Goal: Task Accomplishment & Management: Manage account settings

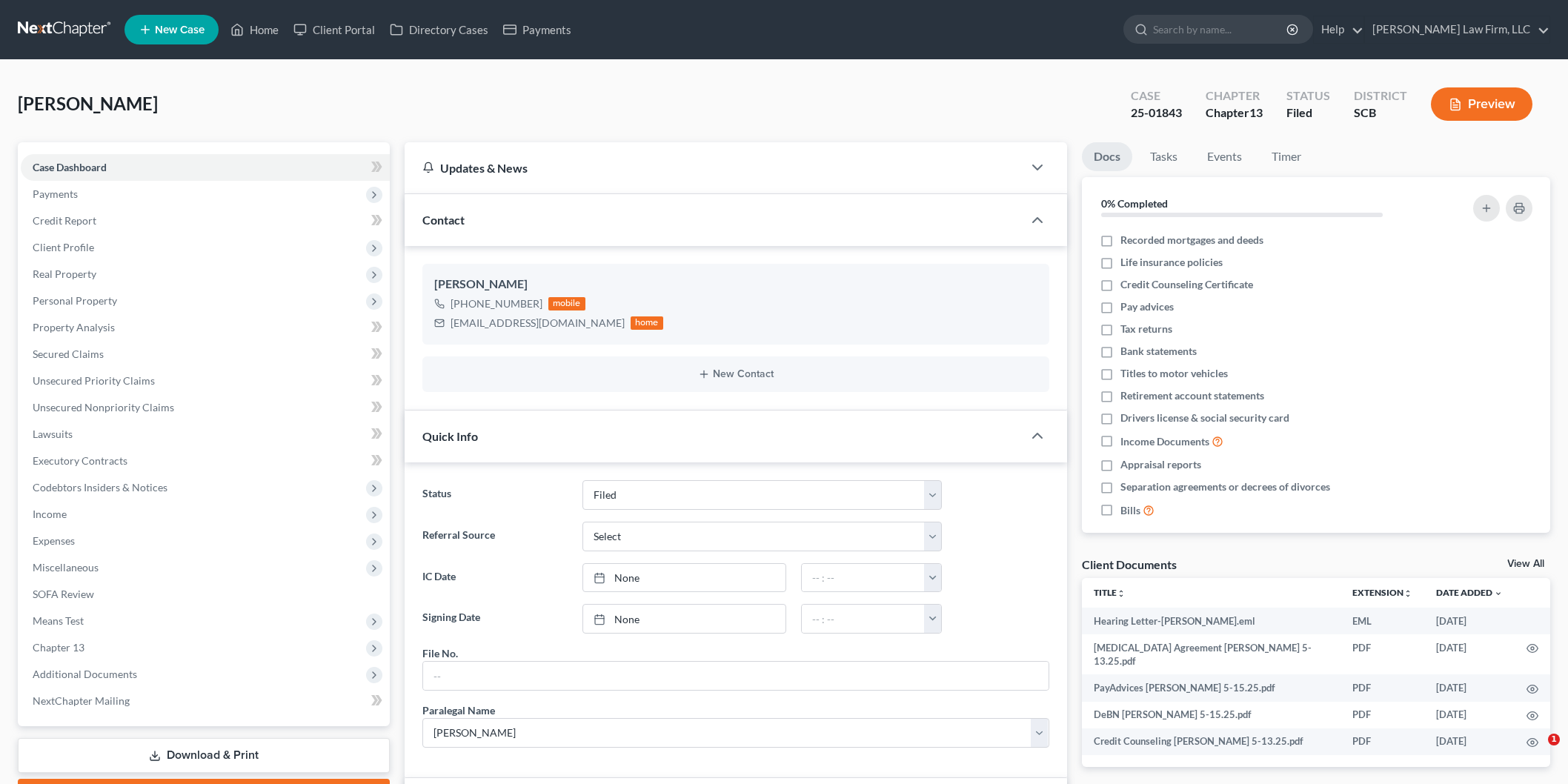
select select "2"
select select "3"
click at [1447, 27] on link "[PERSON_NAME] Law Firm, LLC" at bounding box center [1456, 30] width 184 height 26
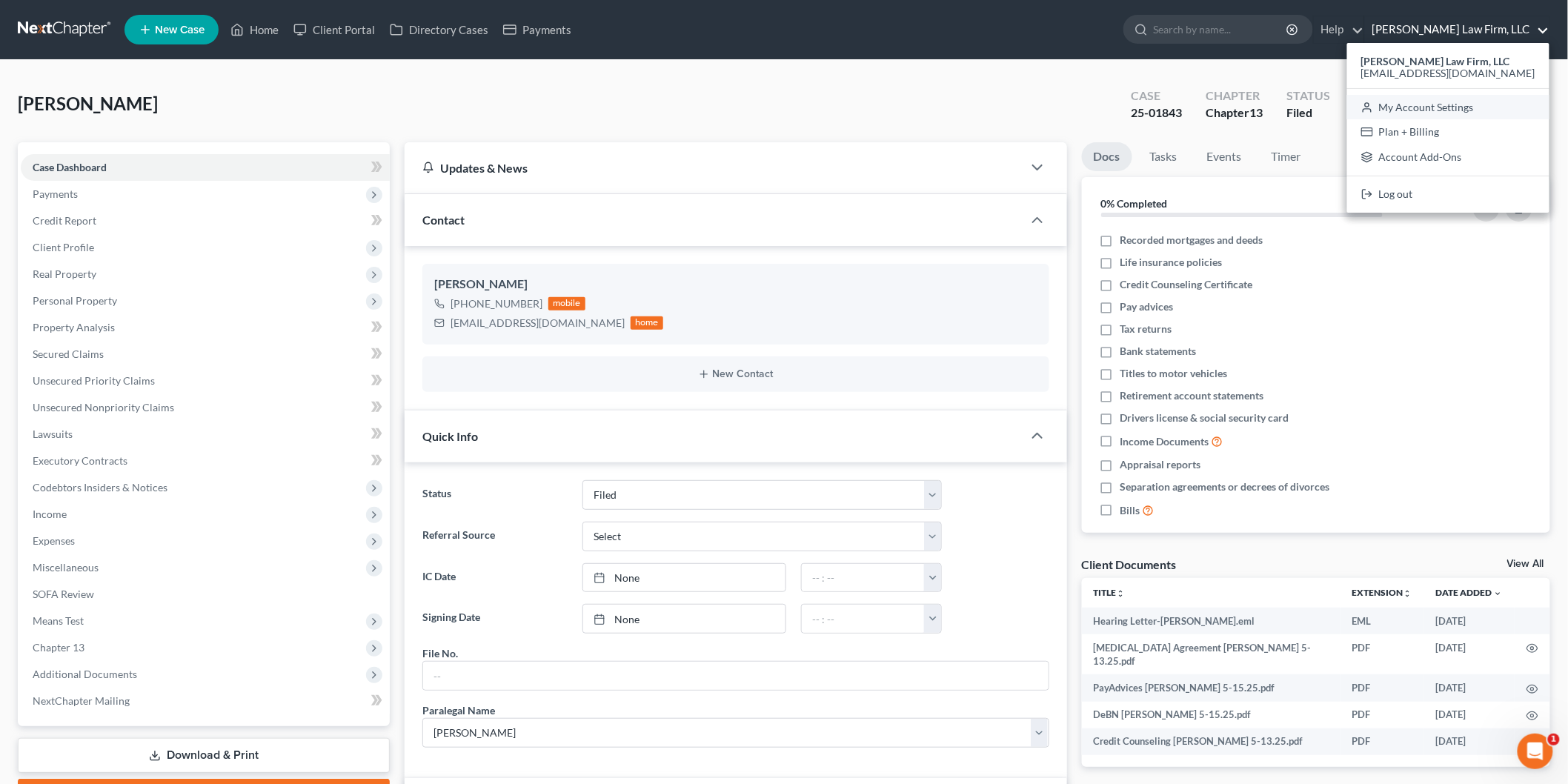
click at [1452, 108] on link "My Account Settings" at bounding box center [1447, 107] width 202 height 25
select select "24"
select select "42"
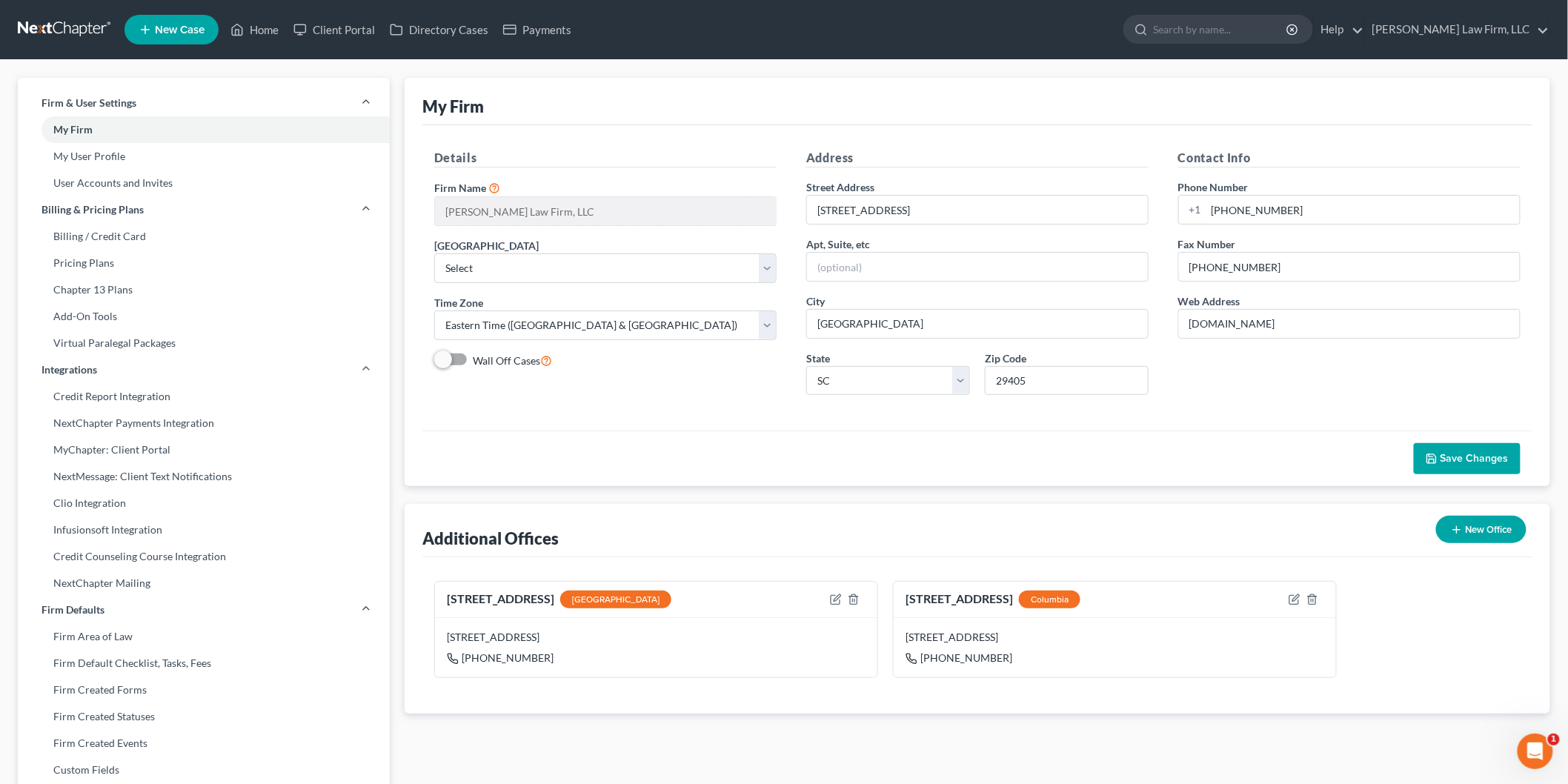
click at [107, 159] on link "My User Profile" at bounding box center [204, 156] width 372 height 26
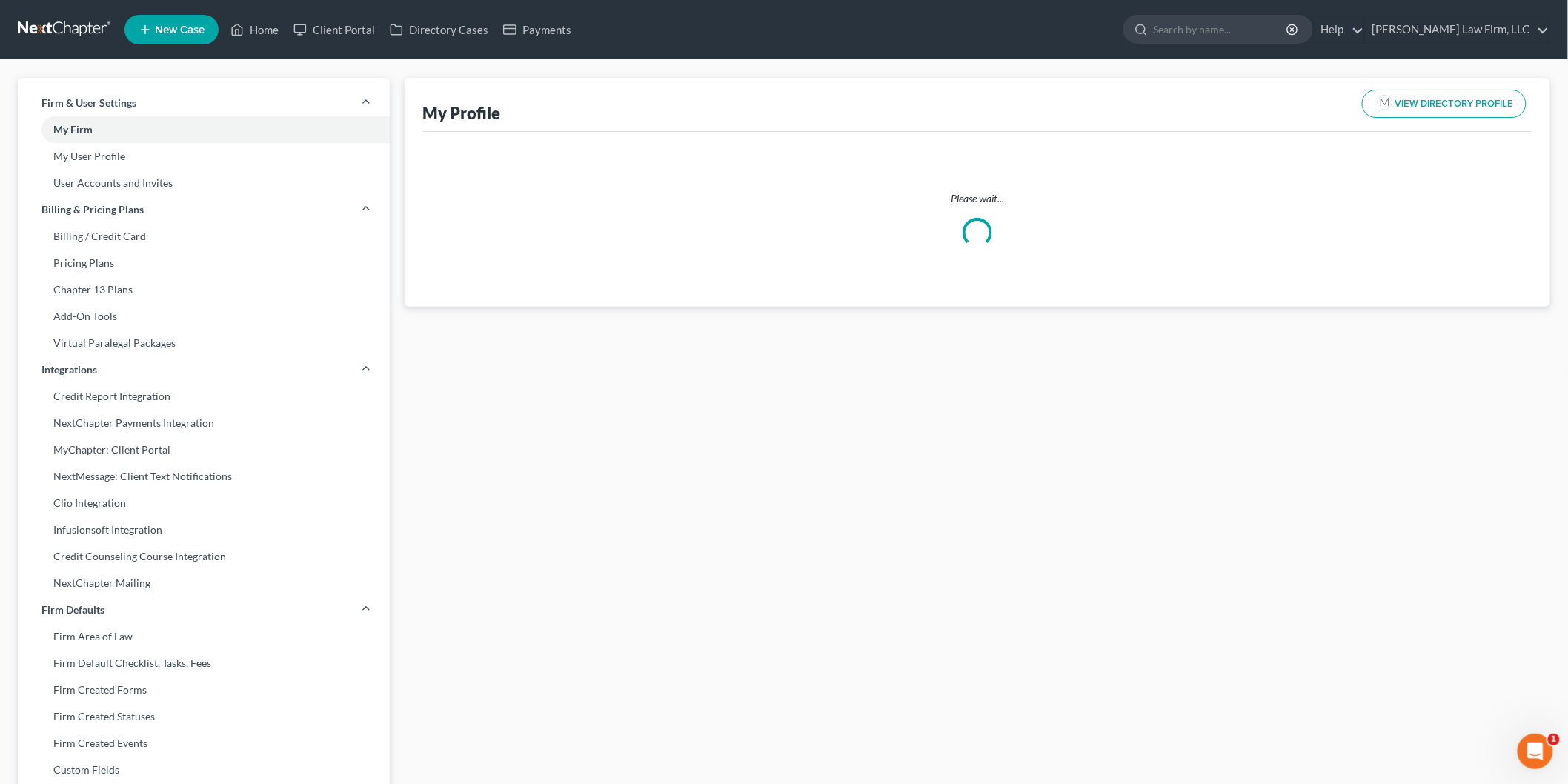
select select "42"
select select "72"
select select "attorney"
select select "1"
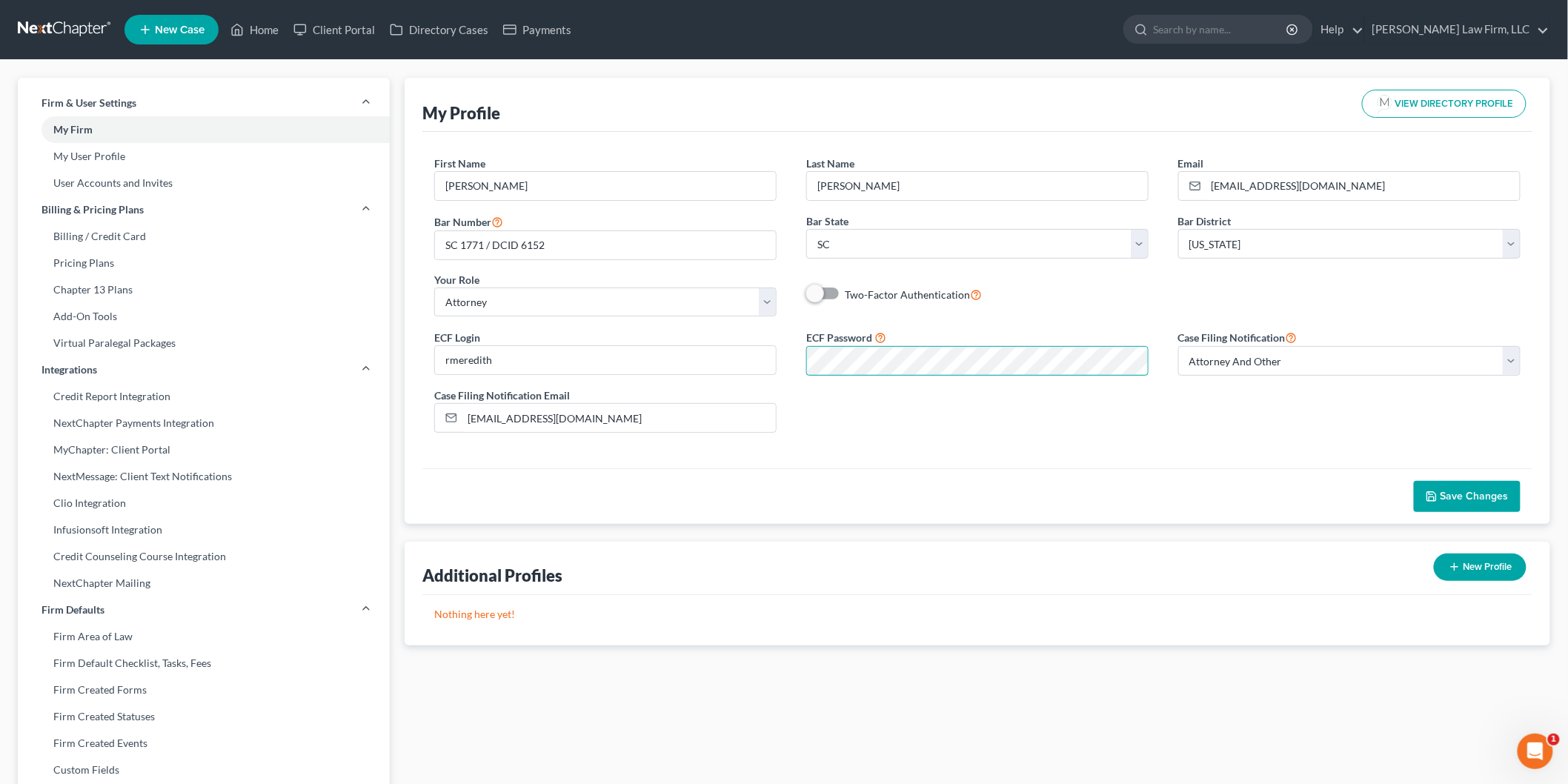
click at [775, 363] on div "ECF Login rmeredith ECF Password Case Filing Notification Select Attorney Only …" at bounding box center [977, 386] width 1116 height 116
click at [1048, 438] on div "ECF Login rmeredith ECF Password Case Filing Notification Select Attorney Only …" at bounding box center [977, 386] width 1116 height 116
click at [653, 346] on div "ECF Login rmeredith ECF Password Case Filing Notification Select Attorney Only …" at bounding box center [977, 386] width 1116 height 116
click at [1447, 499] on span "Save Changes" at bounding box center [1474, 496] width 69 height 12
click at [269, 26] on link "Home" at bounding box center [254, 30] width 63 height 26
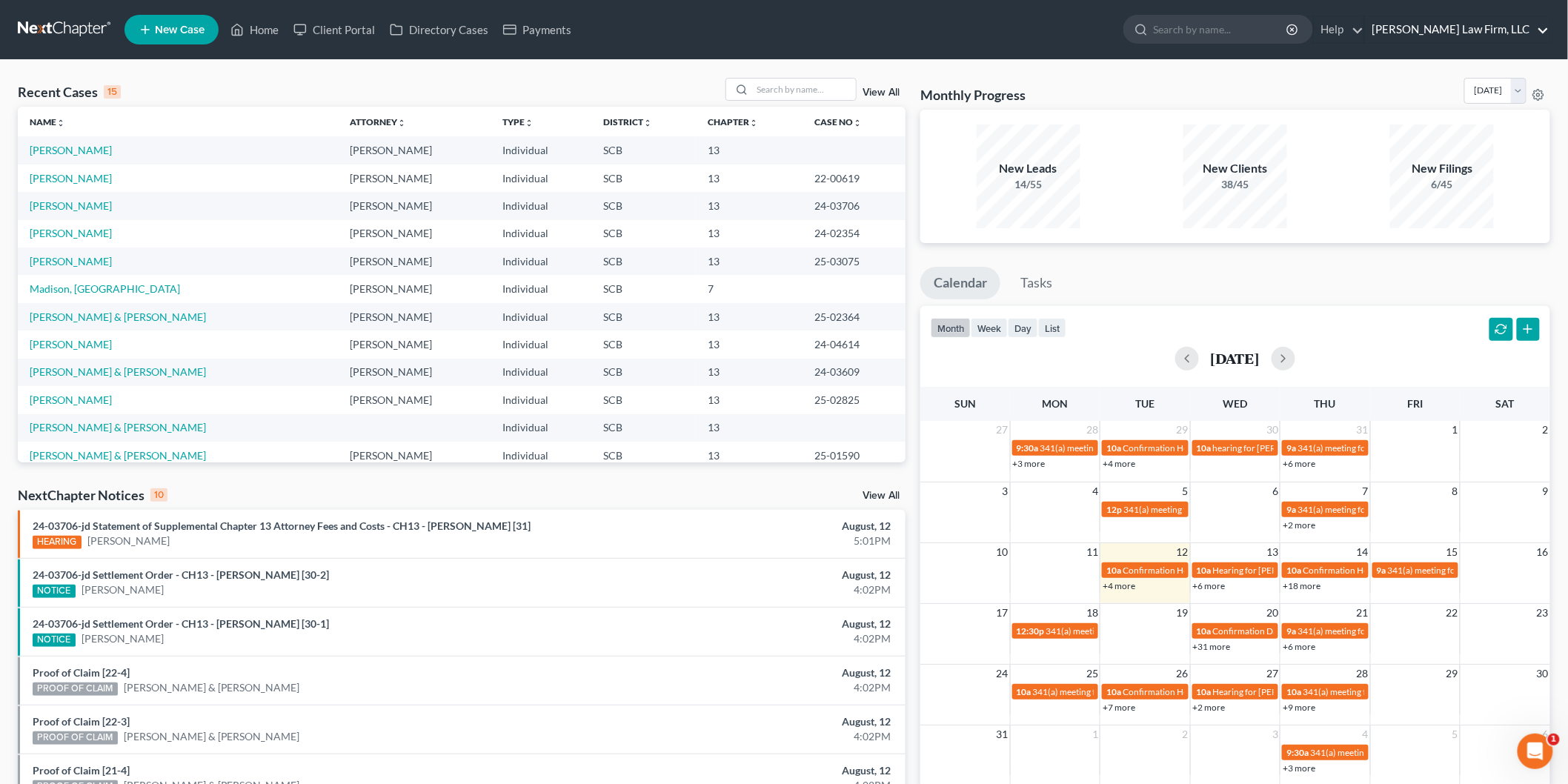
click at [1487, 21] on link "[PERSON_NAME] Law Firm, LLC" at bounding box center [1456, 30] width 184 height 26
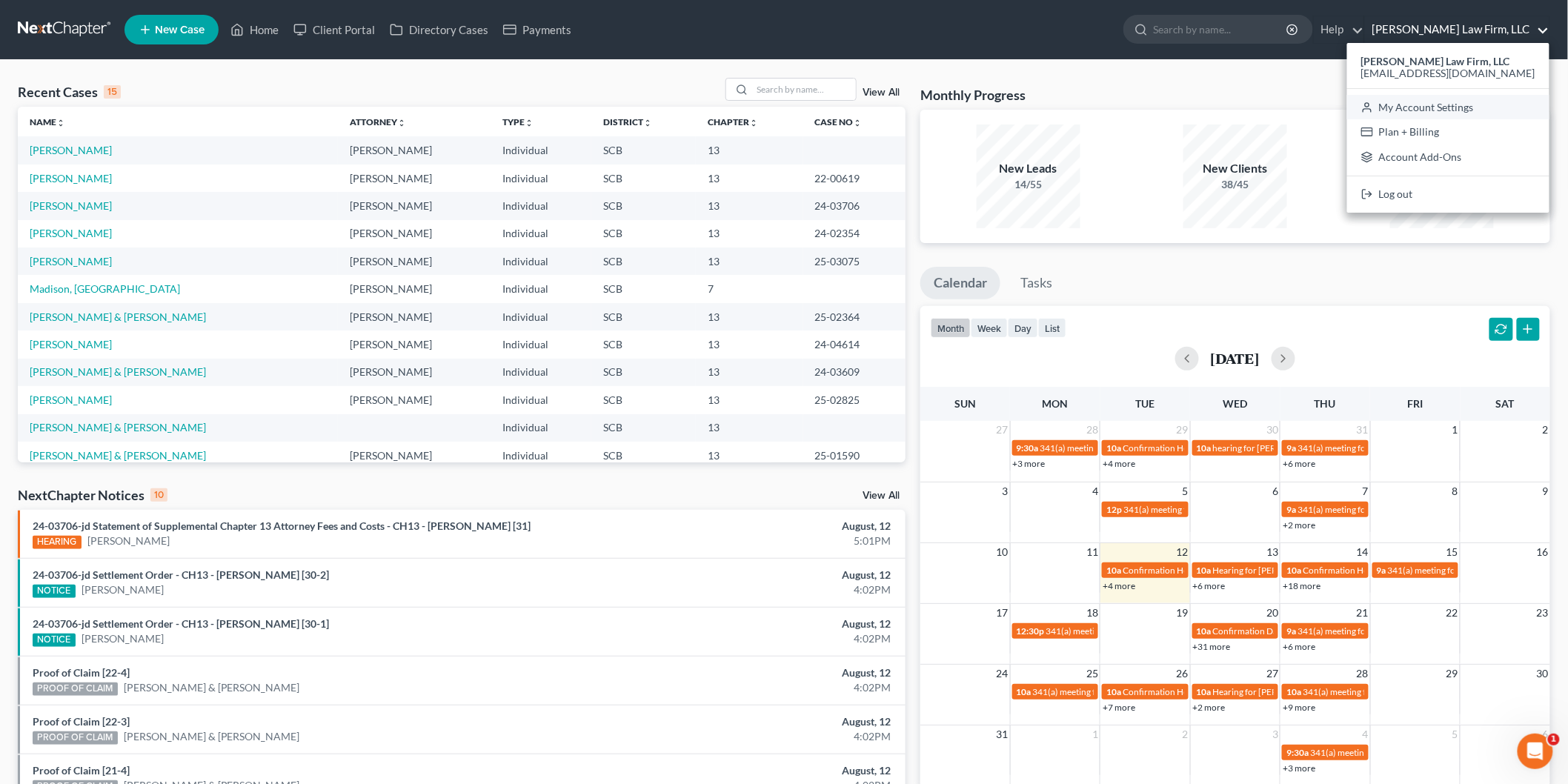
click at [1454, 97] on link "My Account Settings" at bounding box center [1447, 107] width 202 height 25
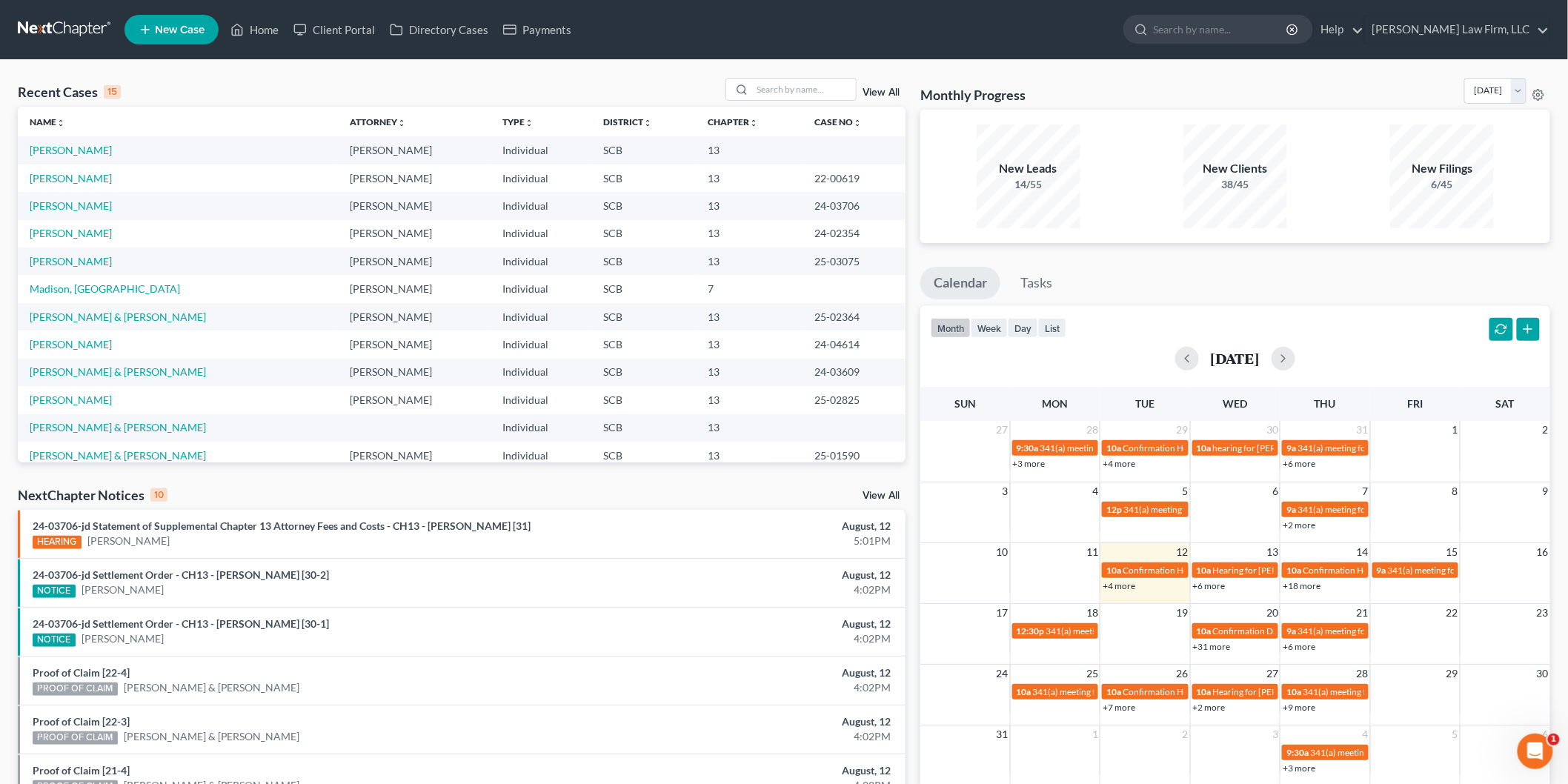
select select "24"
select select "42"
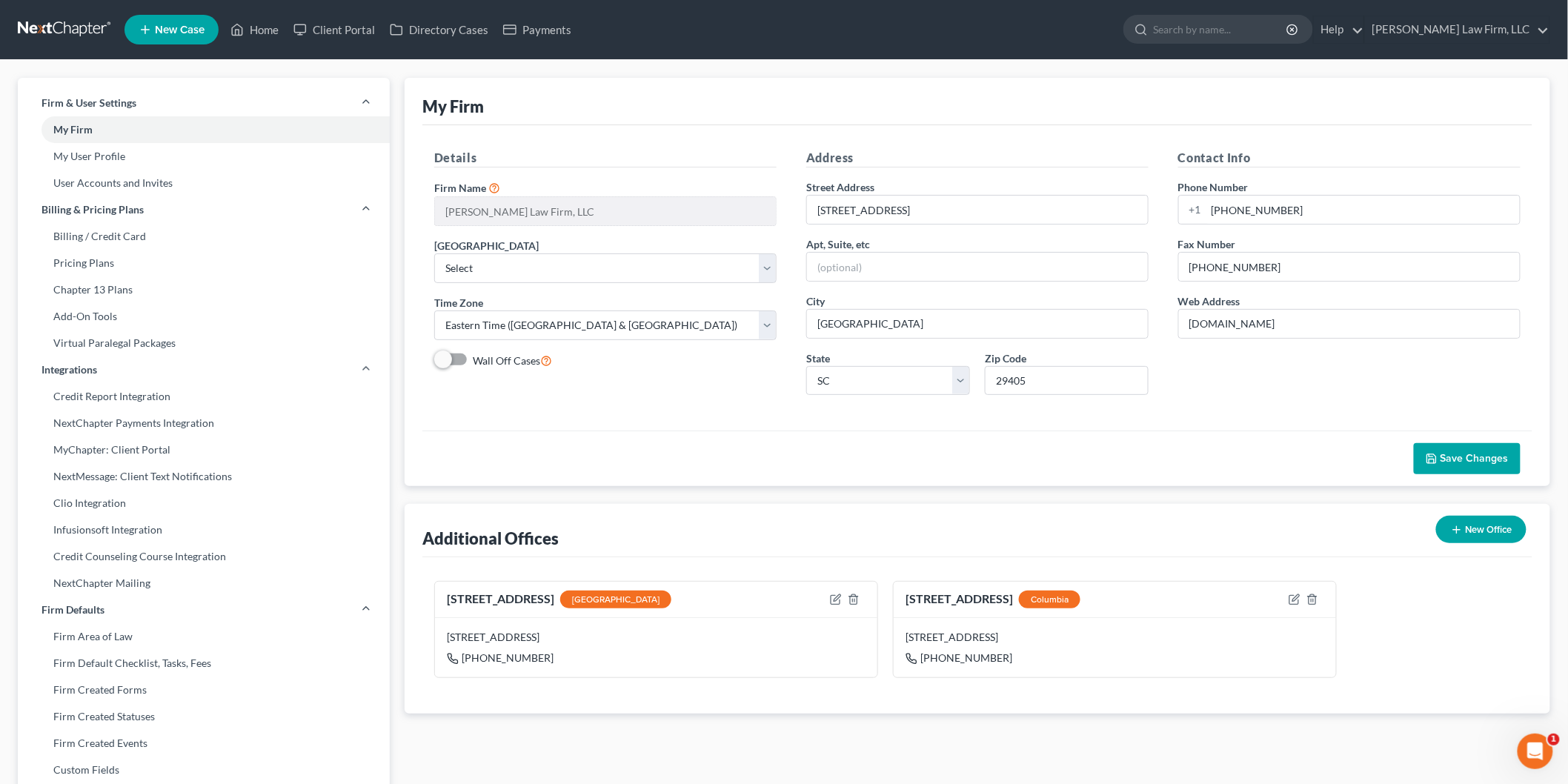
click at [110, 155] on link "My User Profile" at bounding box center [204, 156] width 372 height 26
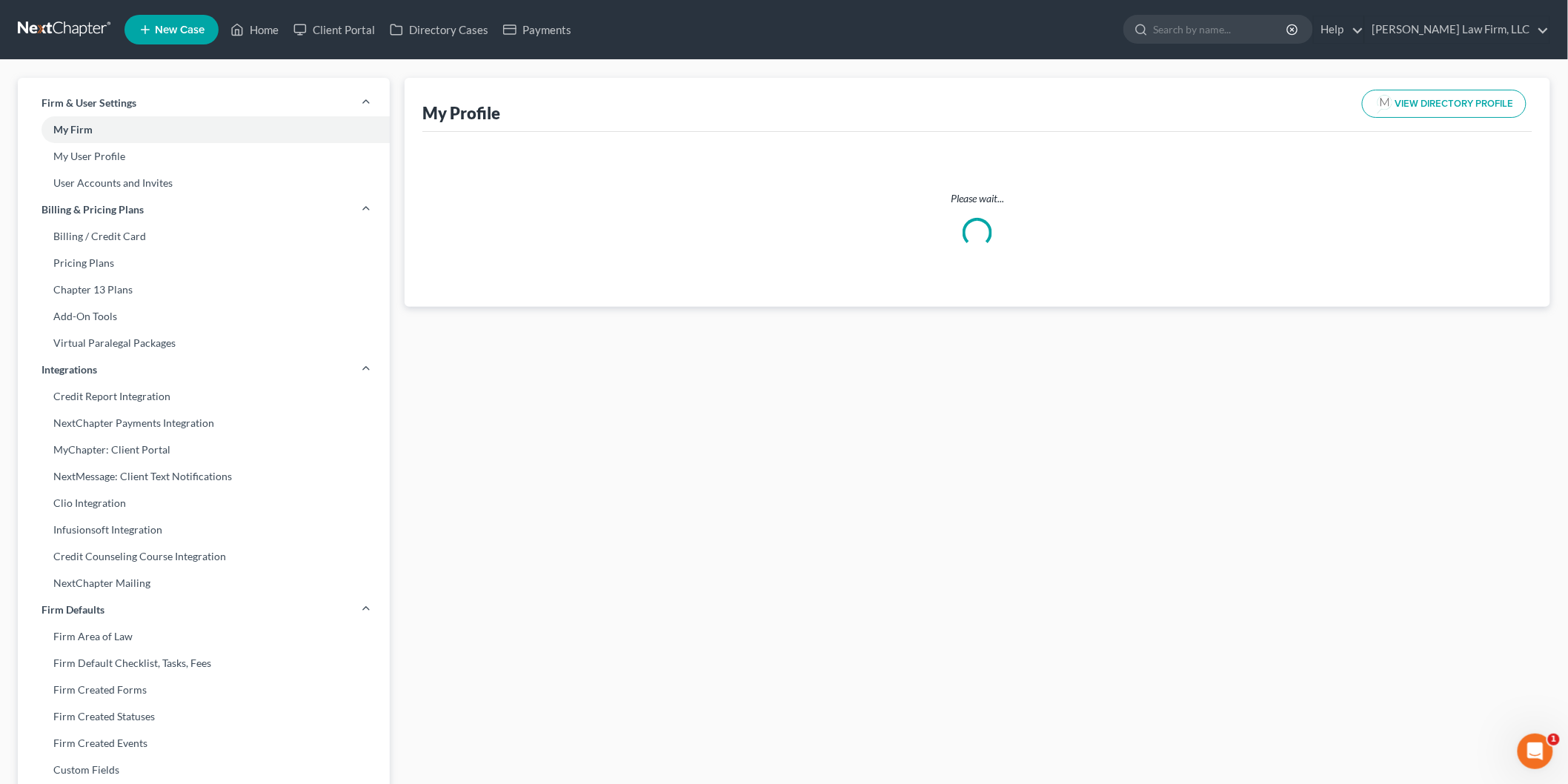
select select "42"
select select "72"
select select "attorney"
select select "1"
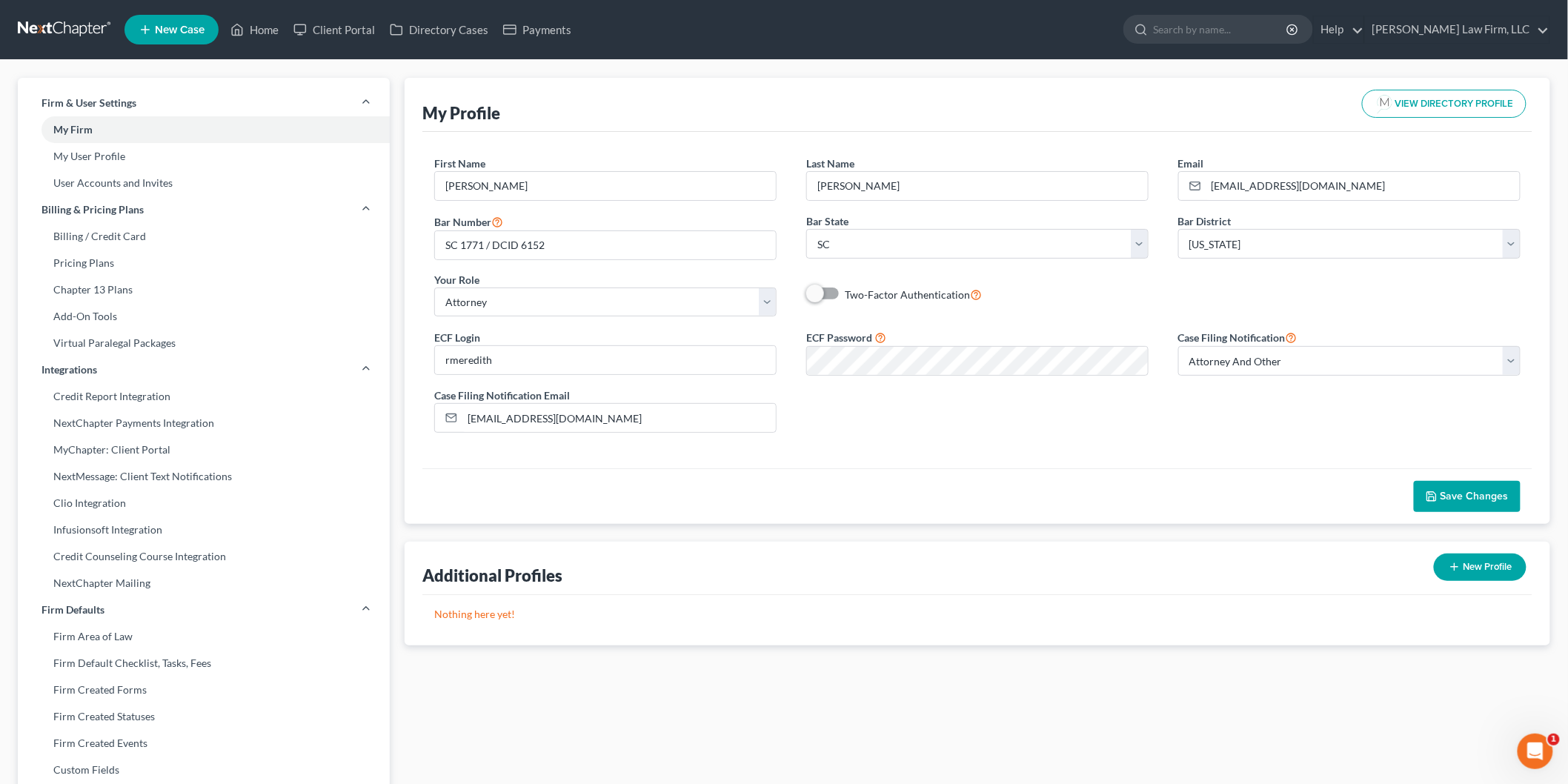
click at [161, 416] on link "NextChapter Payments Integration" at bounding box center [204, 423] width 372 height 26
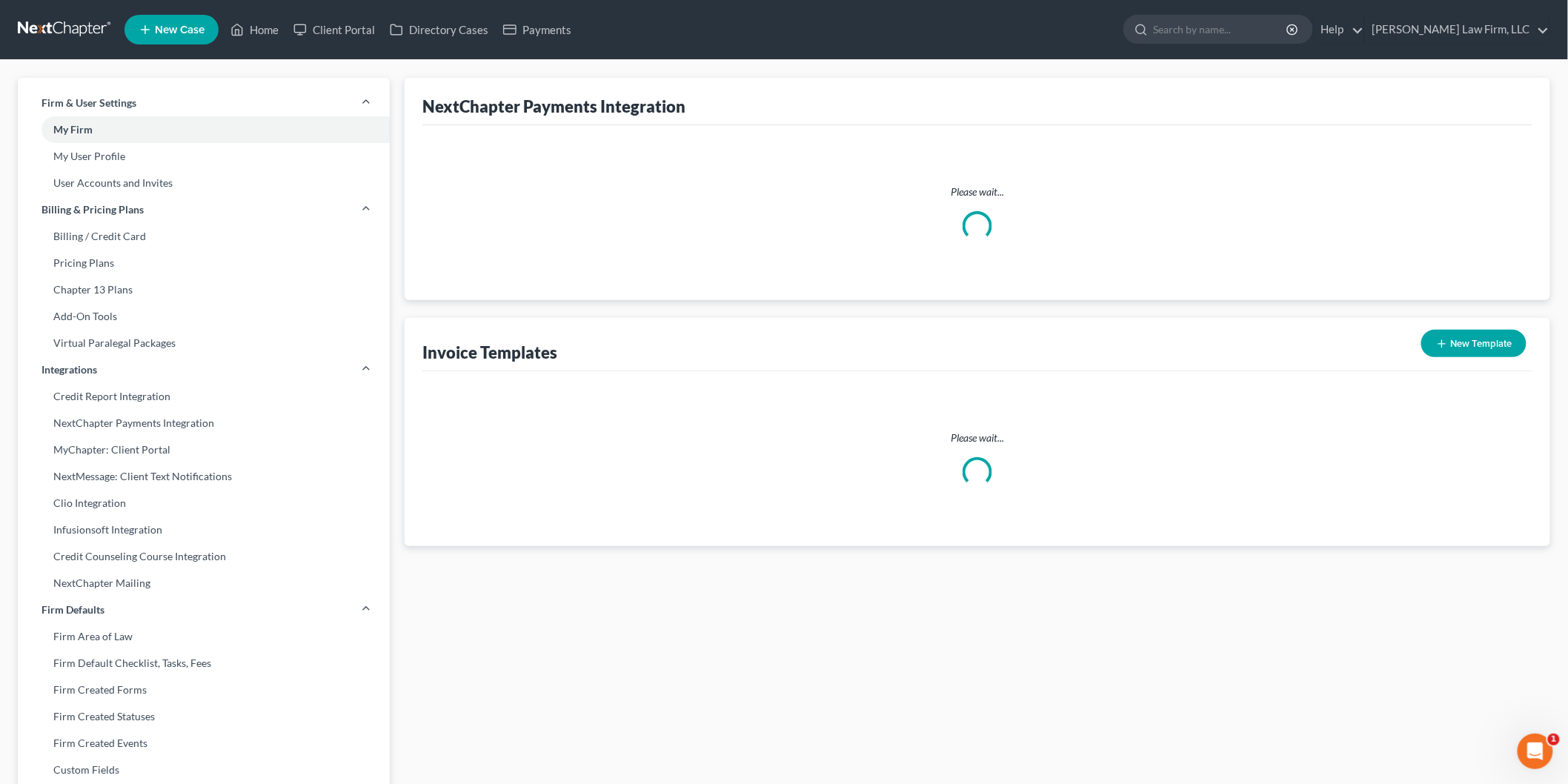
type textarea "Attached is a new invoice from Meredith Law Firm, LLC. Please reach out to the …"
type textarea "Please be advised that you cannot use a personal credit card to pay for your up…"
select select "0"
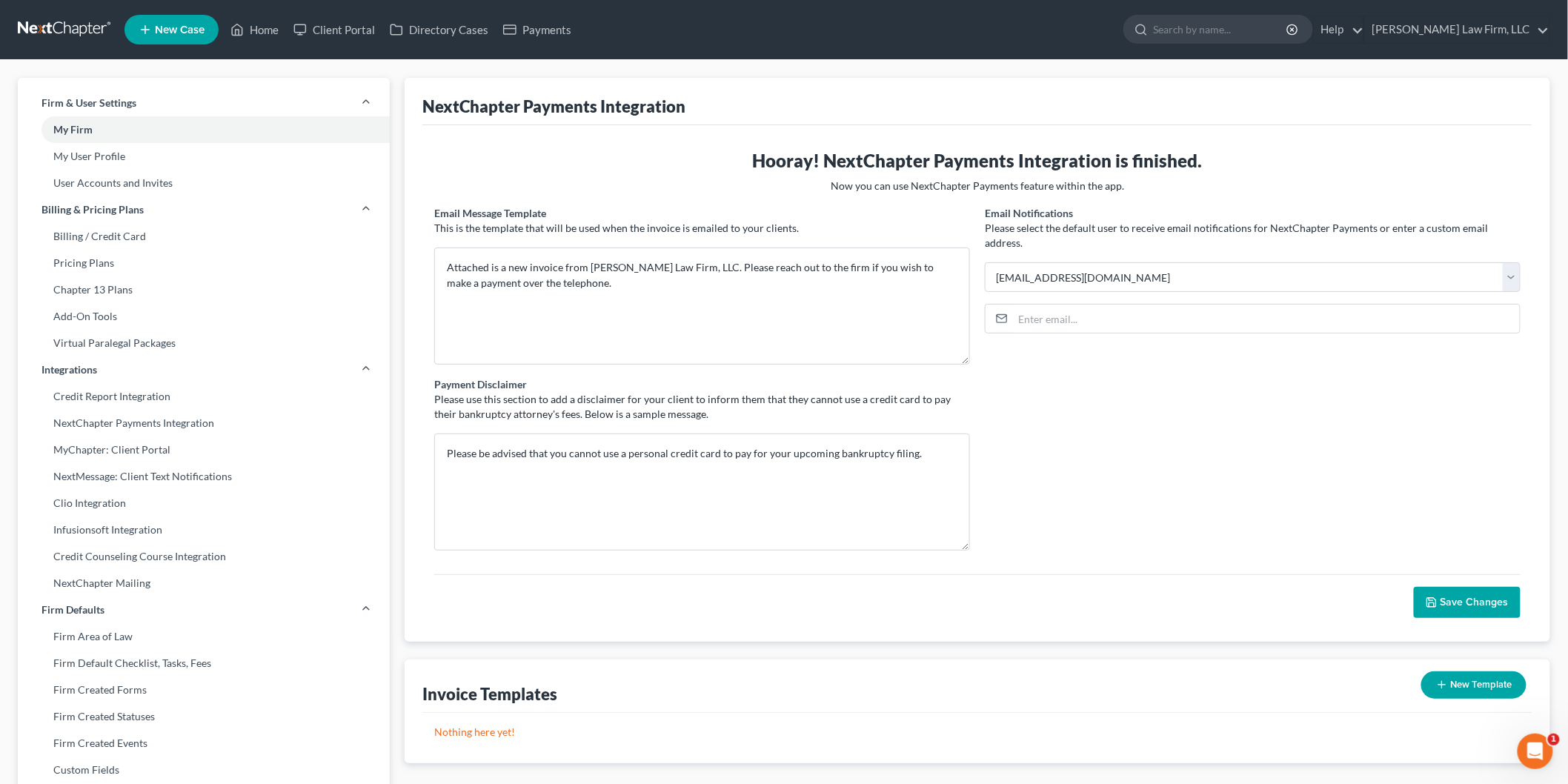
click at [135, 449] on link "MyChapter: Client Portal" at bounding box center [204, 449] width 372 height 26
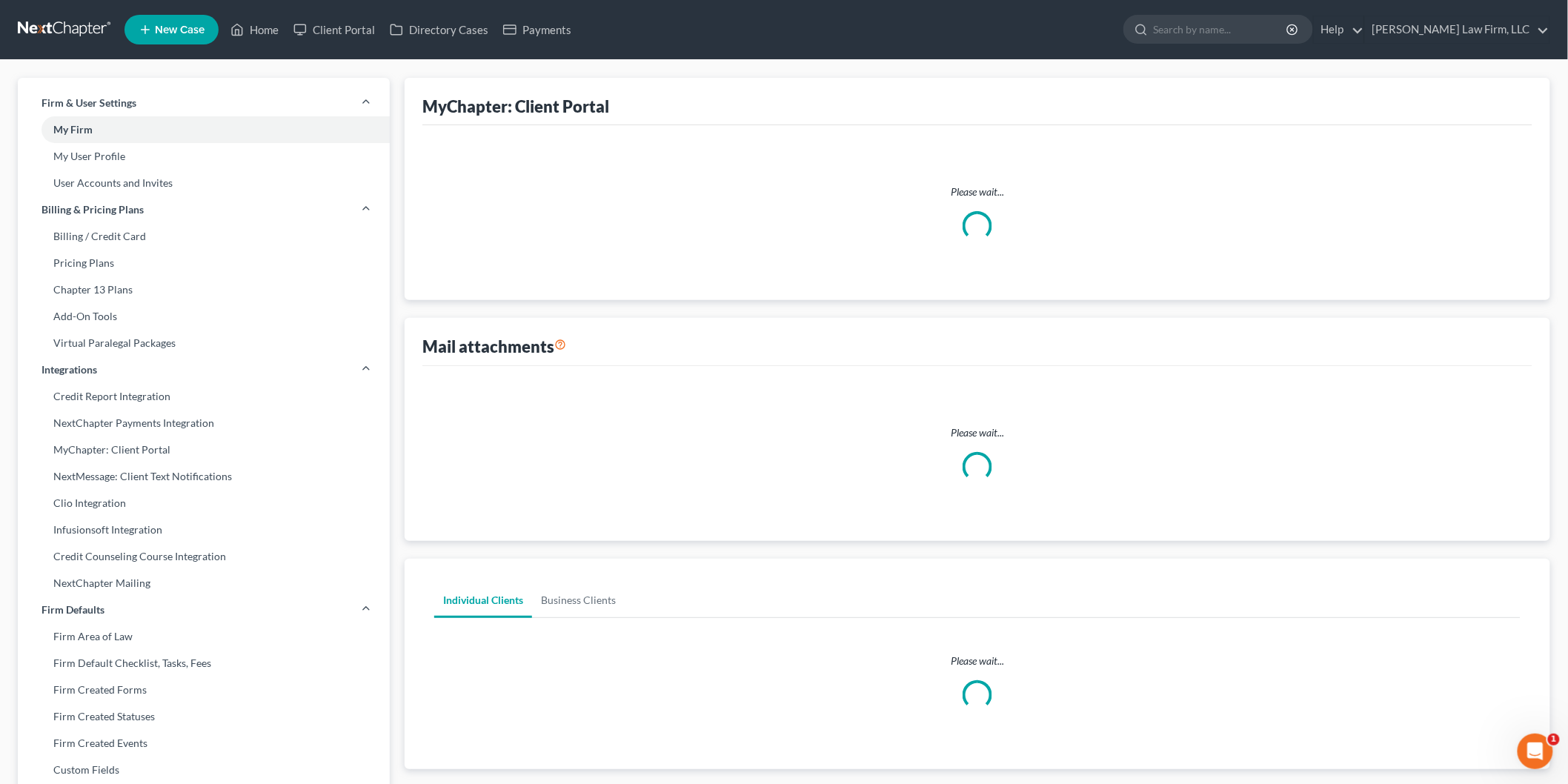
select select
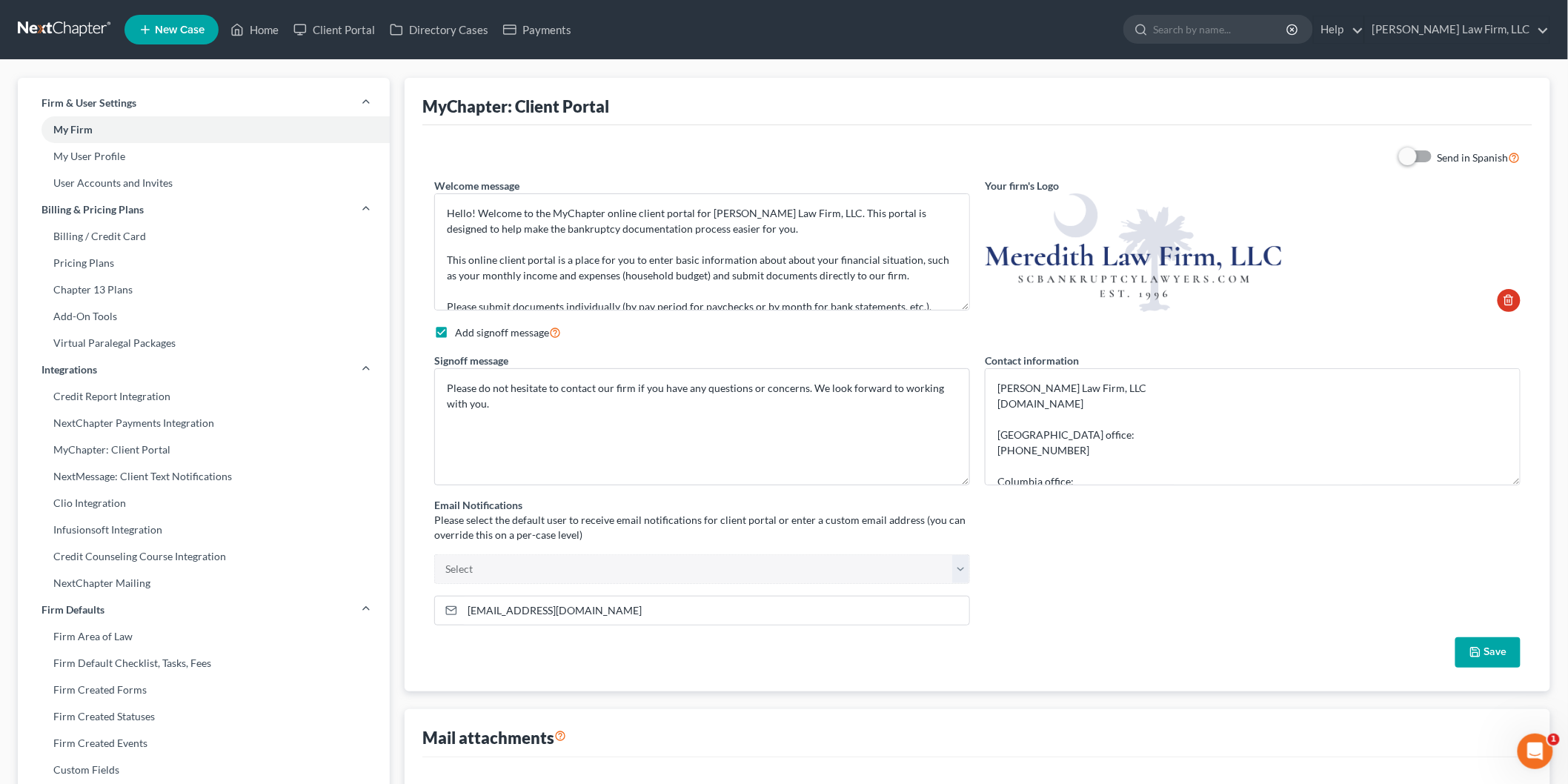
click at [110, 501] on link "Clio Integration" at bounding box center [204, 503] width 372 height 26
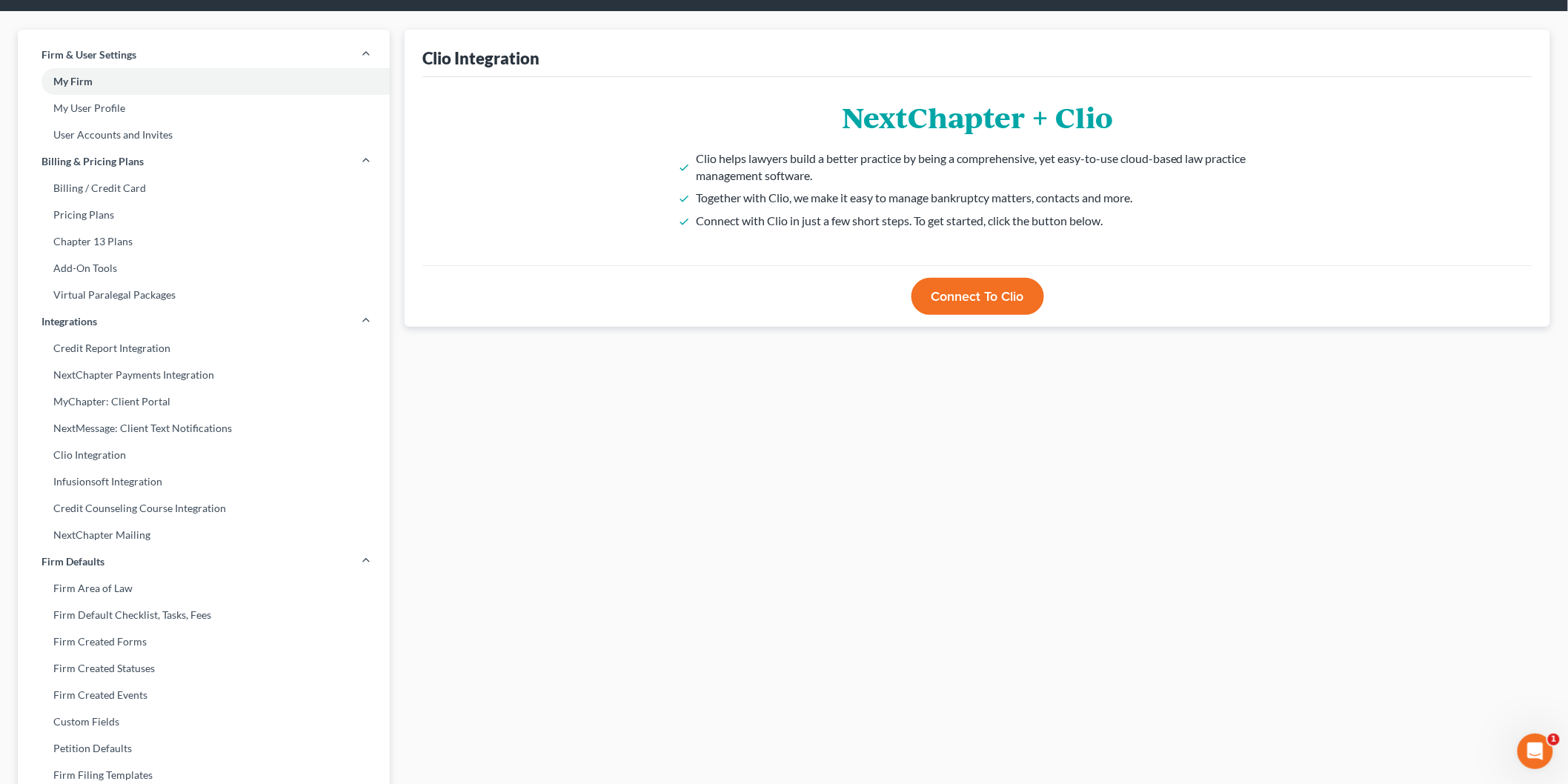
scroll to position [83, 0]
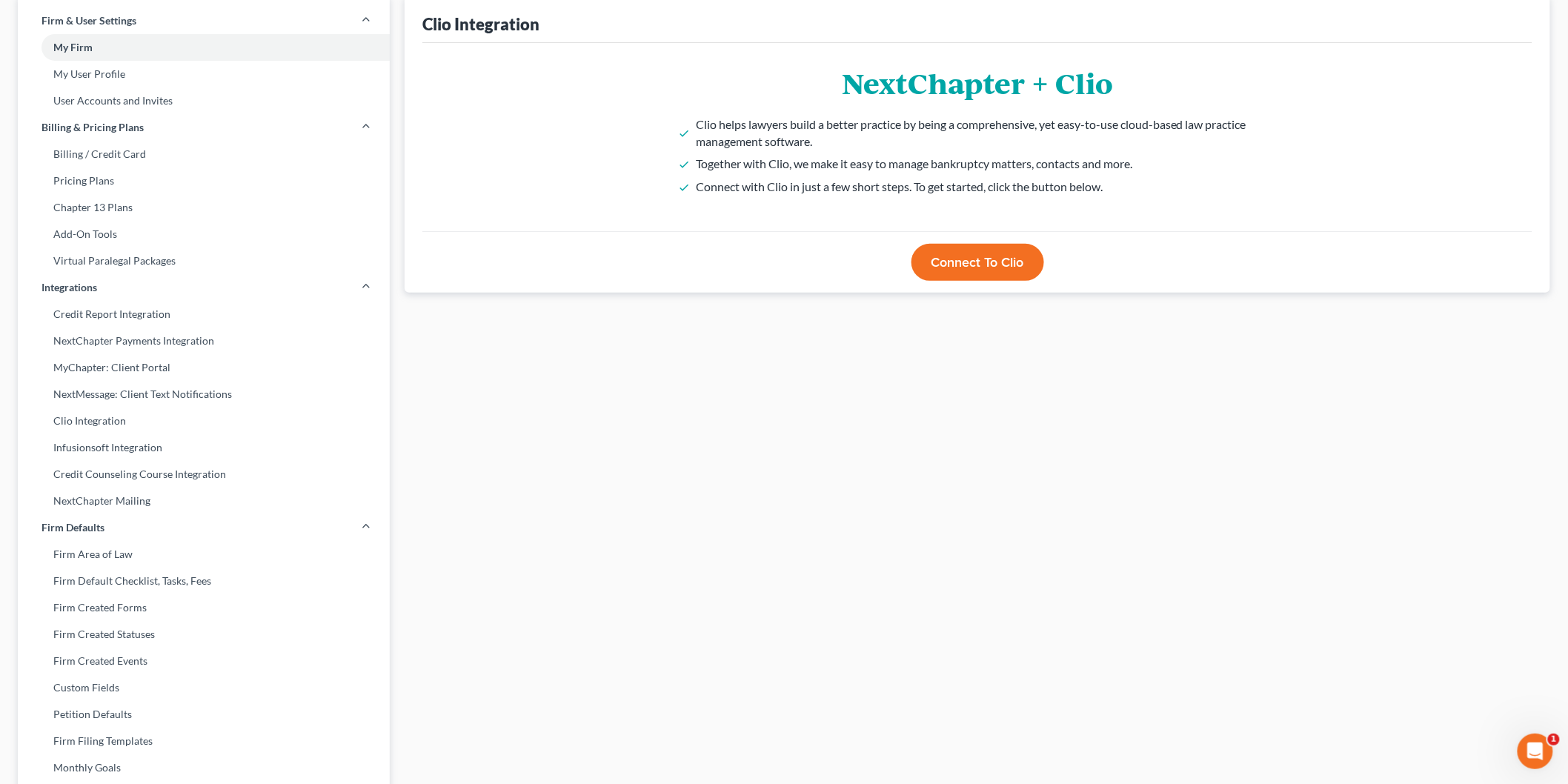
click at [93, 441] on link "Infusionsoft Integration" at bounding box center [204, 448] width 372 height 26
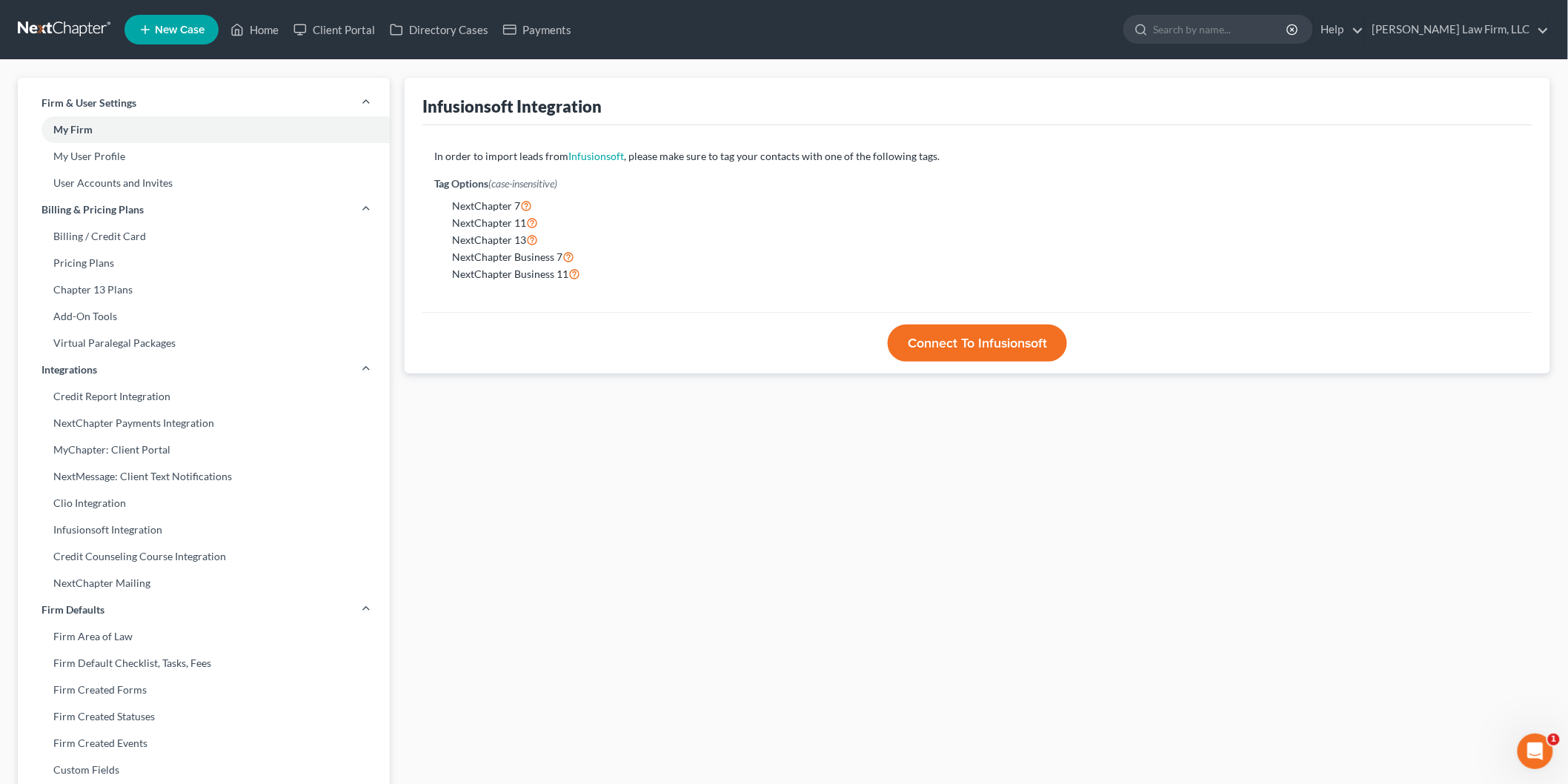
scroll to position [164, 0]
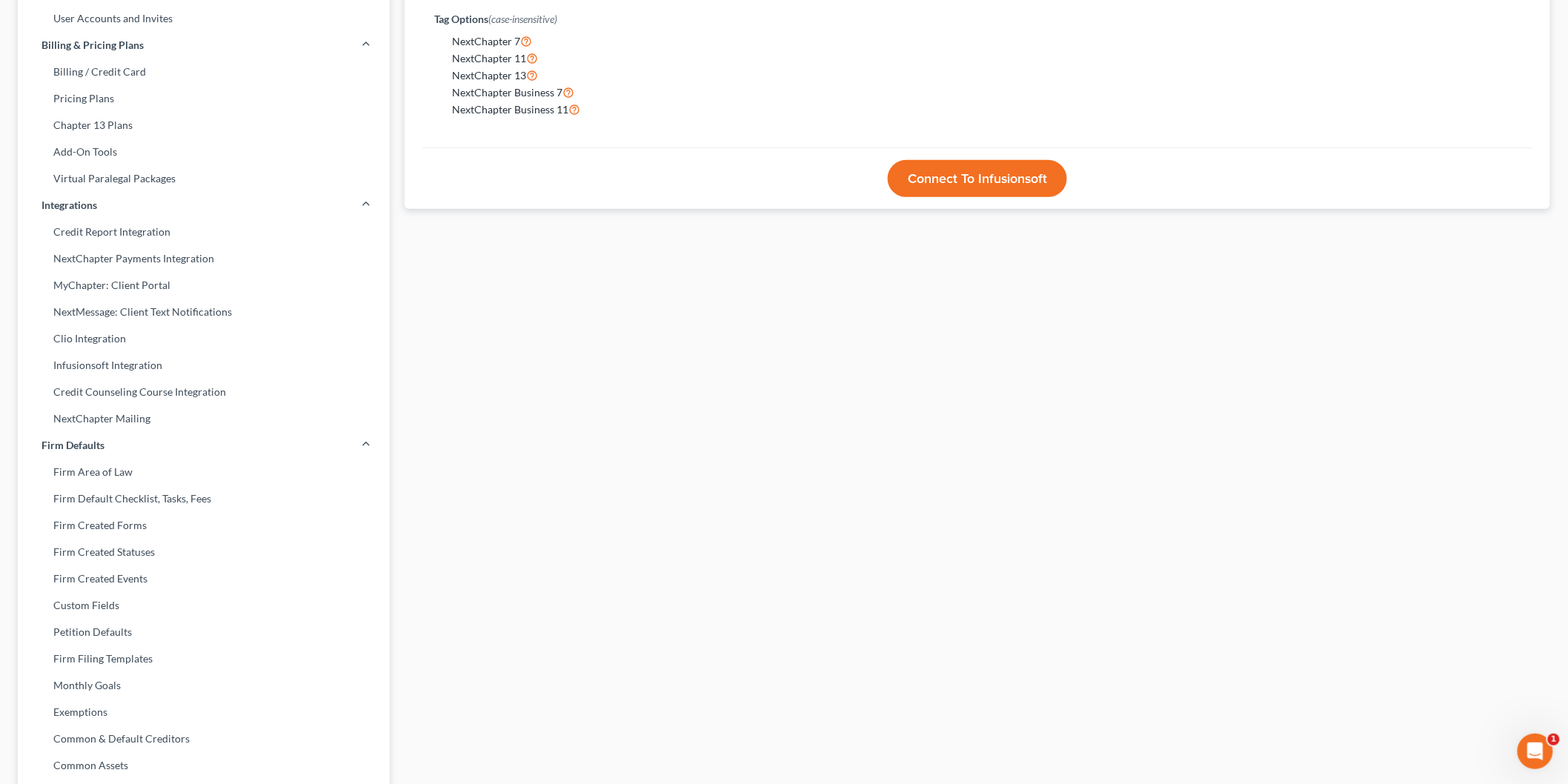
click at [110, 411] on link "NextChapter Mailing" at bounding box center [204, 419] width 372 height 26
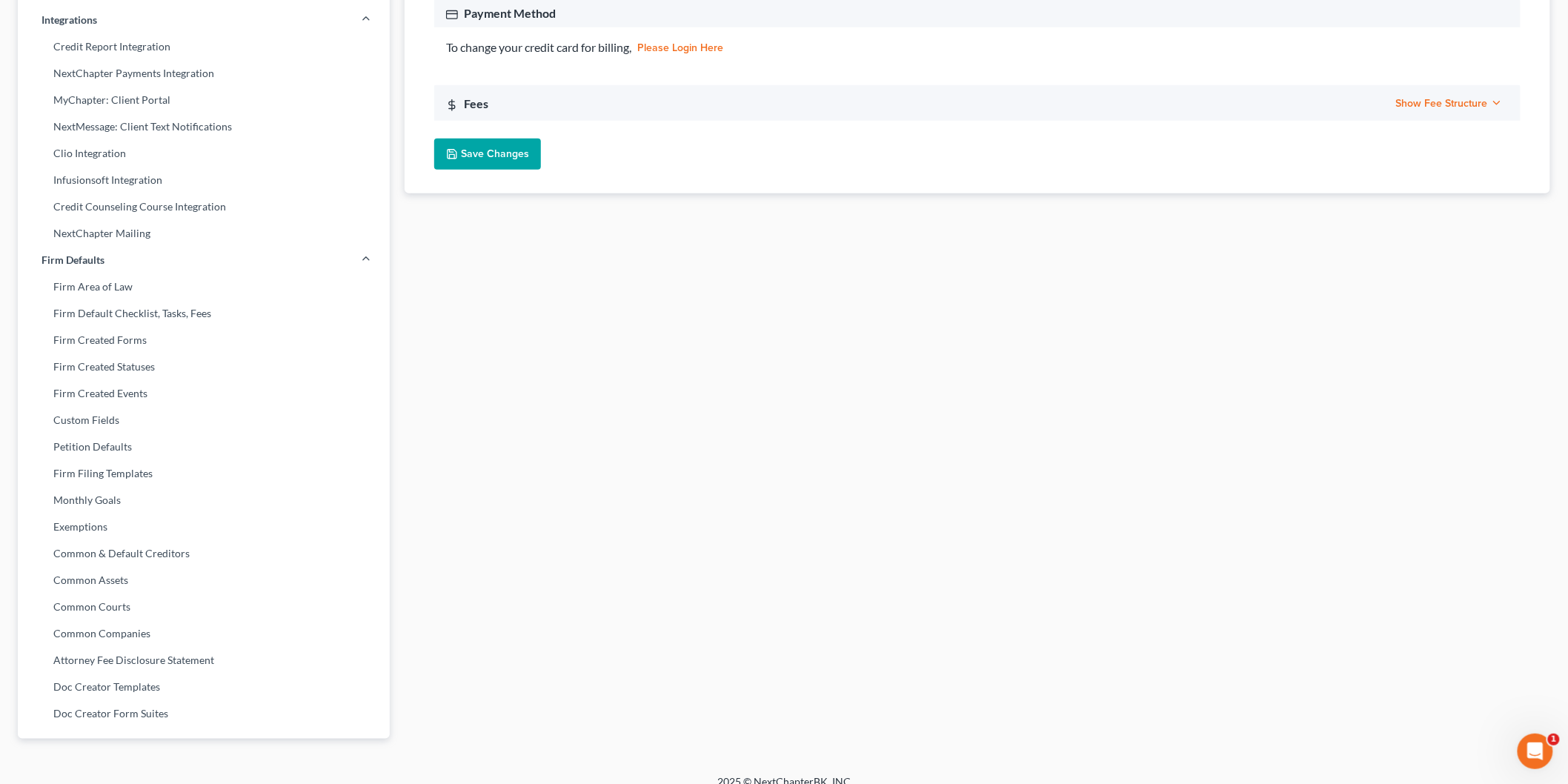
scroll to position [364, 0]
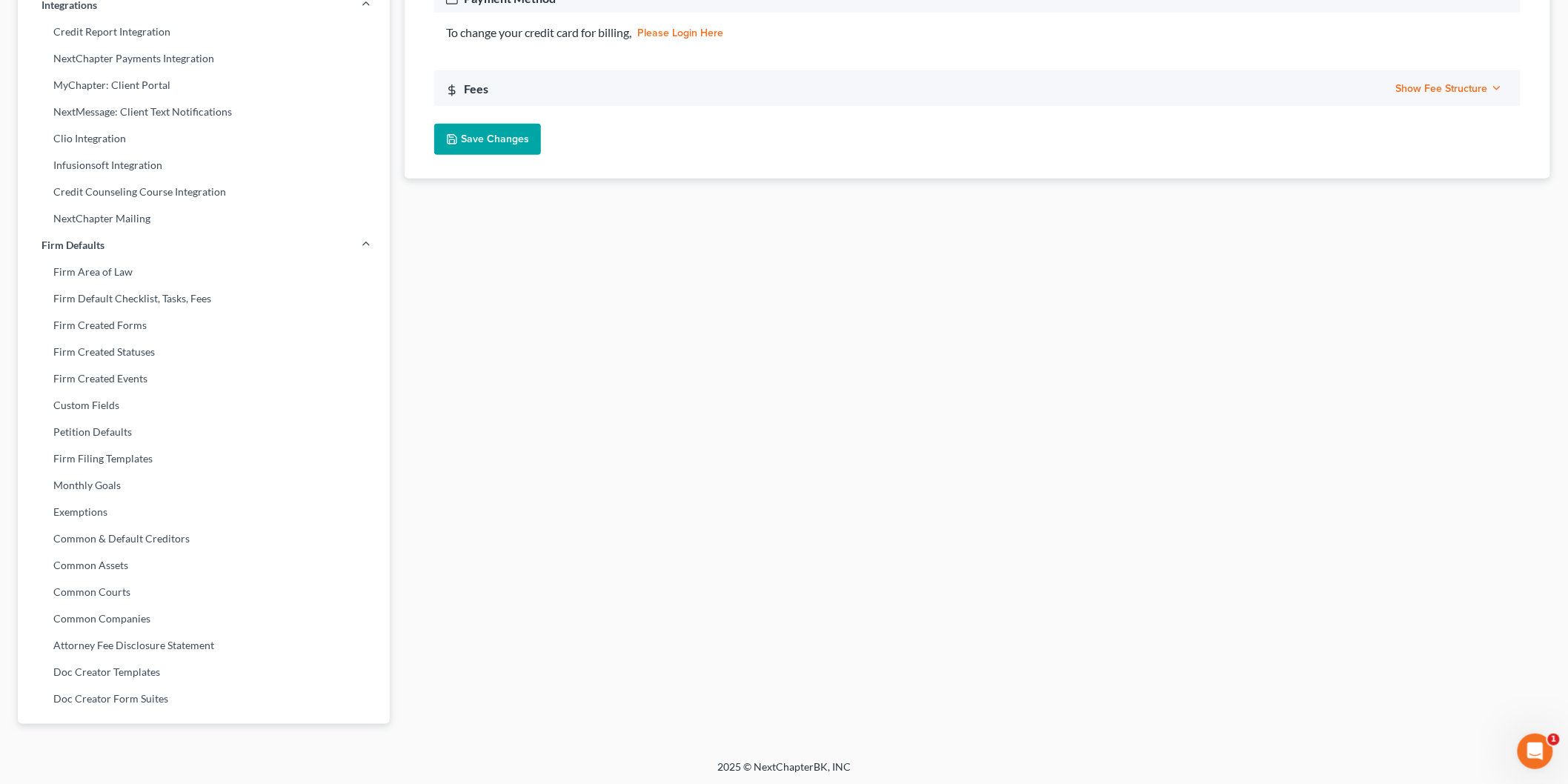
click at [192, 670] on link "Doc Creator Templates" at bounding box center [204, 672] width 372 height 26
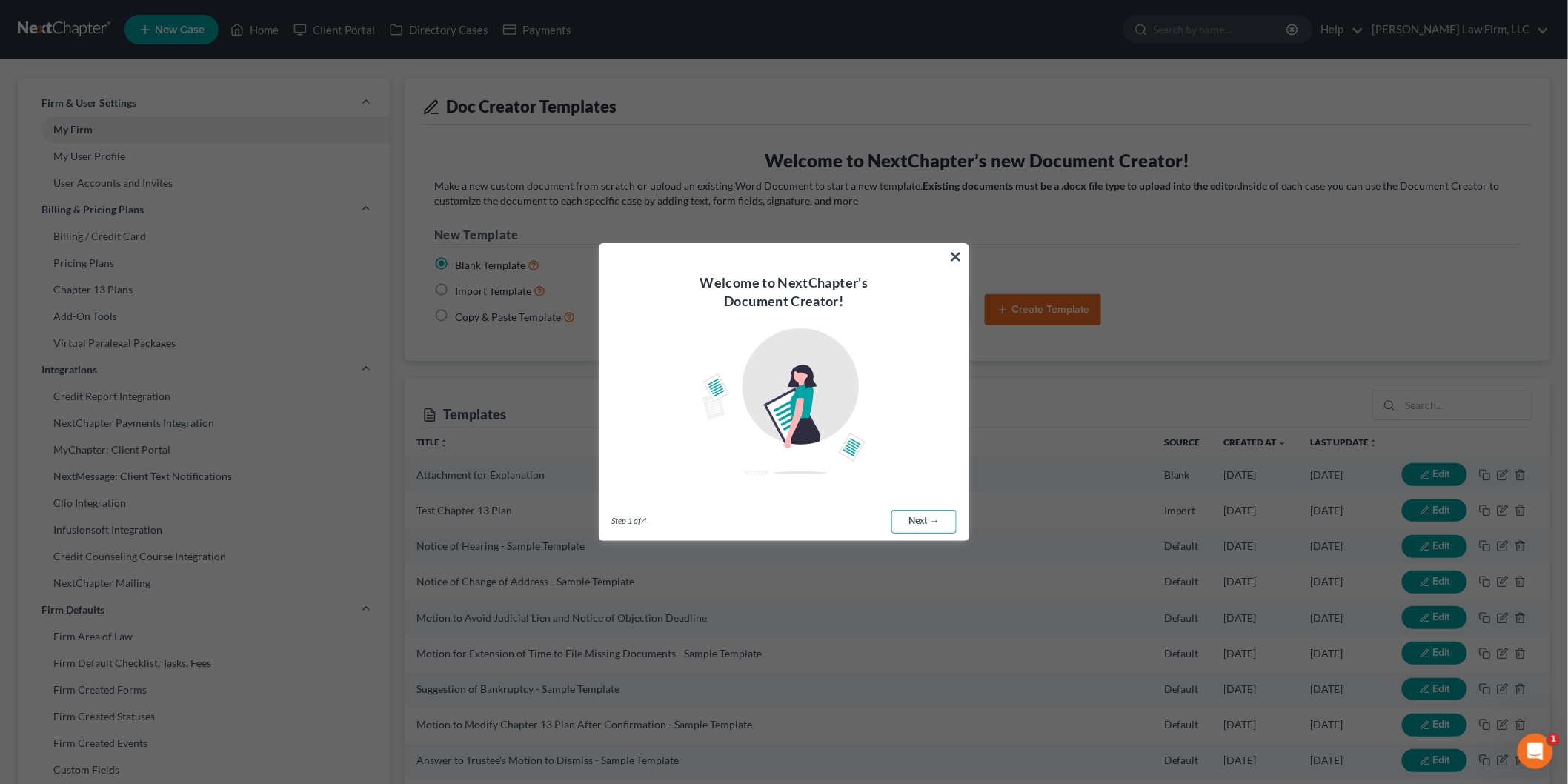
click at [929, 532] on link "Next →" at bounding box center [924, 521] width 65 height 24
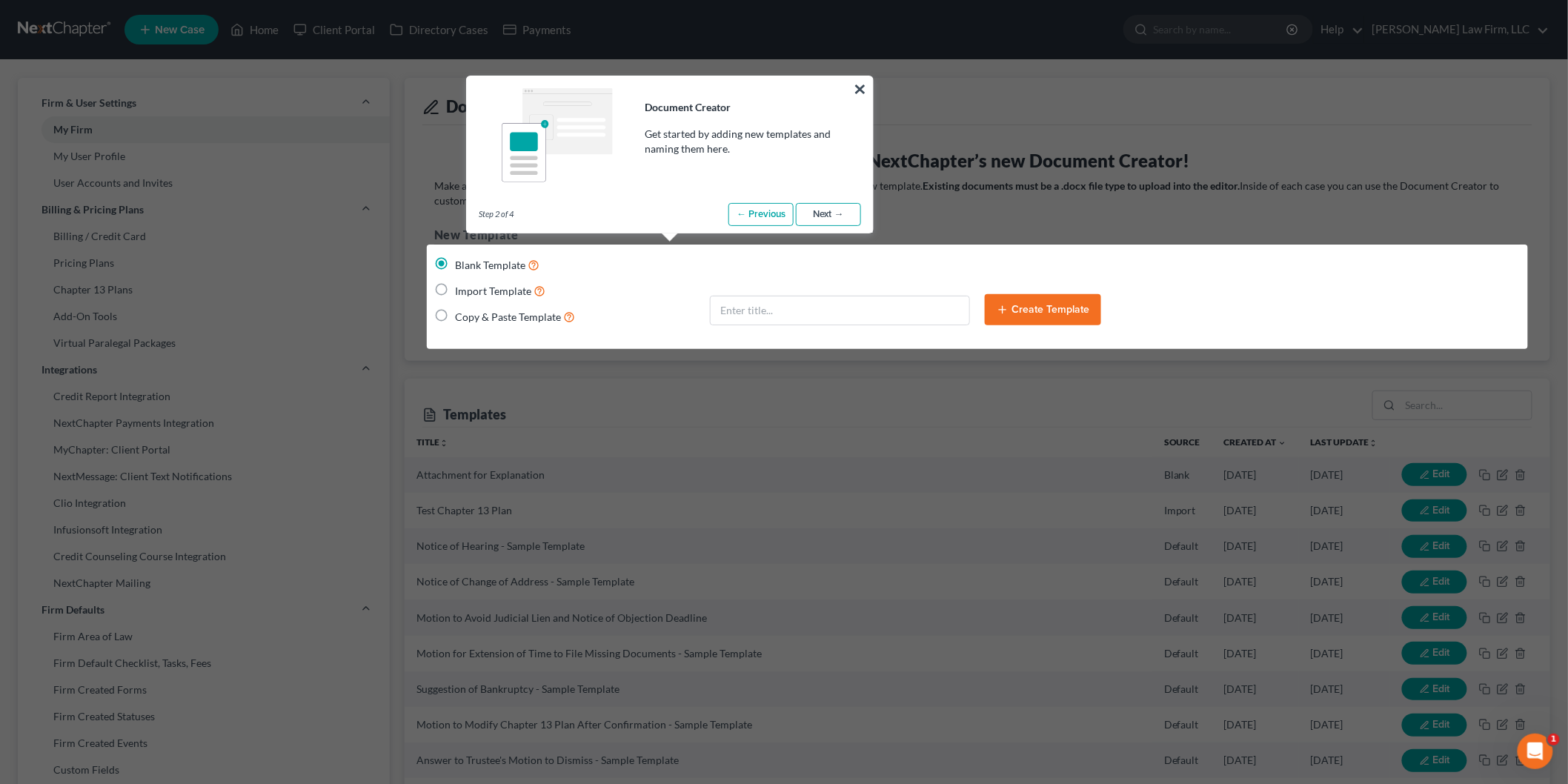
click at [853, 211] on link "Next →" at bounding box center [828, 215] width 65 height 24
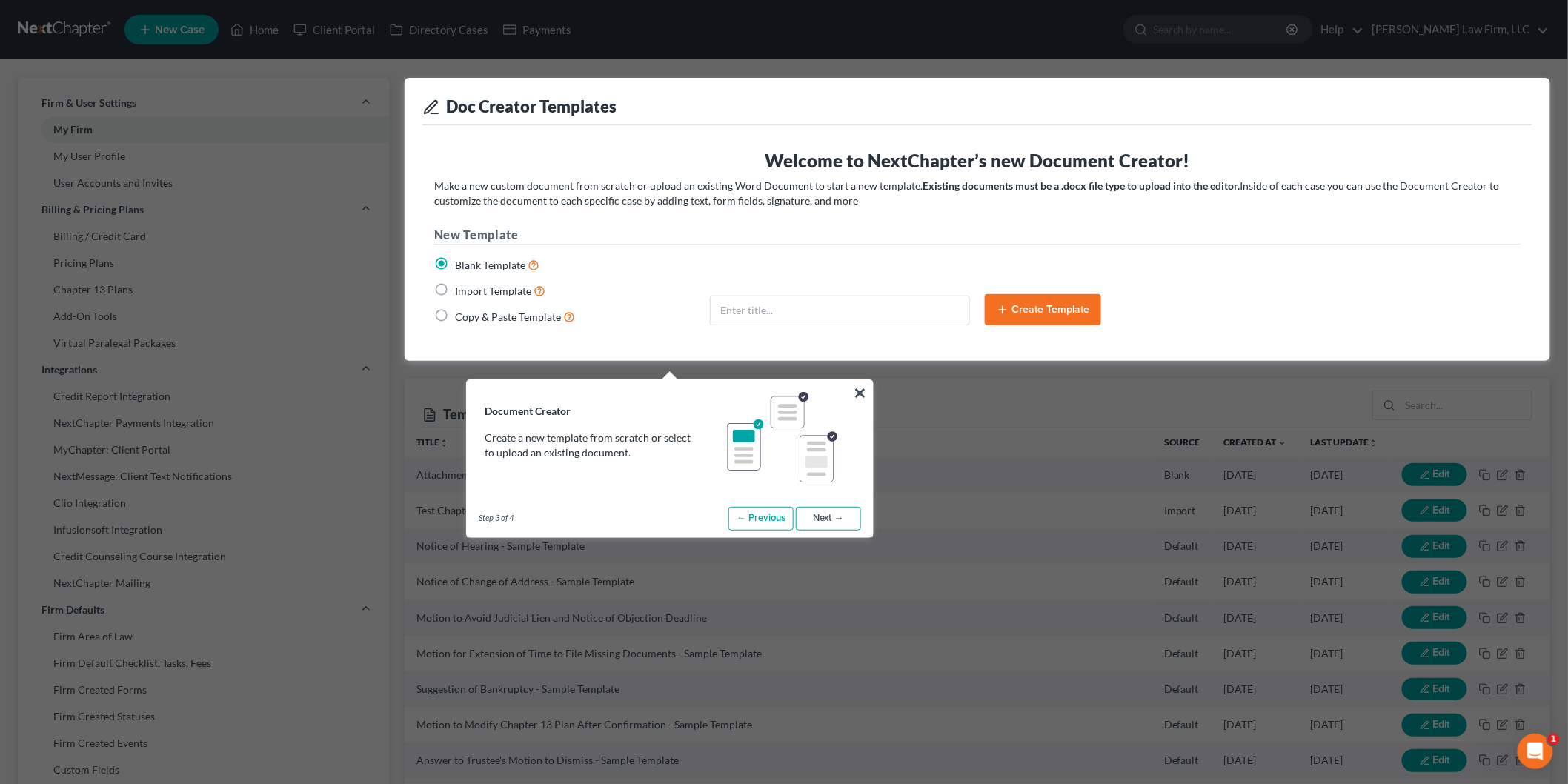
click at [841, 516] on link "Next →" at bounding box center [828, 518] width 65 height 24
radio input "false"
type input "Sample Template"
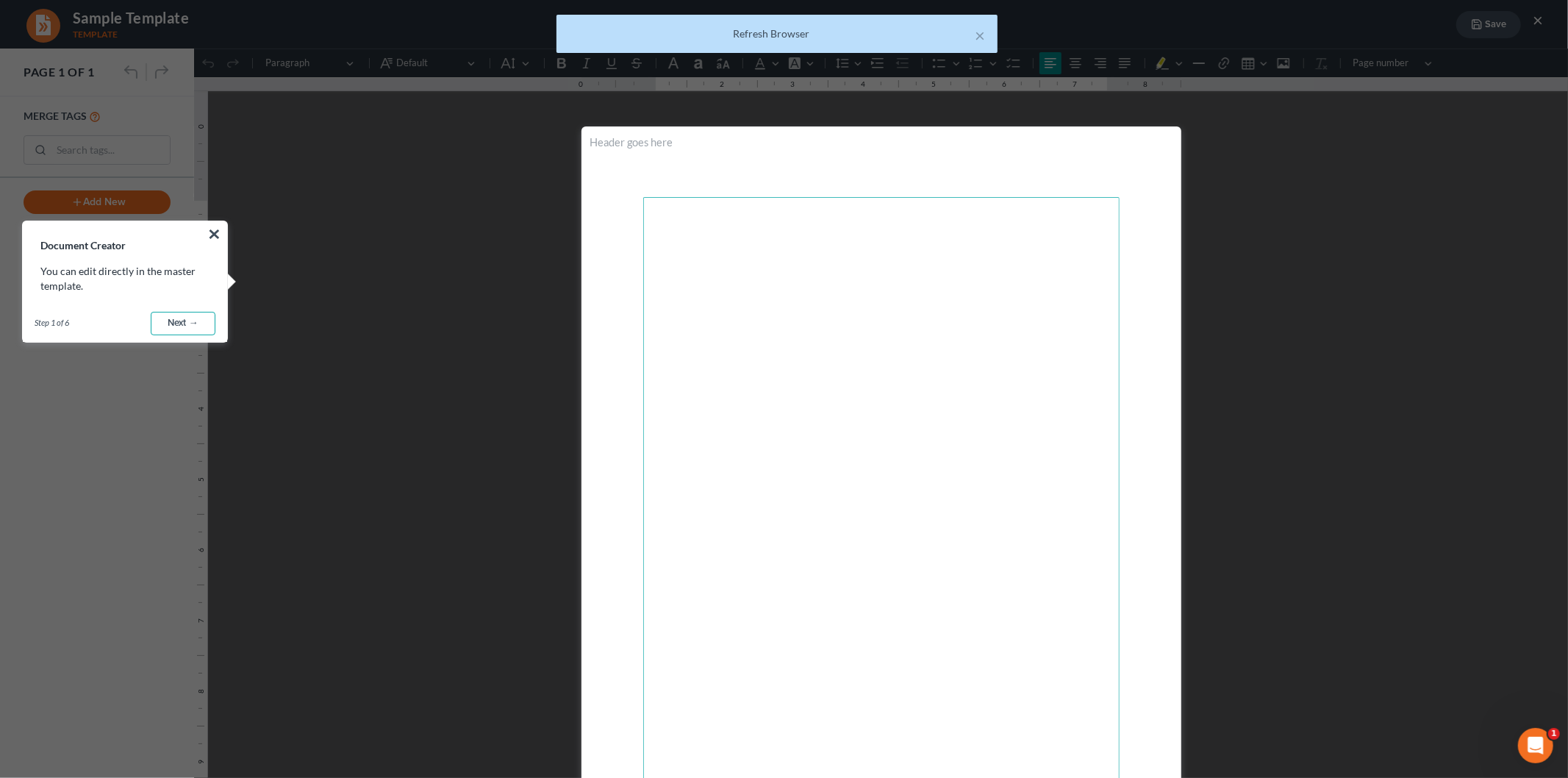
click at [182, 321] on link "Next →" at bounding box center [183, 323] width 65 height 24
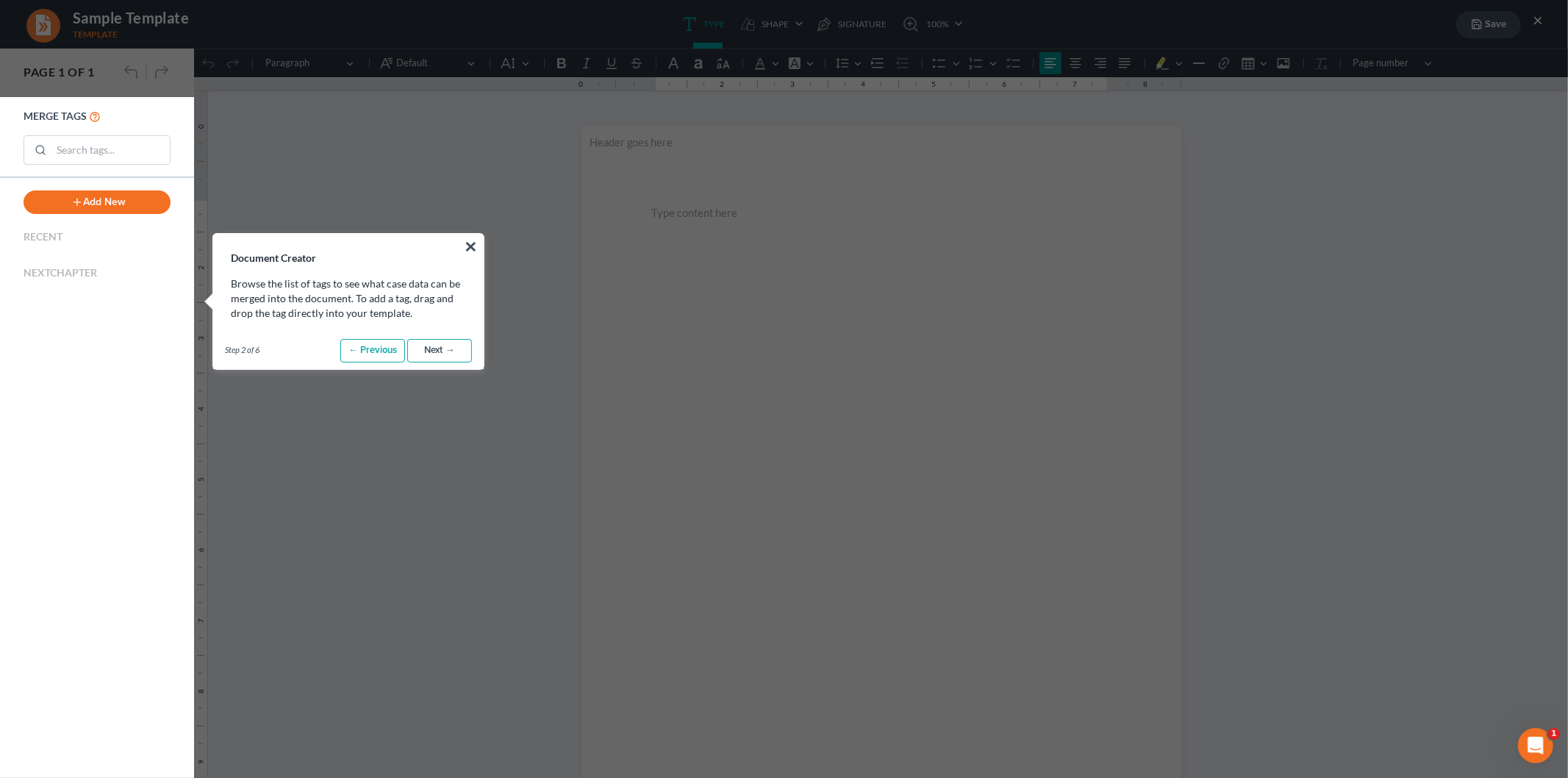
click at [439, 353] on link "Next →" at bounding box center [439, 350] width 65 height 24
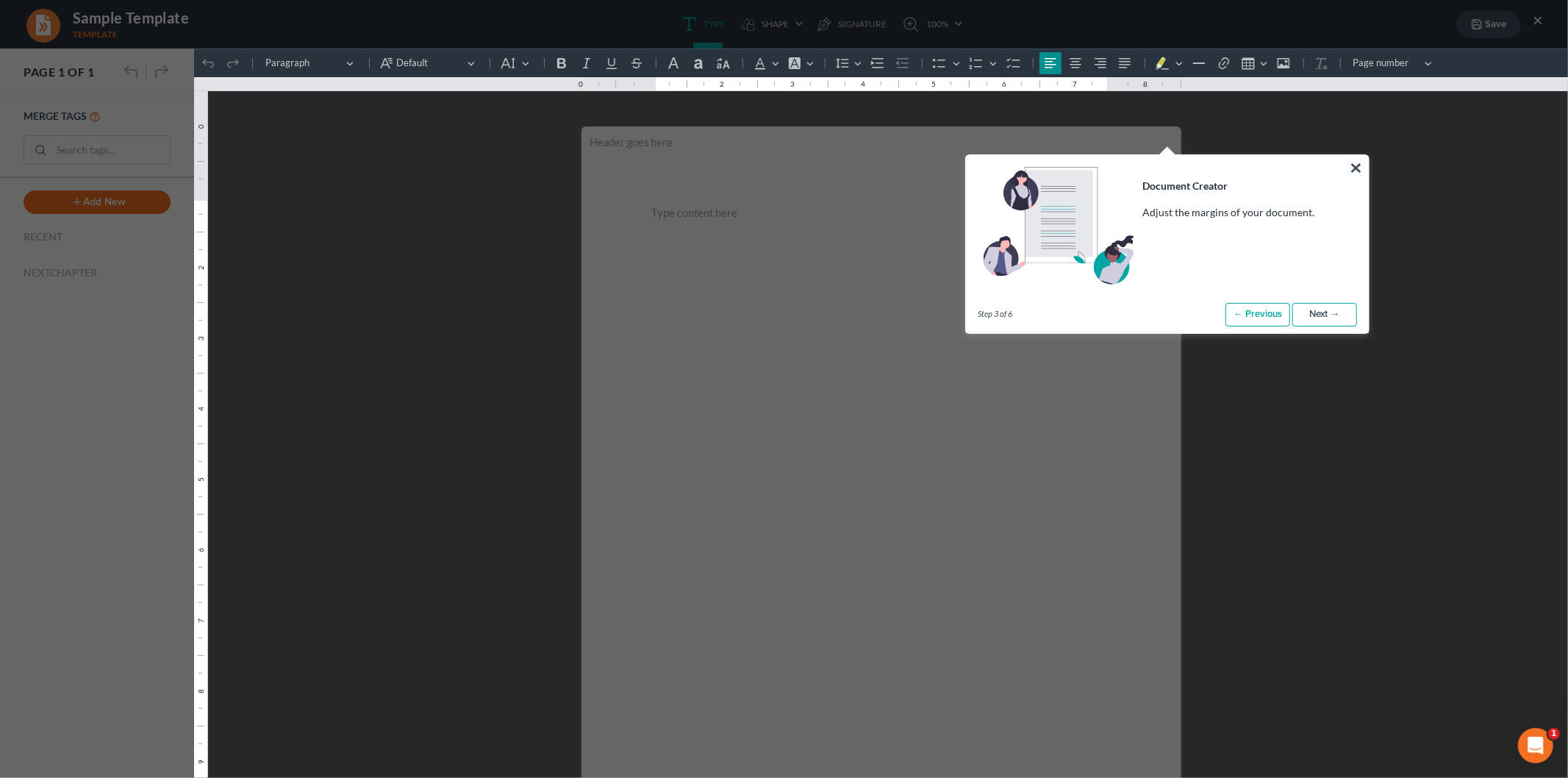
click at [1338, 309] on link "Next →" at bounding box center [1325, 314] width 65 height 24
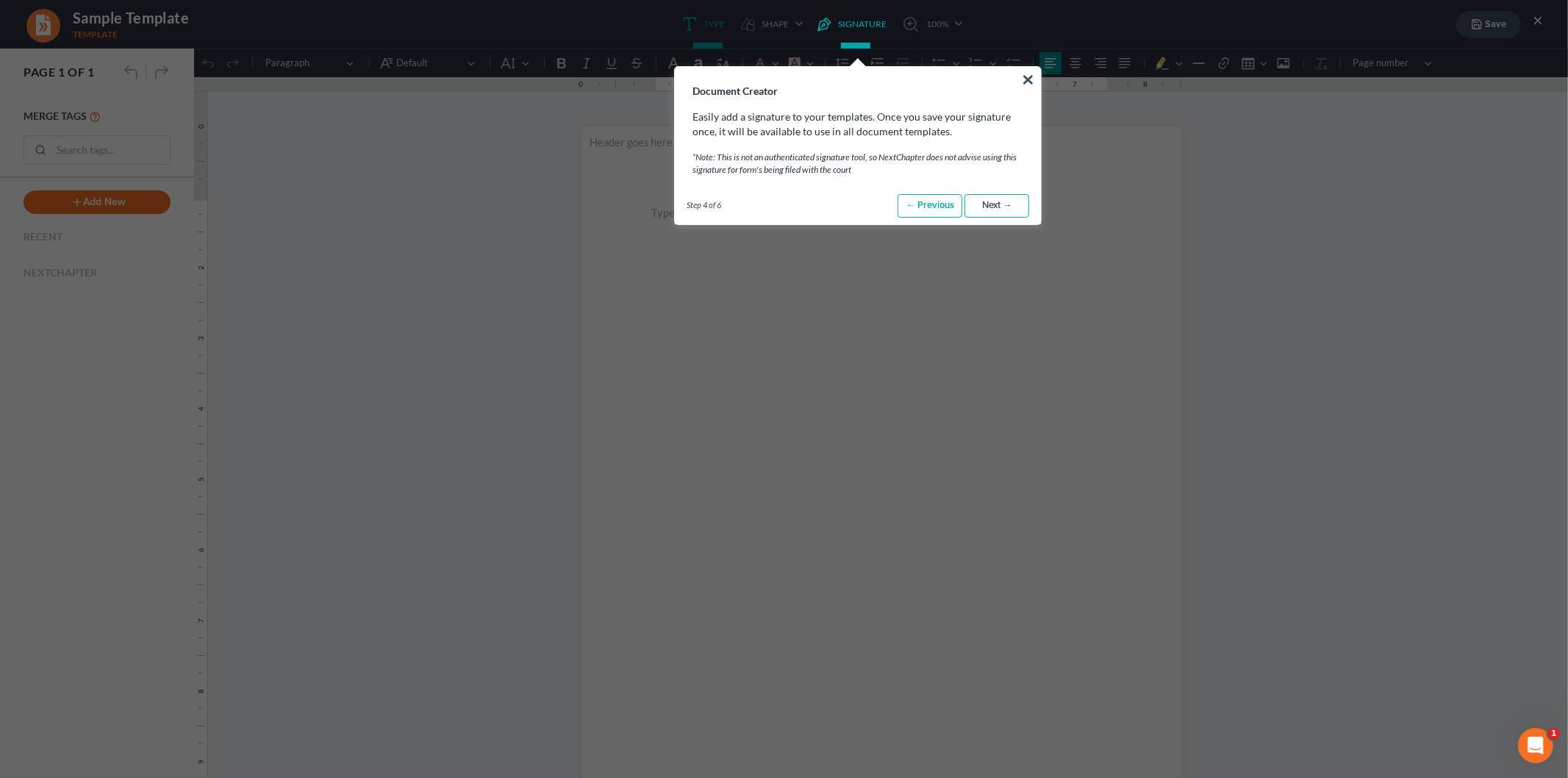
click at [994, 210] on link "Next →" at bounding box center [997, 206] width 65 height 24
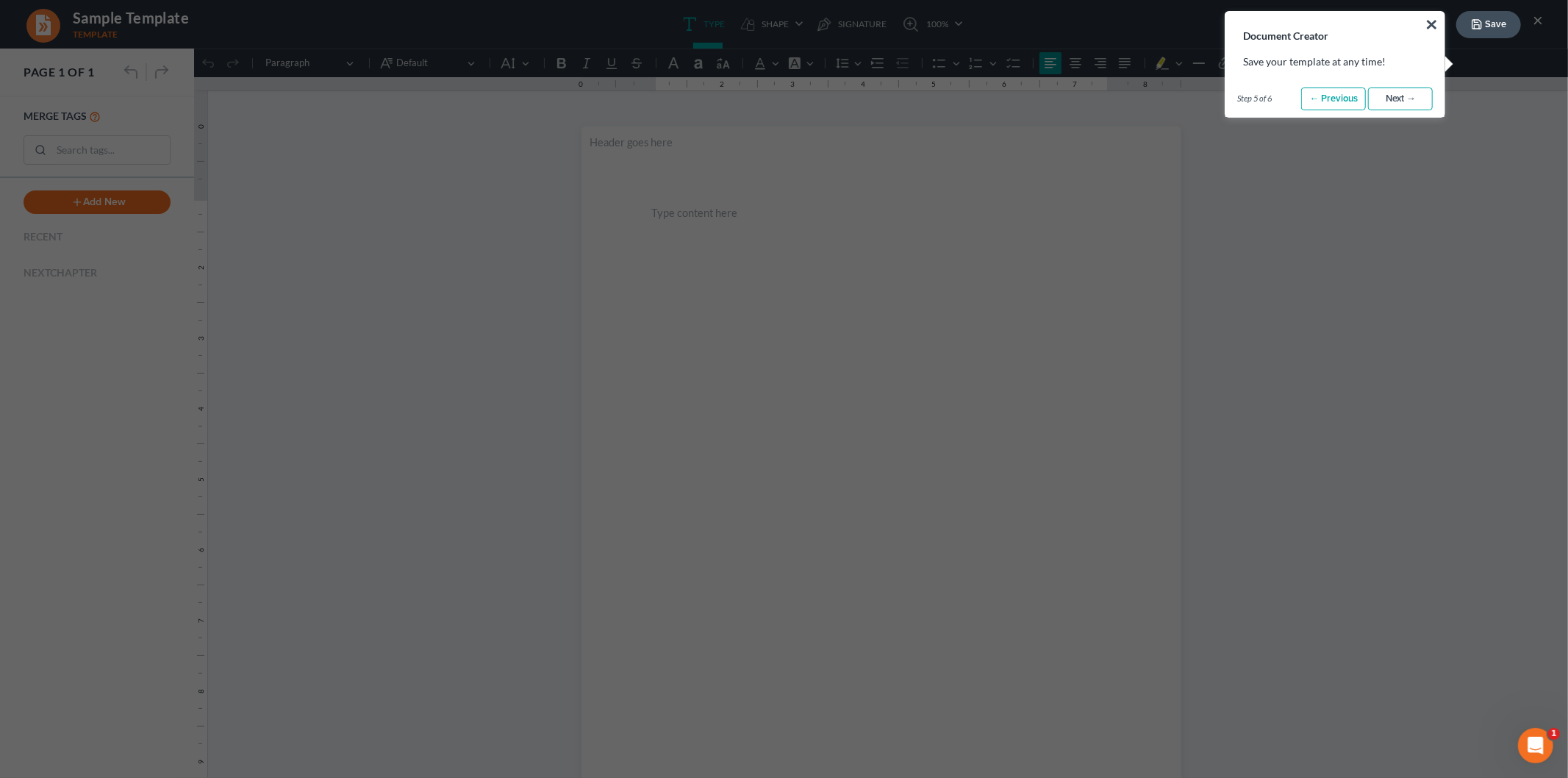
click at [1407, 93] on link "Next →" at bounding box center [1400, 99] width 65 height 24
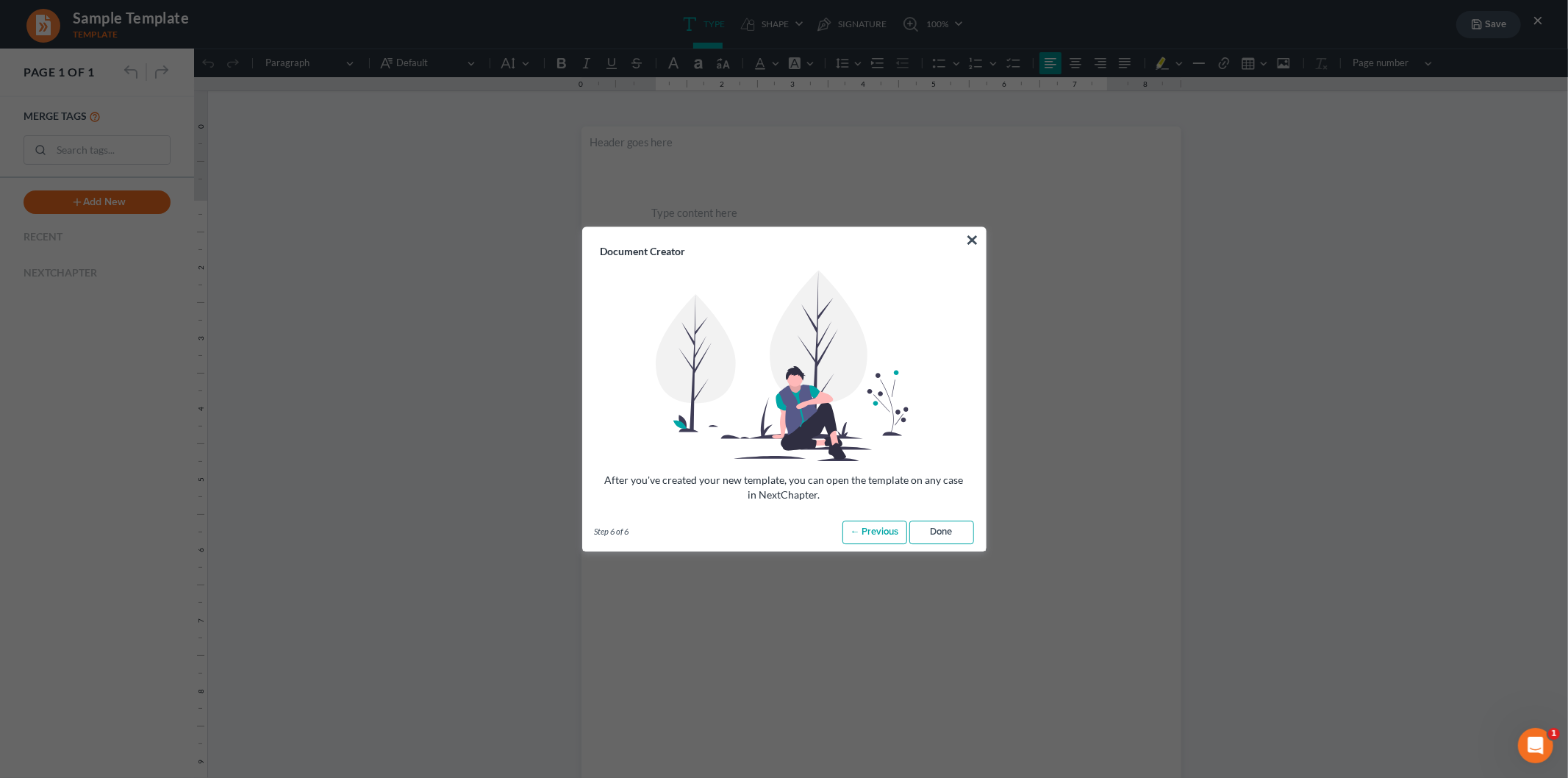
click at [931, 531] on link "Done" at bounding box center [941, 532] width 65 height 24
radio input "true"
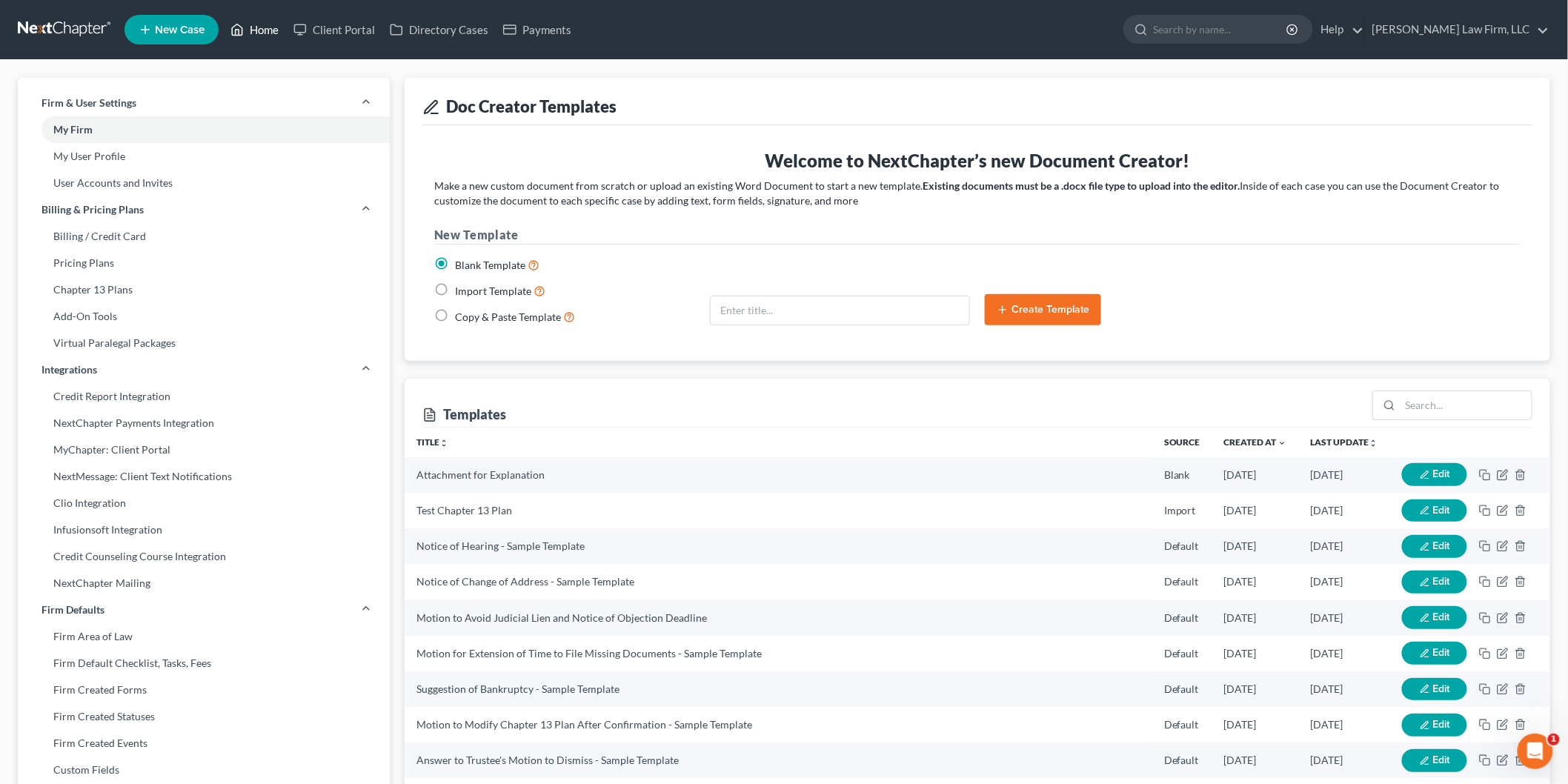
click at [257, 26] on link "Home" at bounding box center [254, 30] width 63 height 26
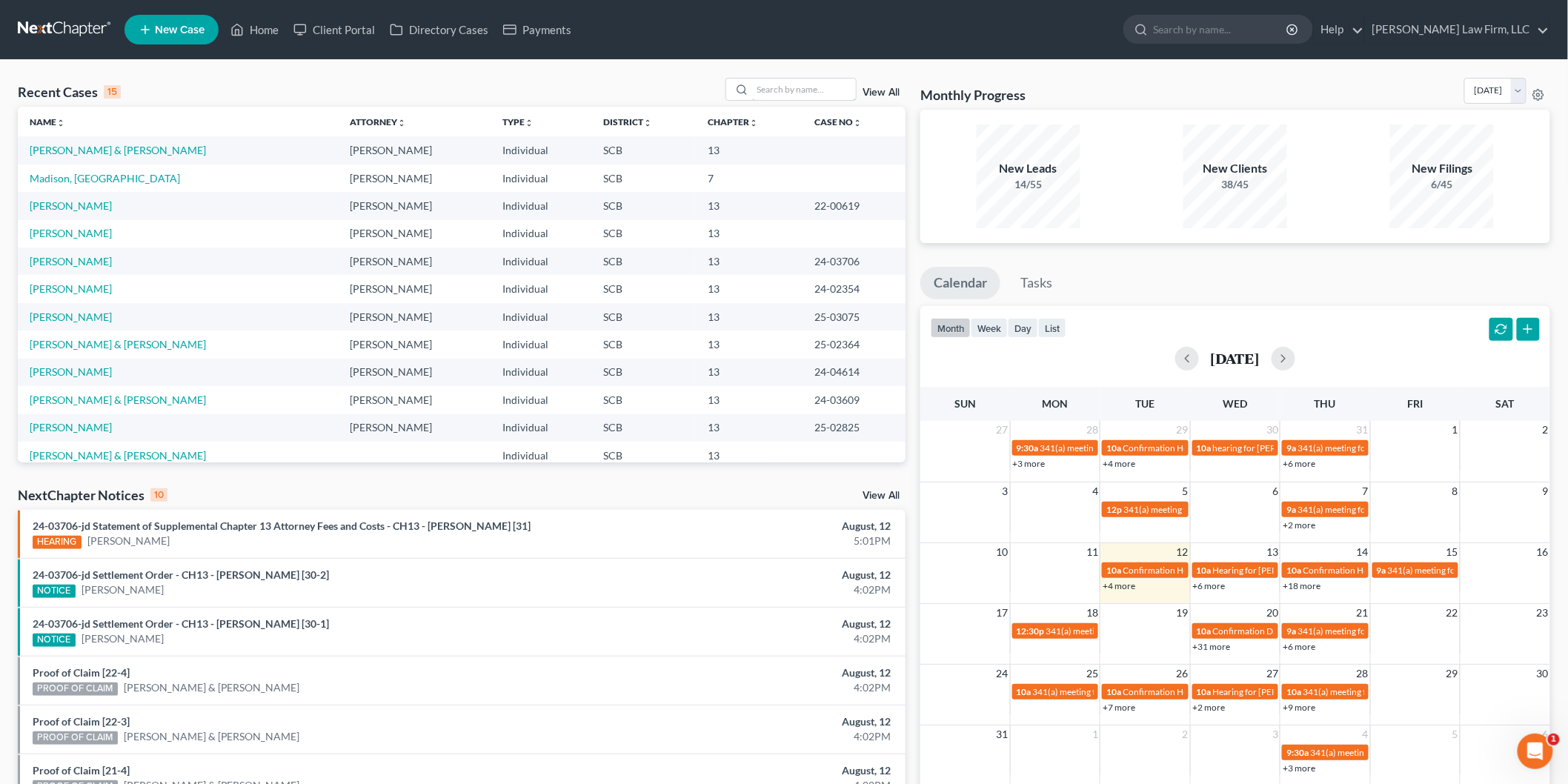
click at [842, 85] on input "search" at bounding box center [804, 89] width 104 height 21
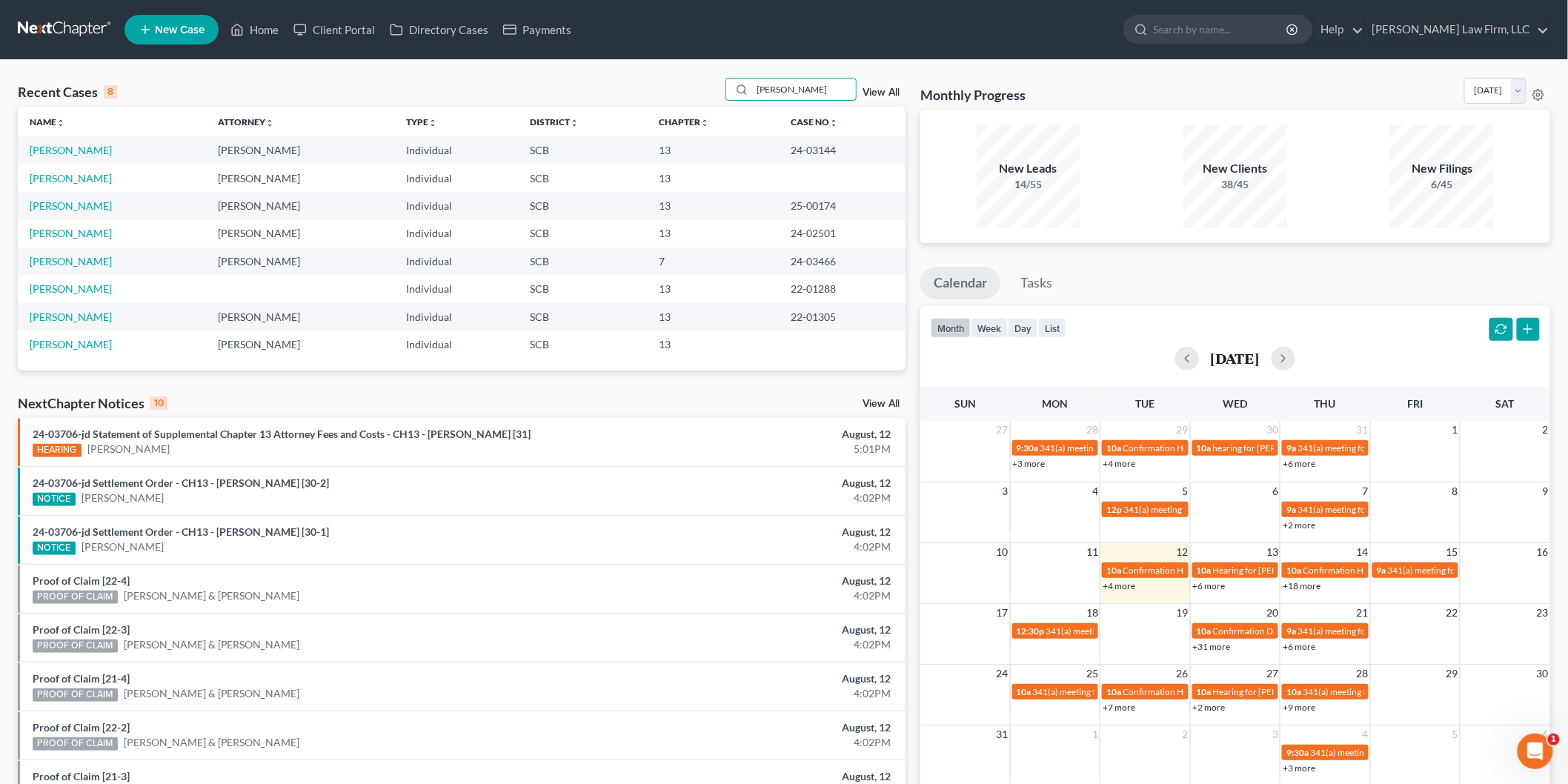
type input "louise"
click at [61, 145] on link "Brown, Louise" at bounding box center [71, 150] width 83 height 12
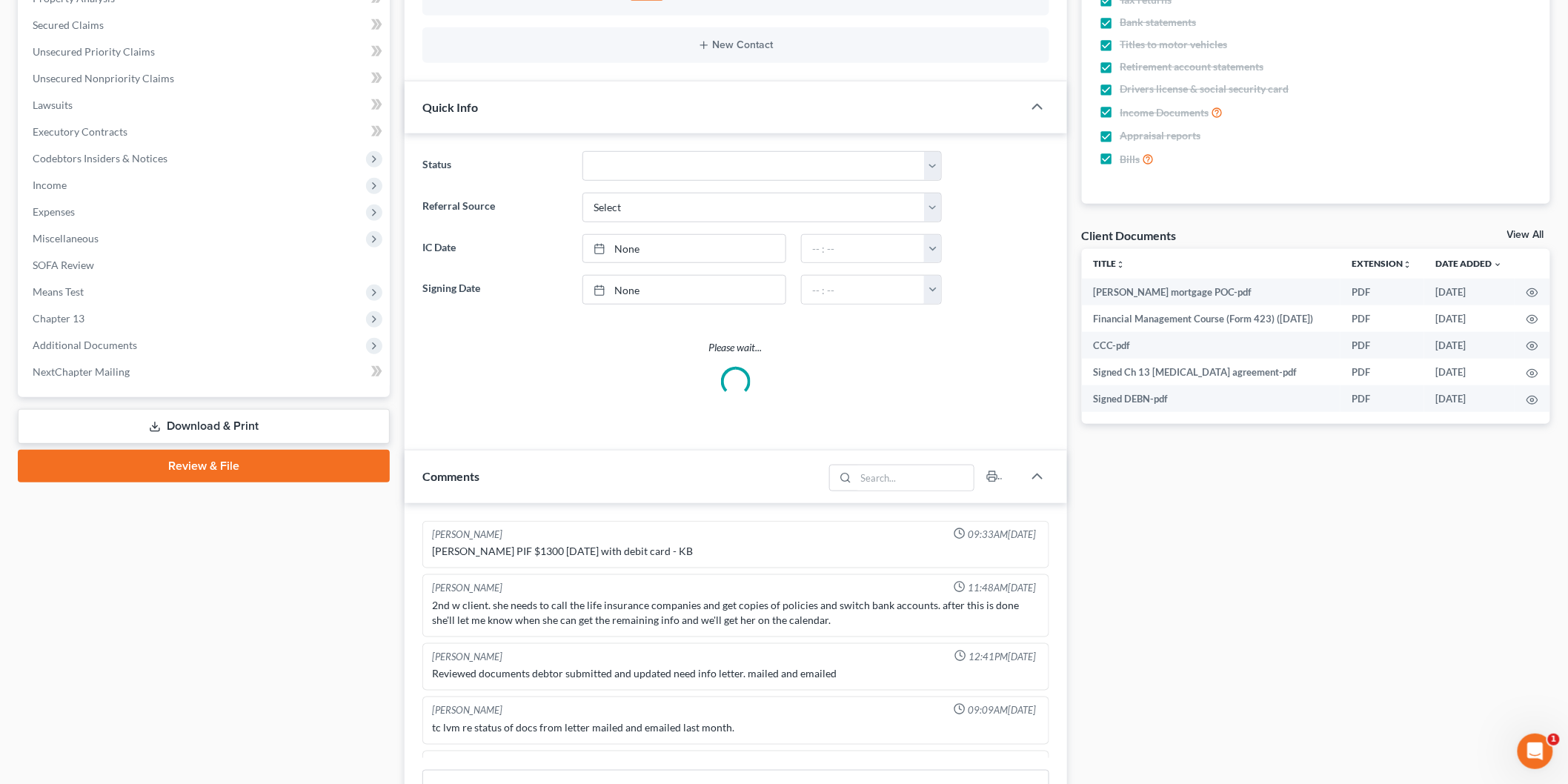
select select "1"
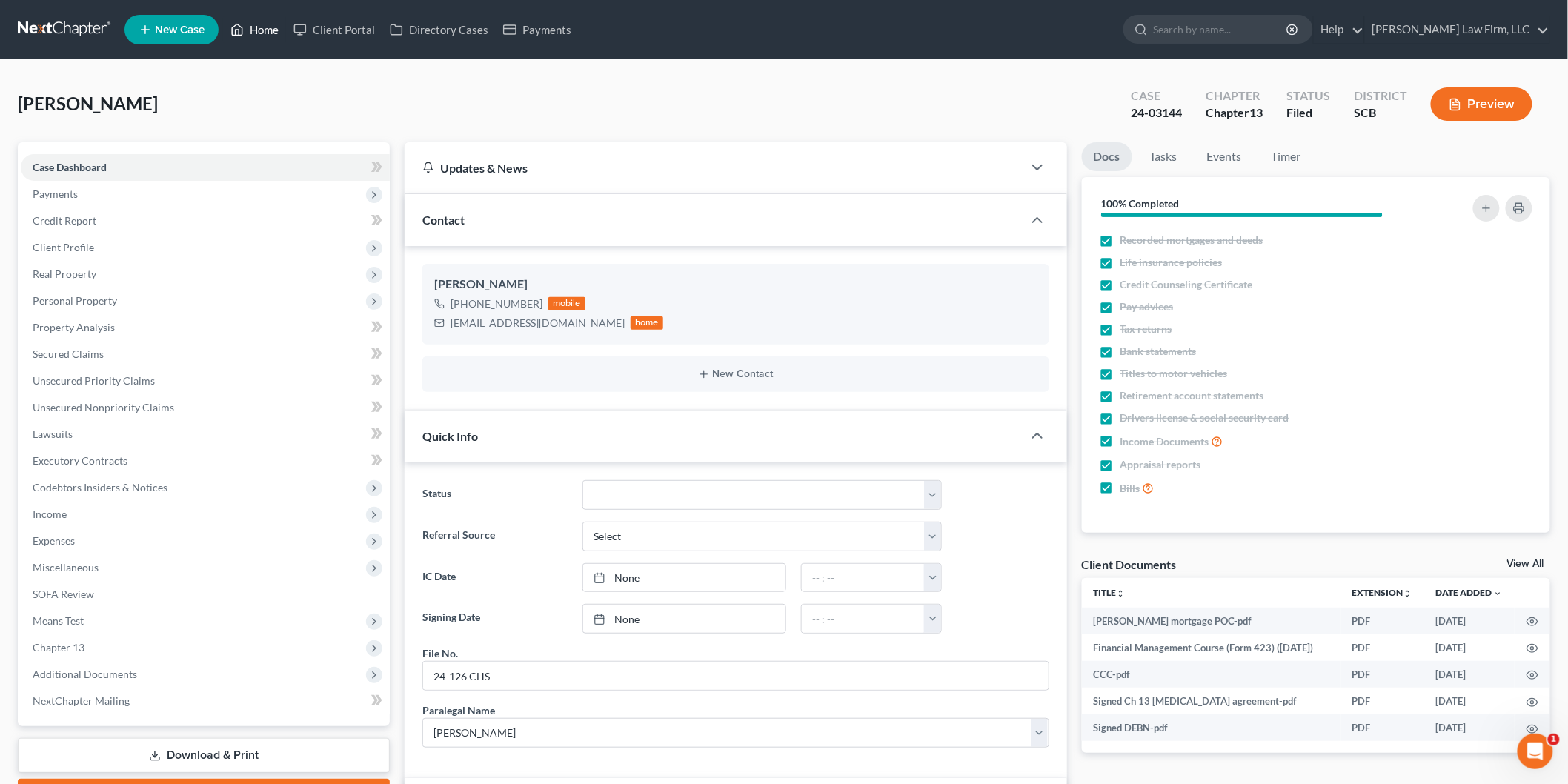
click at [262, 30] on link "Home" at bounding box center [254, 30] width 63 height 26
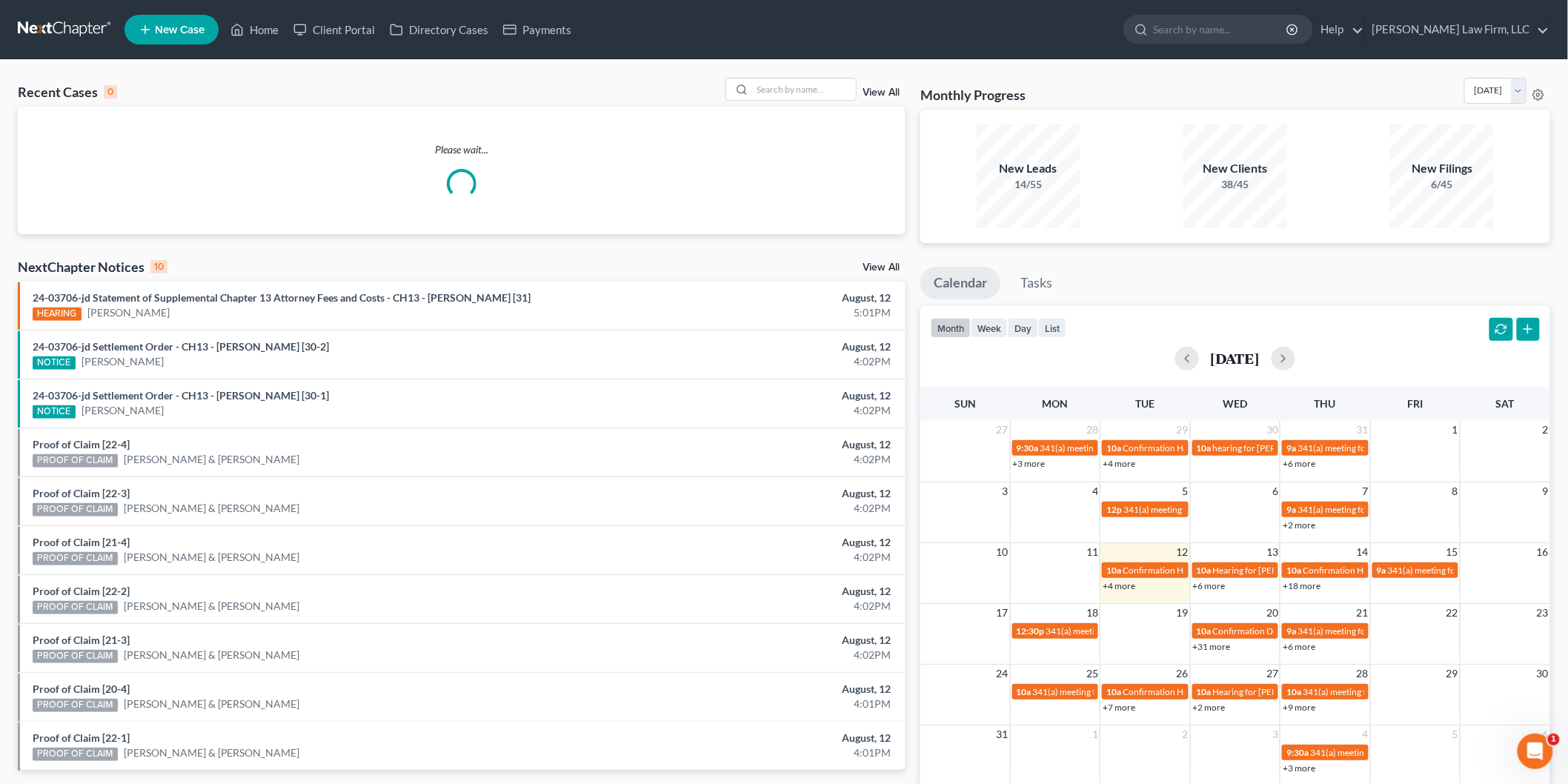
click at [776, 76] on div "Recent Cases 0 View All Please wait... NextChapter Notices 10 View All 24-03706…" at bounding box center [784, 444] width 1568 height 769
click at [797, 84] on input "search" at bounding box center [804, 89] width 104 height 21
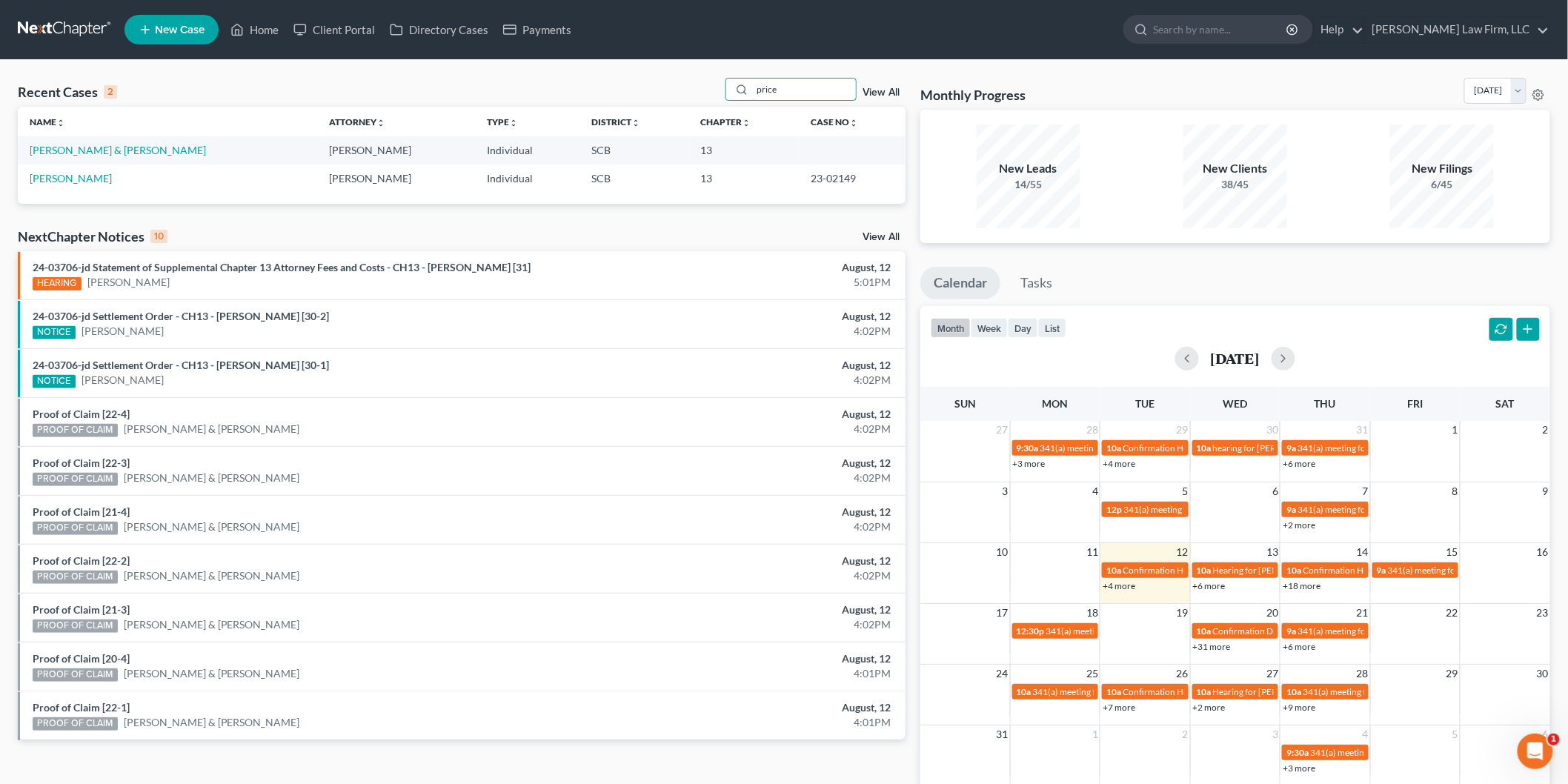
type input "price"
click at [80, 150] on link "Price, Shawn & Lori" at bounding box center [117, 150] width 176 height 12
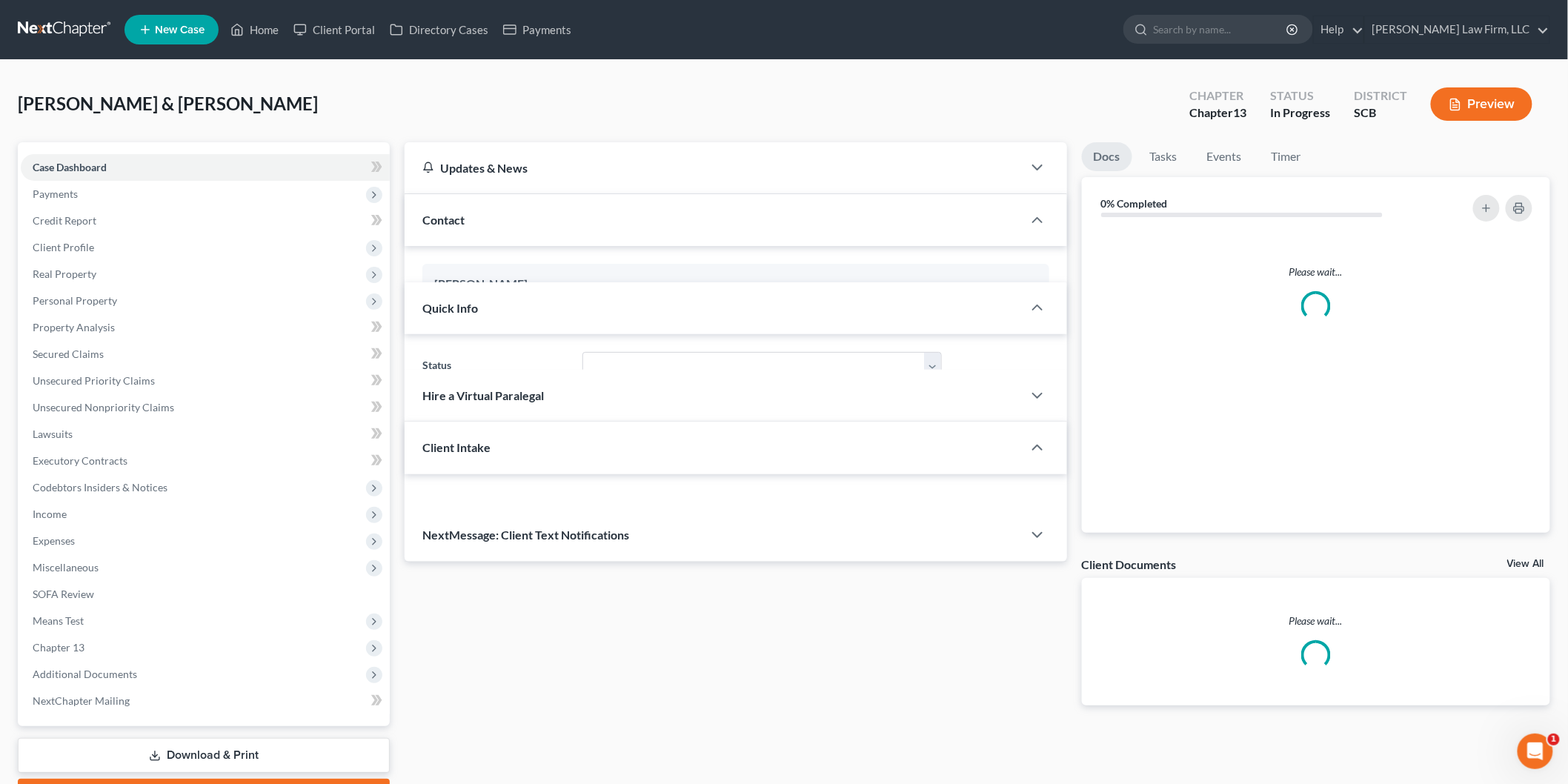
select select "0"
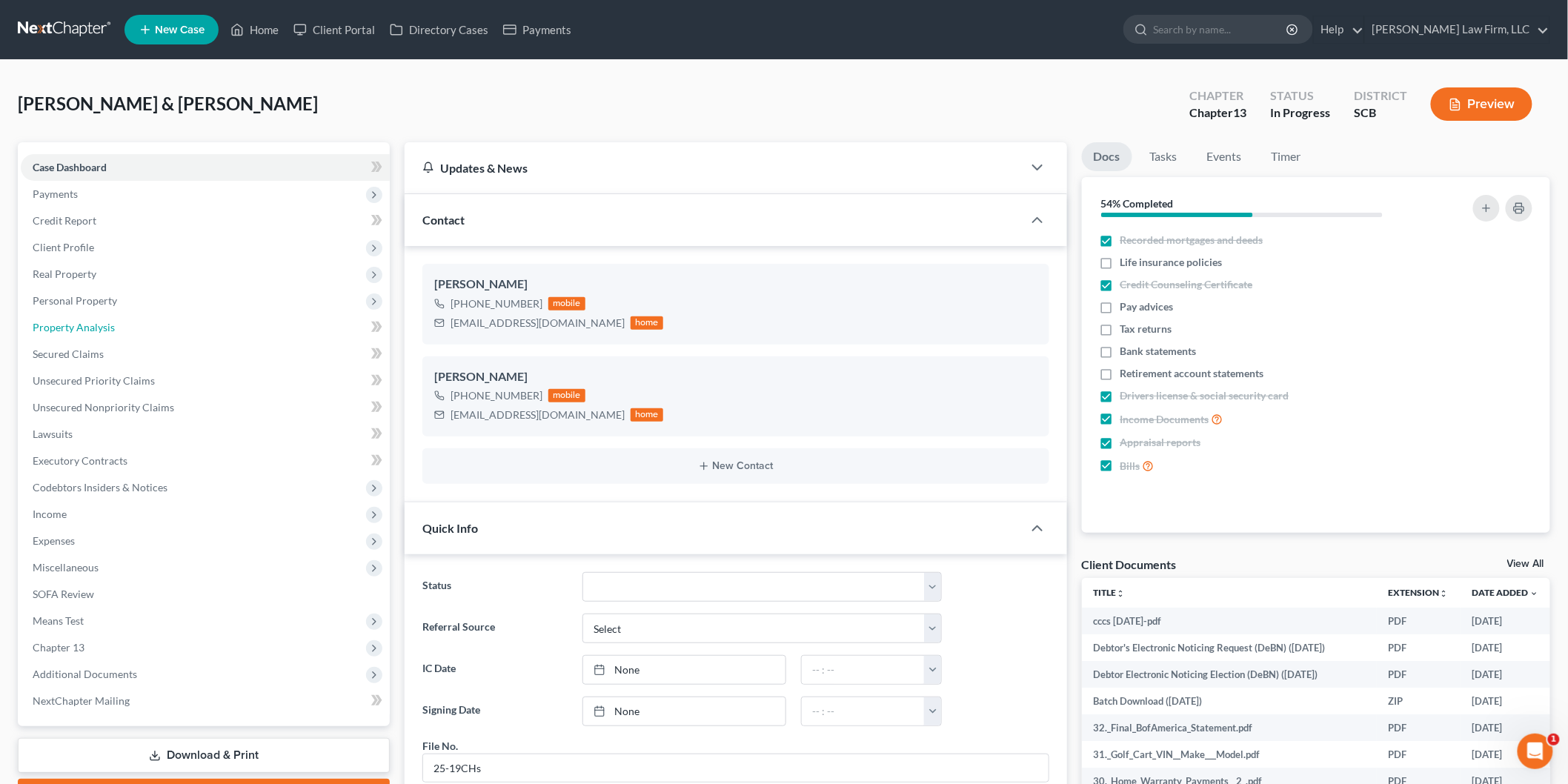
click at [131, 320] on link "Property Analysis" at bounding box center [205, 327] width 369 height 26
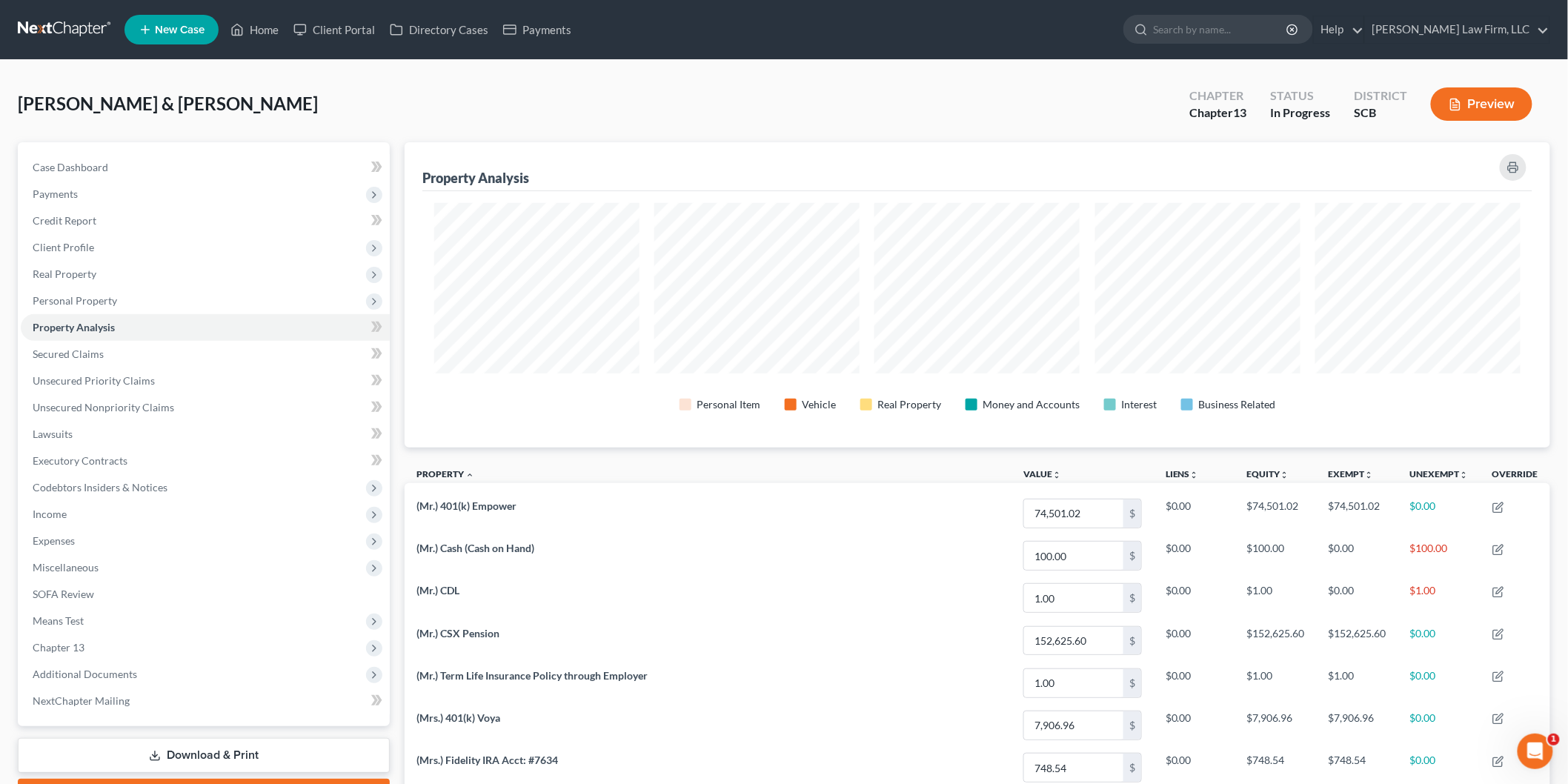
click at [139, 520] on span "Income" at bounding box center [205, 514] width 369 height 26
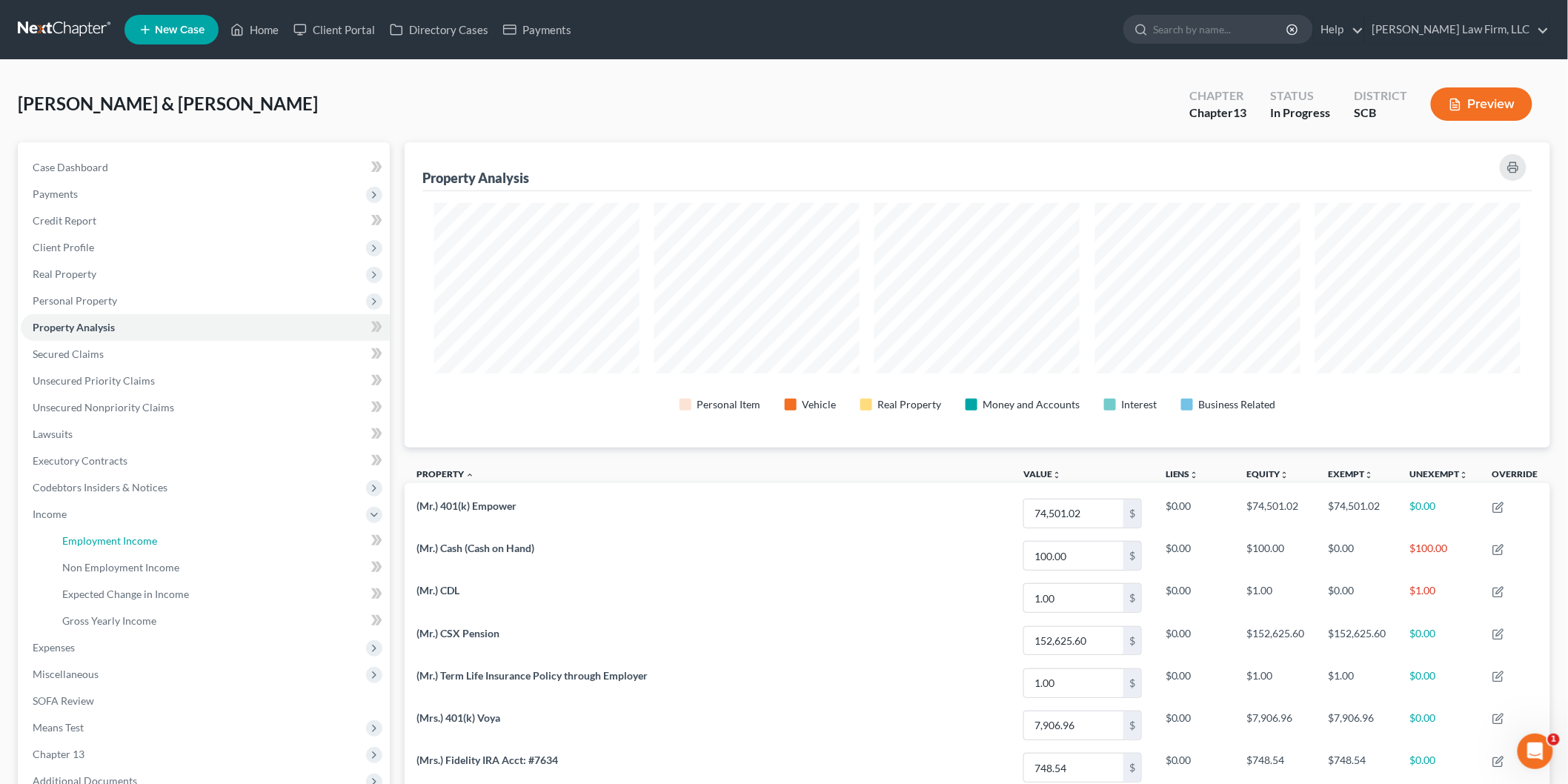
click at [148, 544] on span "Employment Income" at bounding box center [109, 540] width 95 height 12
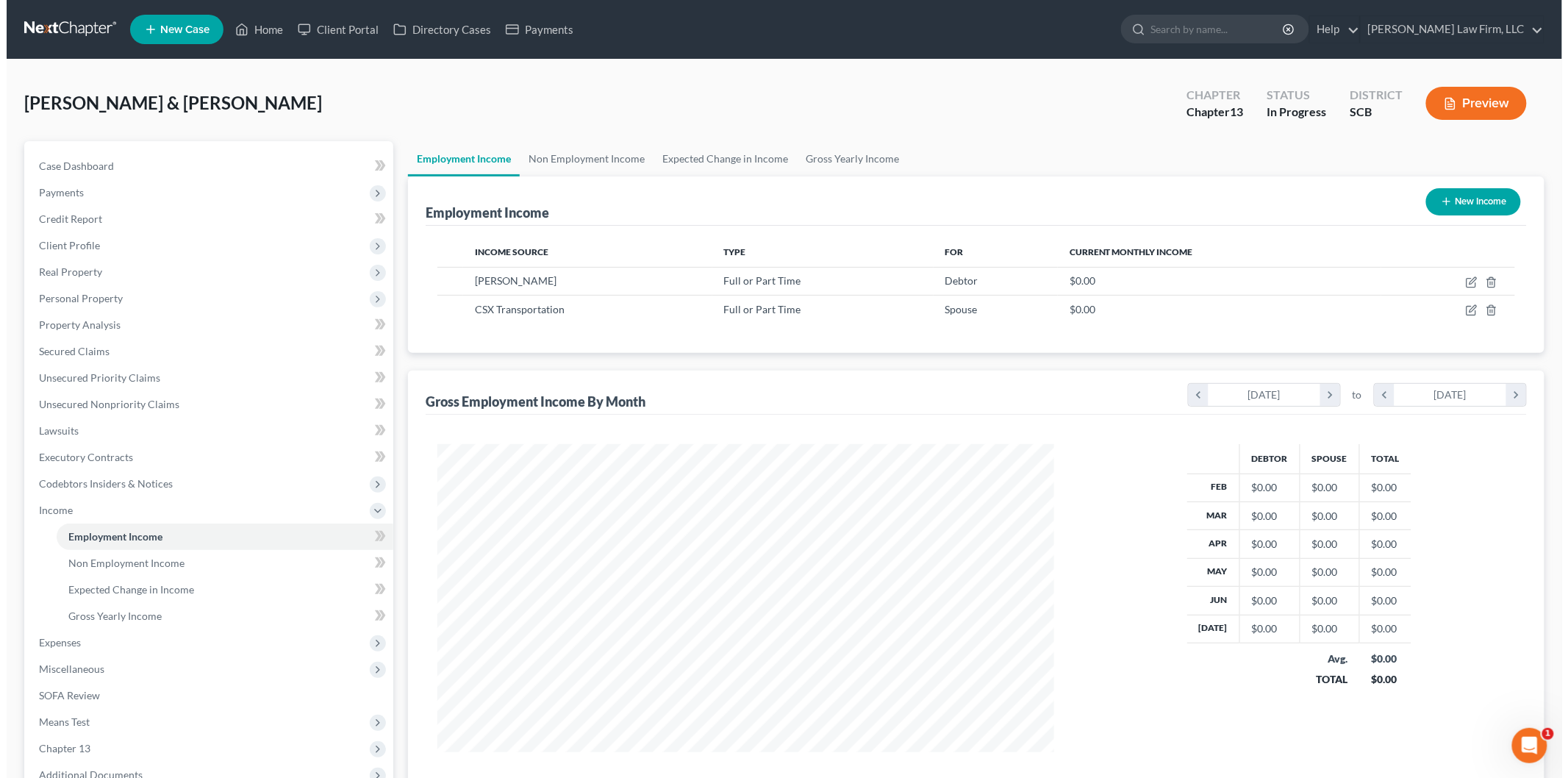
scroll to position [307, 645]
click at [1461, 279] on icon "button" at bounding box center [1464, 283] width 9 height 9
select select "0"
select select "42"
select select "1"
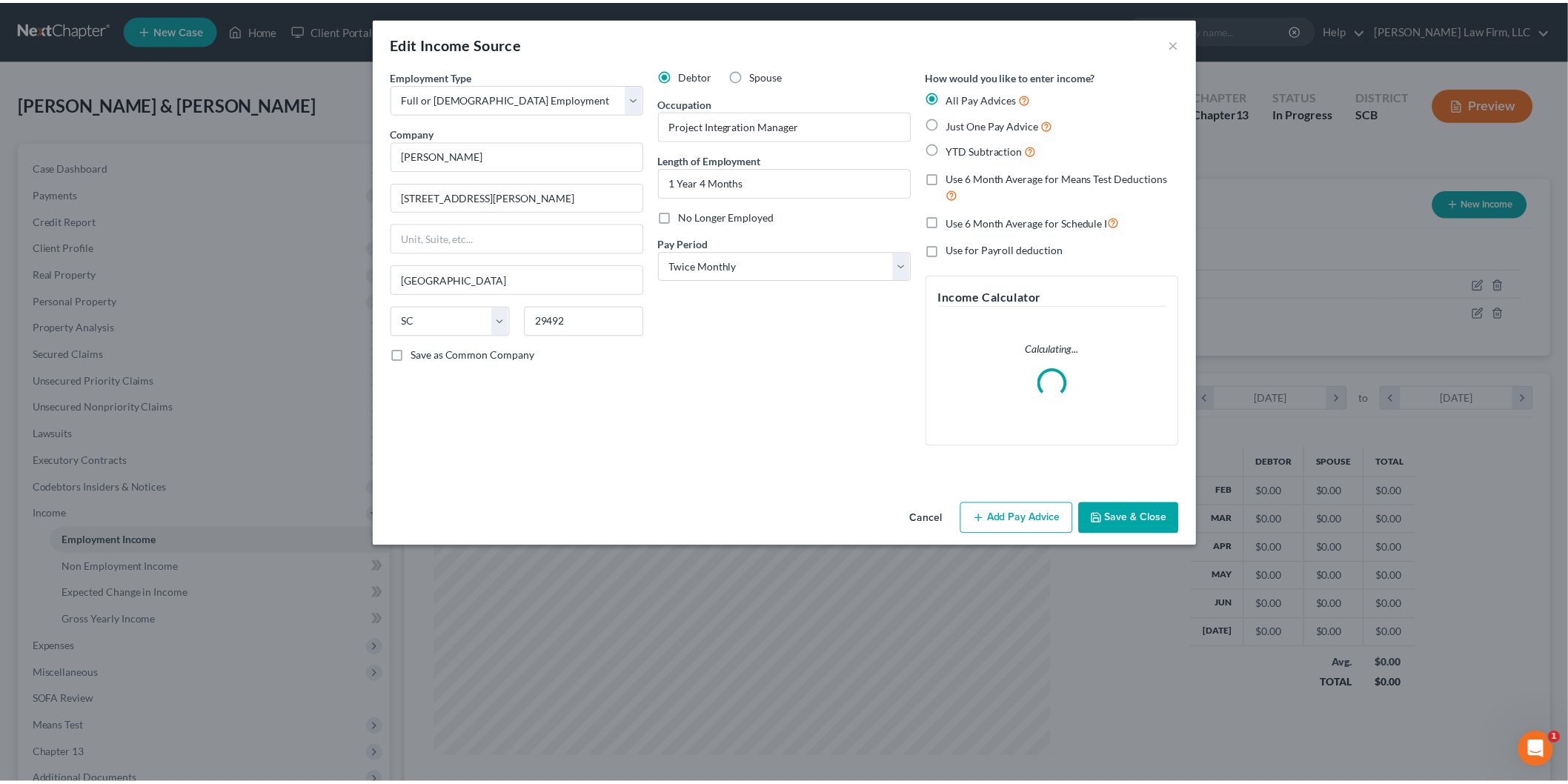
scroll to position [312, 657]
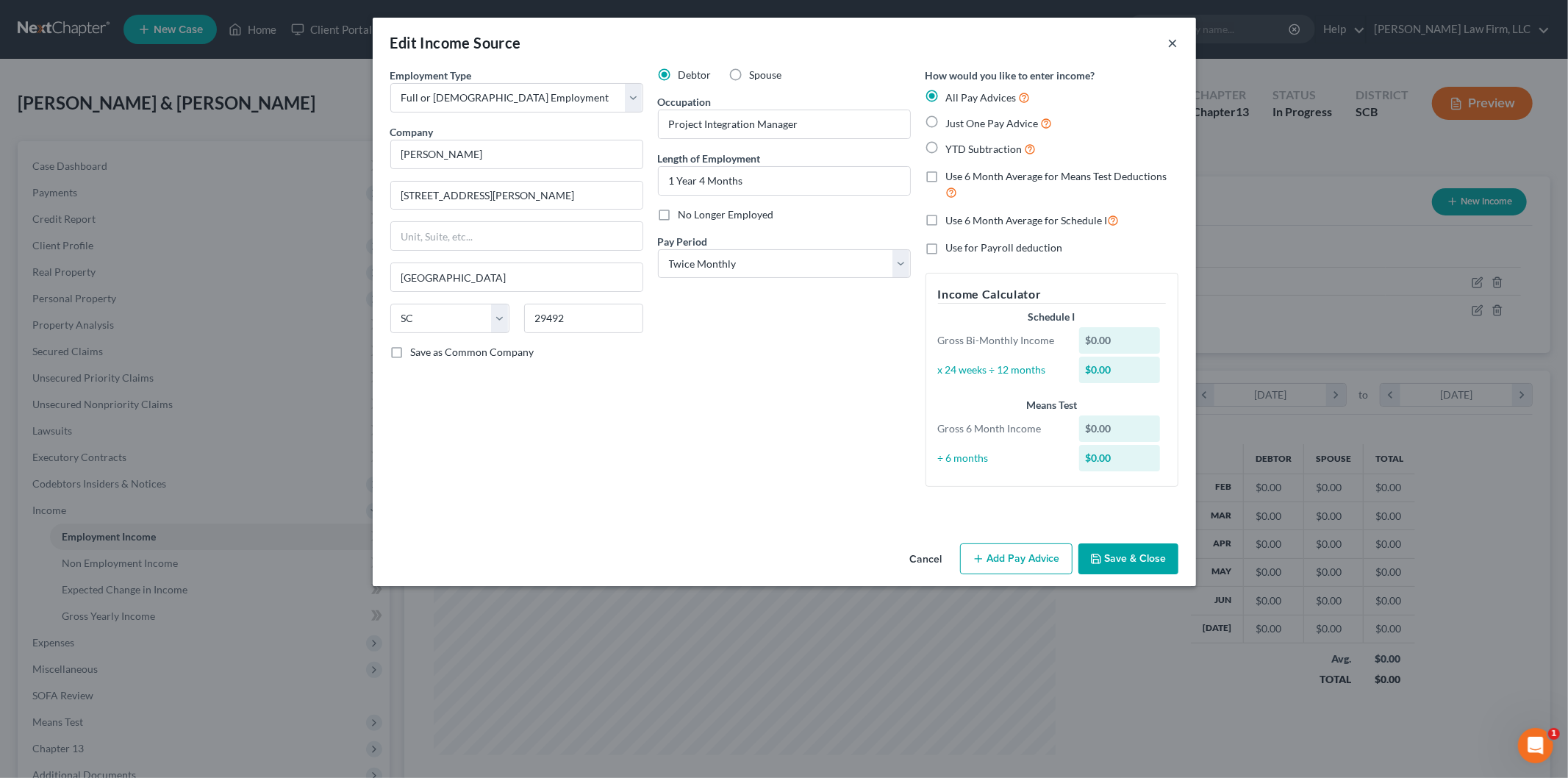
click at [1168, 42] on button "×" at bounding box center [1173, 43] width 11 height 18
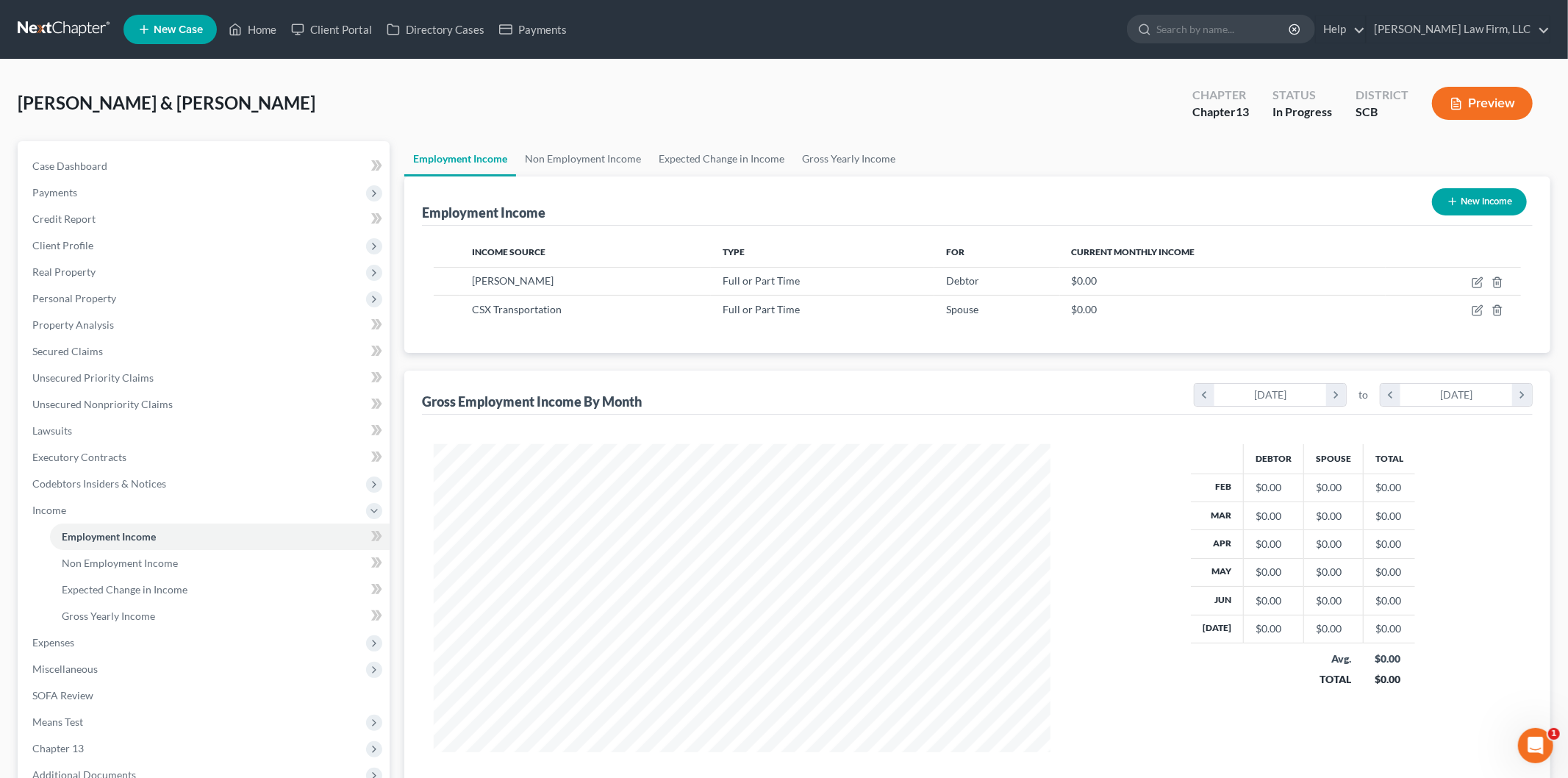
scroll to position [734897, 734420]
click at [1457, 107] on button "Preview" at bounding box center [1470, 103] width 101 height 33
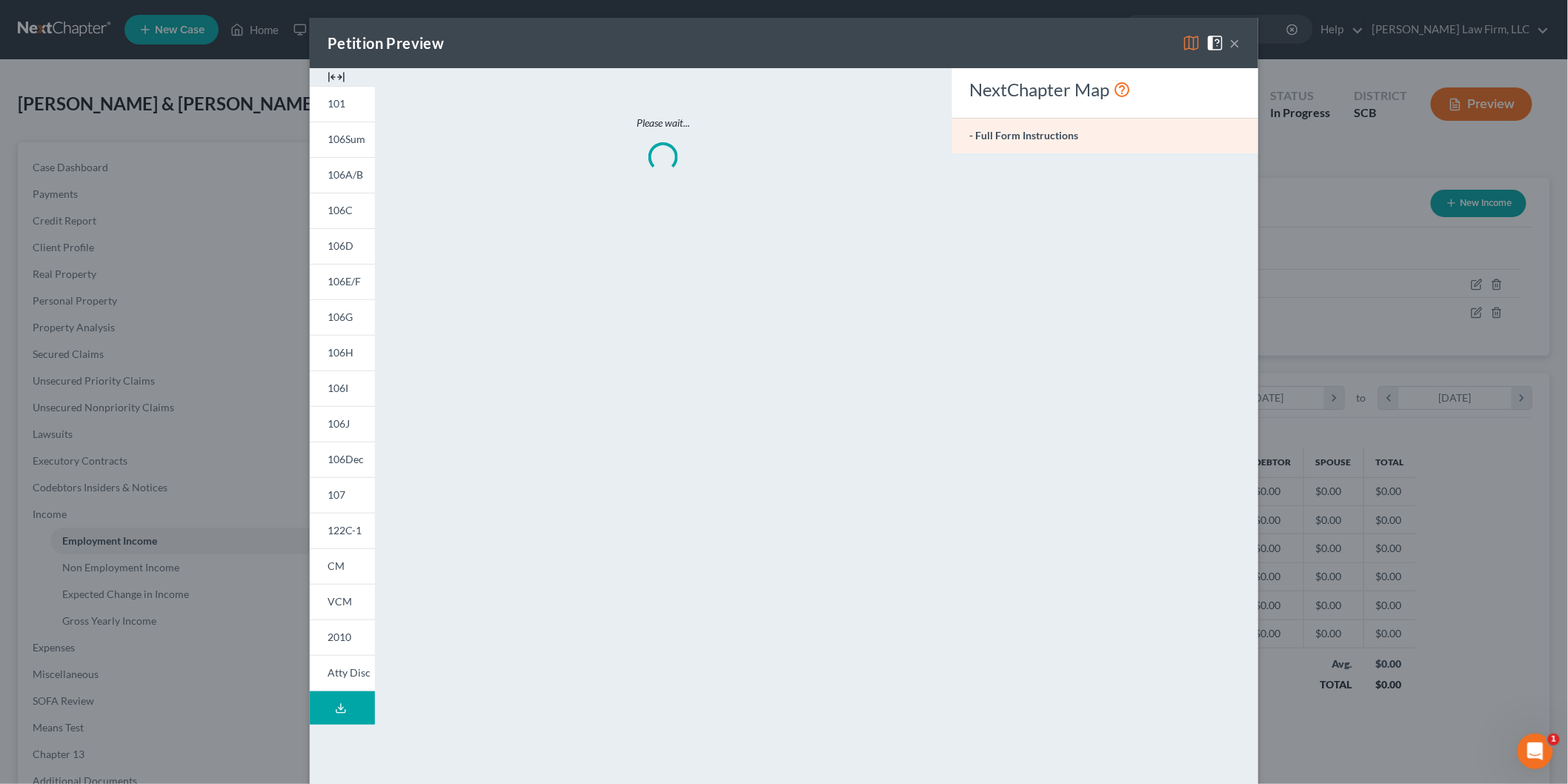
scroll to position [312, 657]
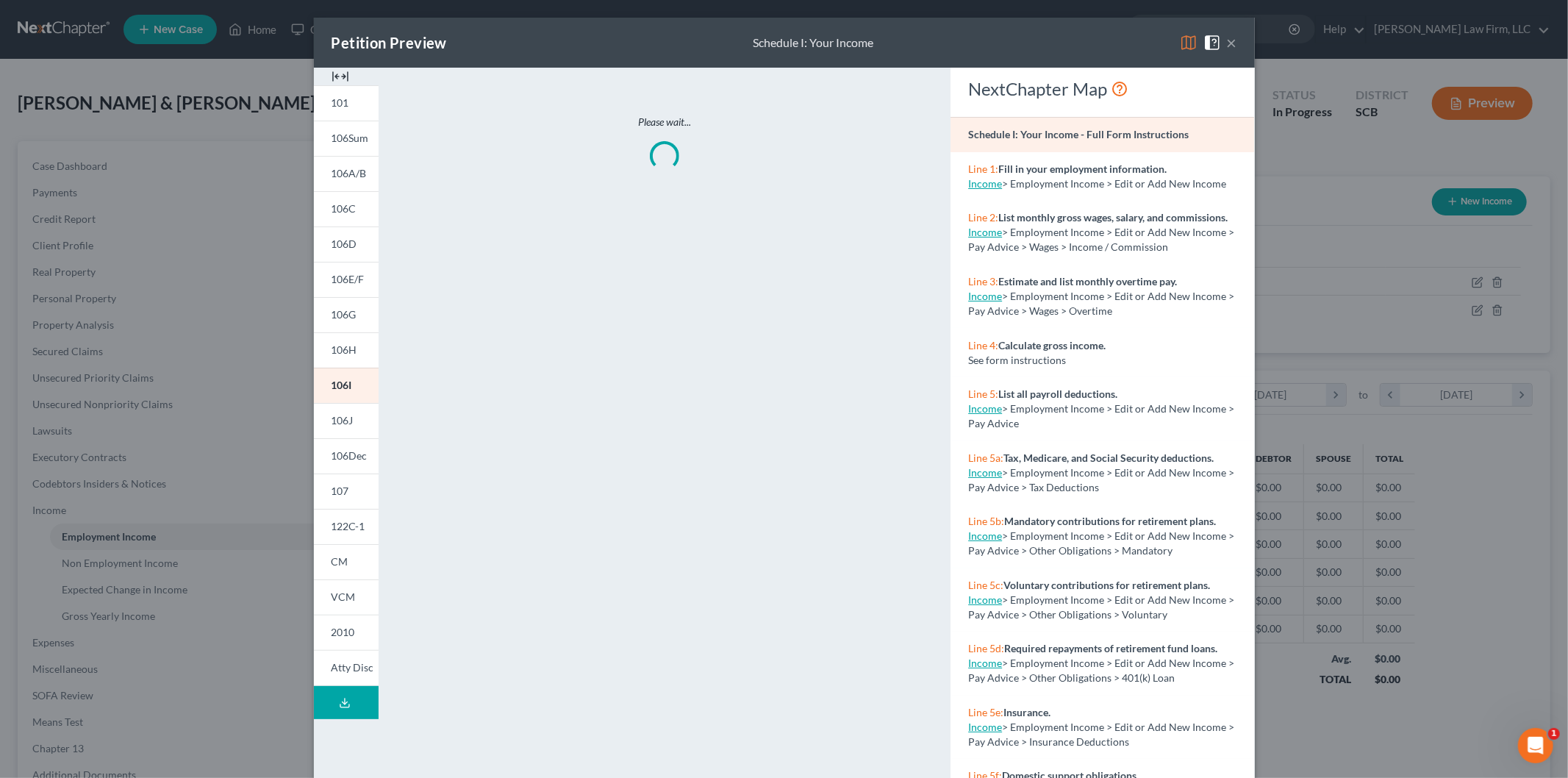
click at [334, 69] on img at bounding box center [340, 77] width 18 height 18
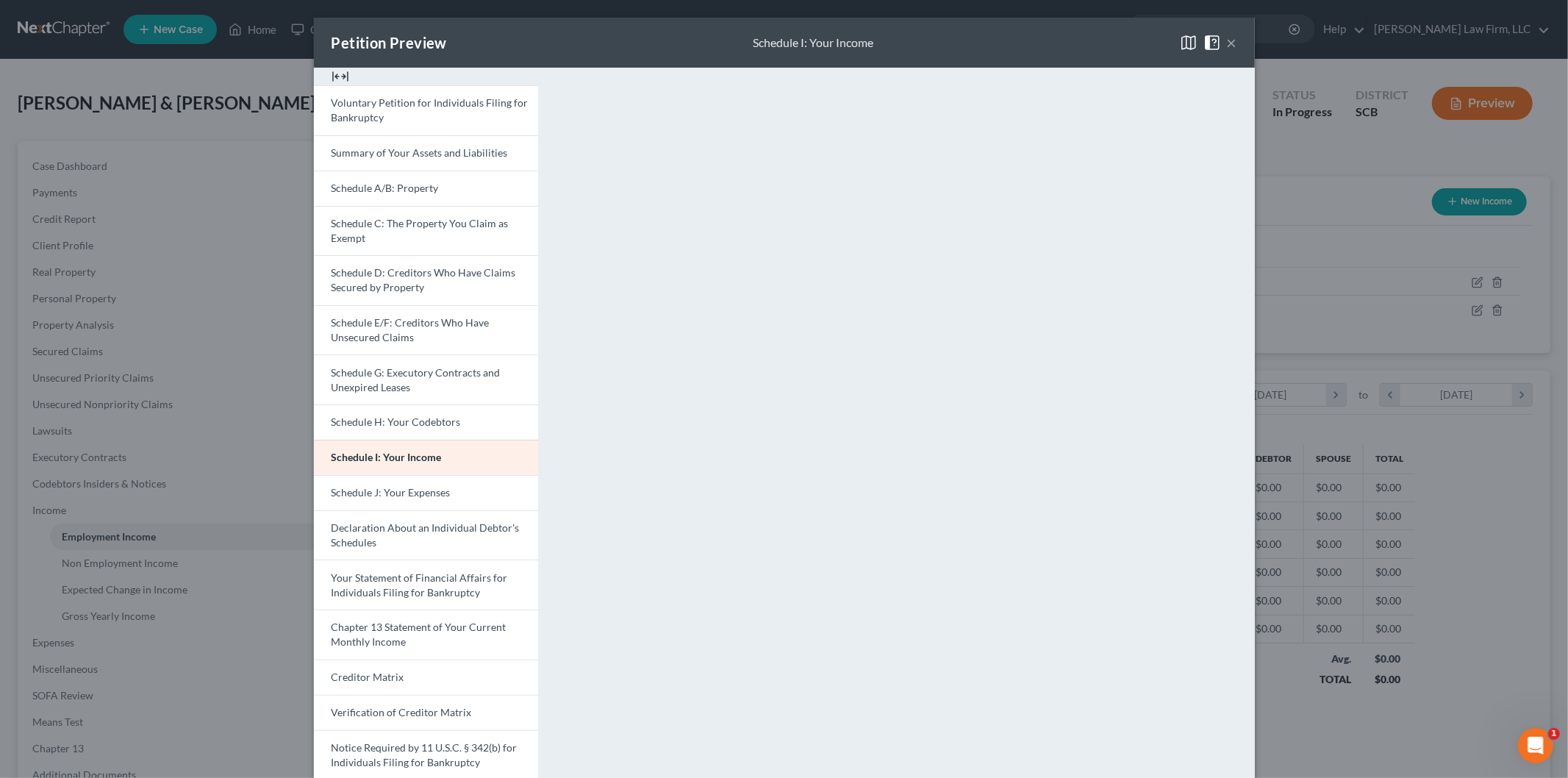
click at [388, 292] on span "Schedule D: Creditors Who Have Claims Secured by Property" at bounding box center [423, 280] width 184 height 27
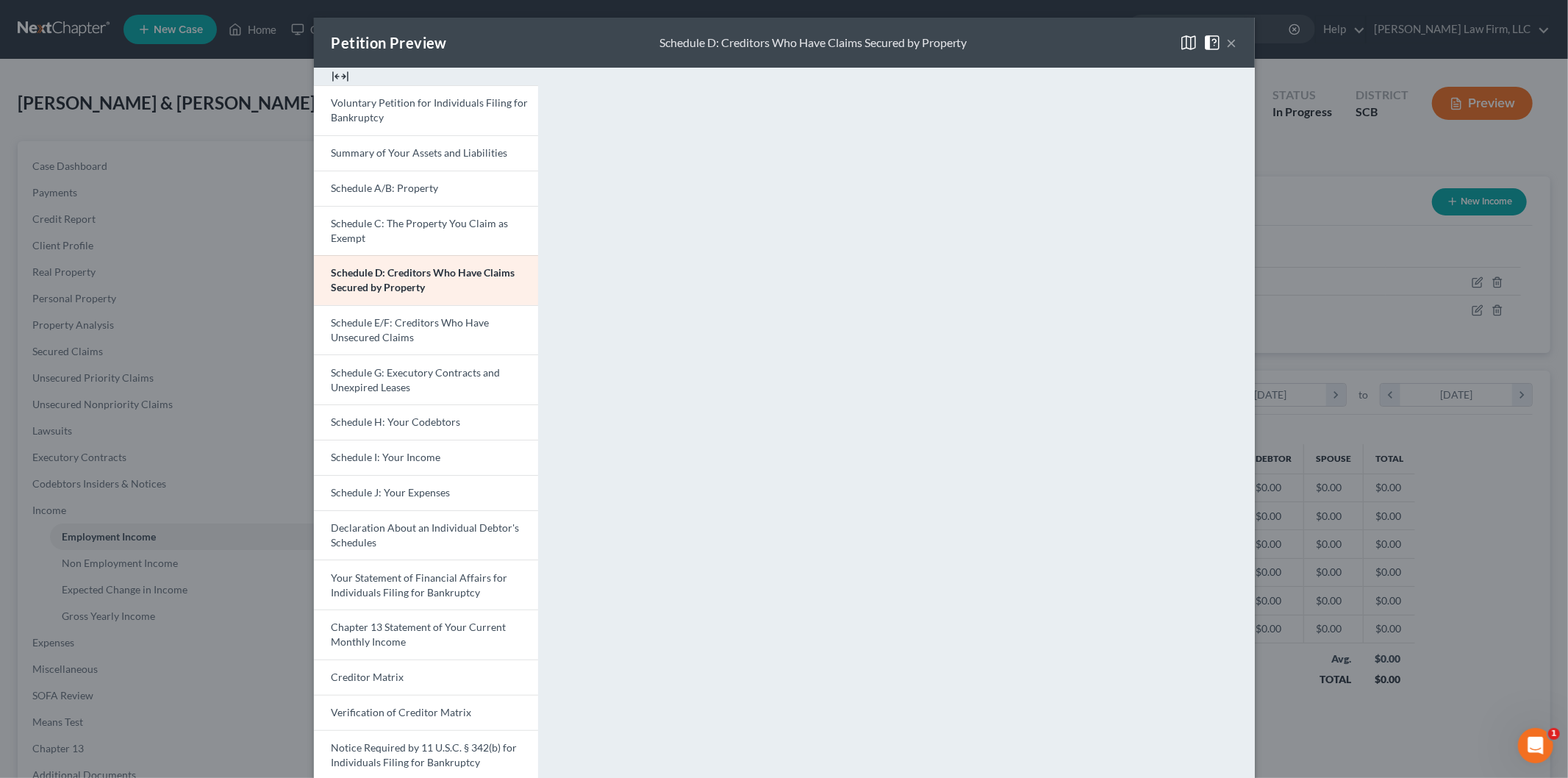
click at [368, 313] on link "Schedule E/F: Creditors Who Have Unsecured Claims" at bounding box center [426, 330] width 225 height 50
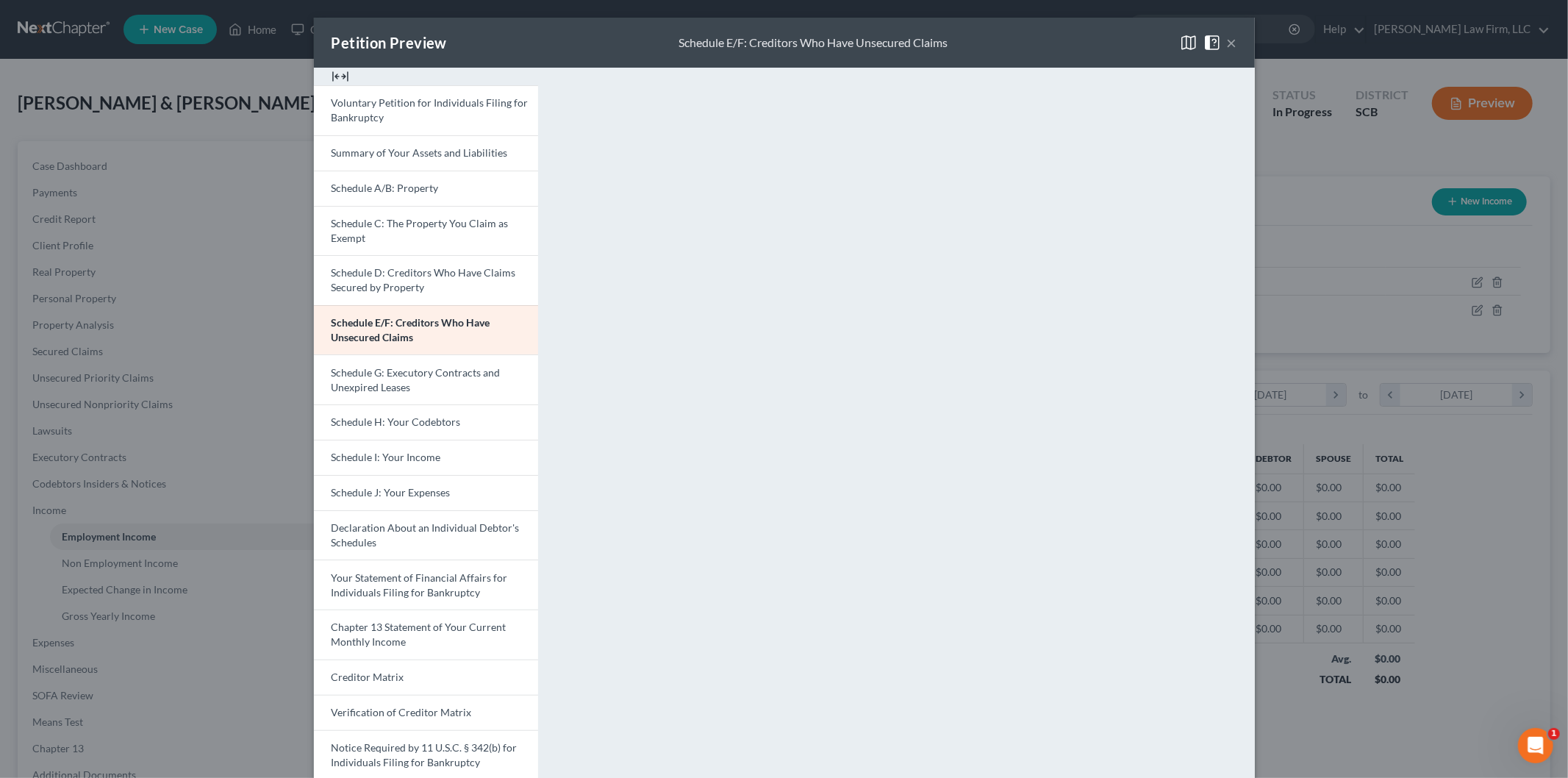
click at [1227, 39] on button "×" at bounding box center [1232, 43] width 11 height 18
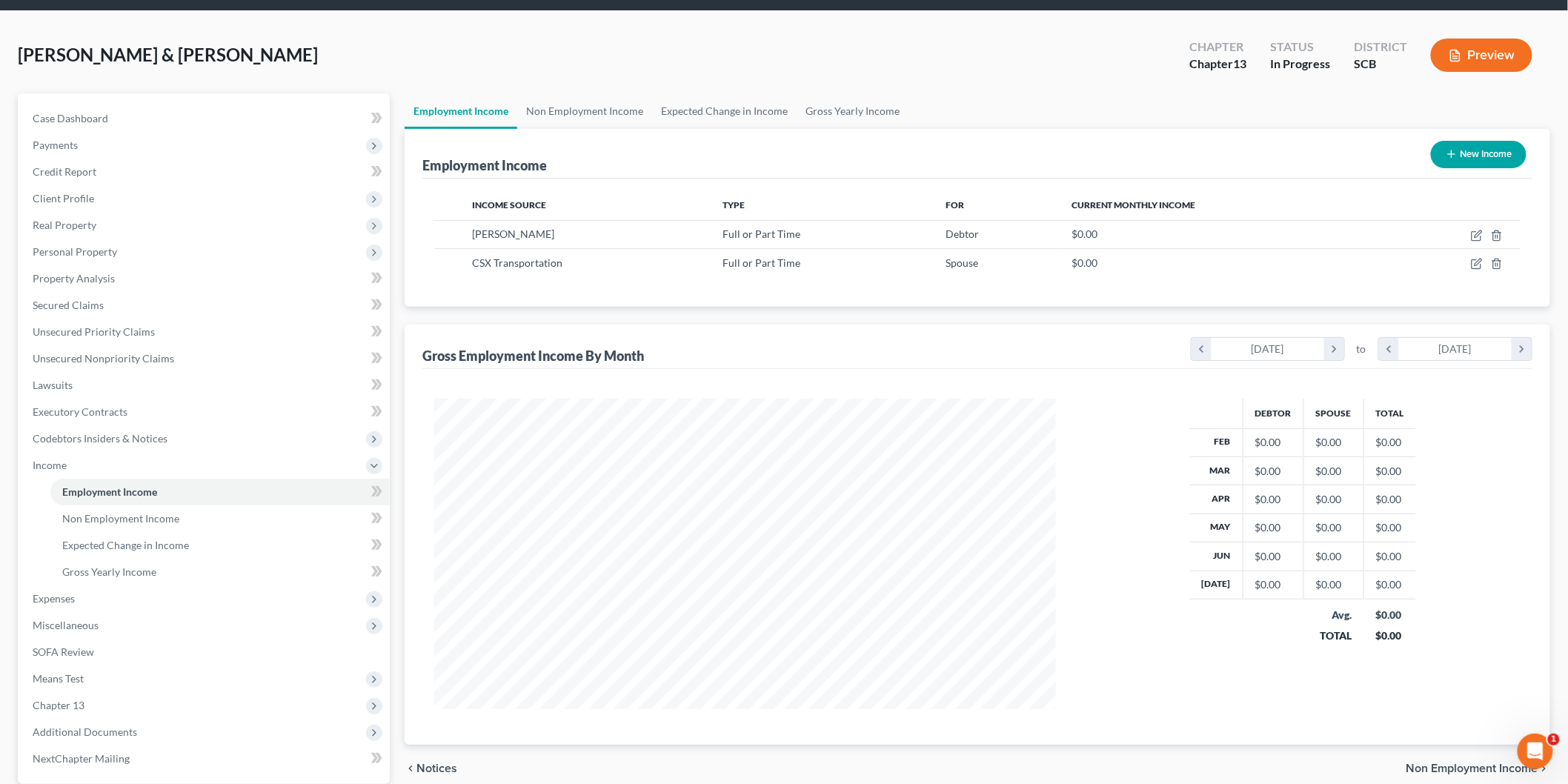
scroll to position [0, 0]
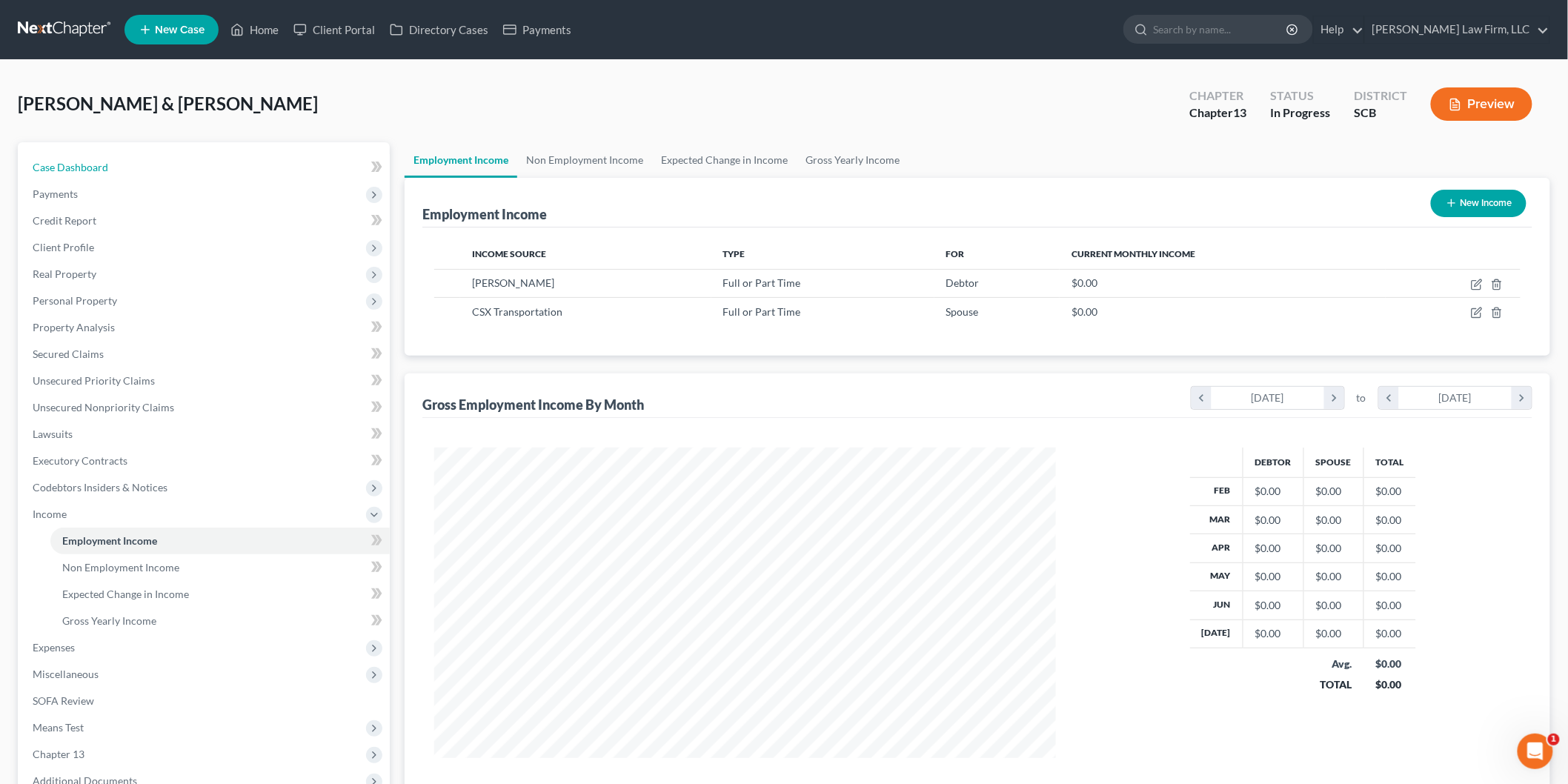
click at [124, 167] on link "Case Dashboard" at bounding box center [205, 168] width 369 height 26
select select "3"
select select "0"
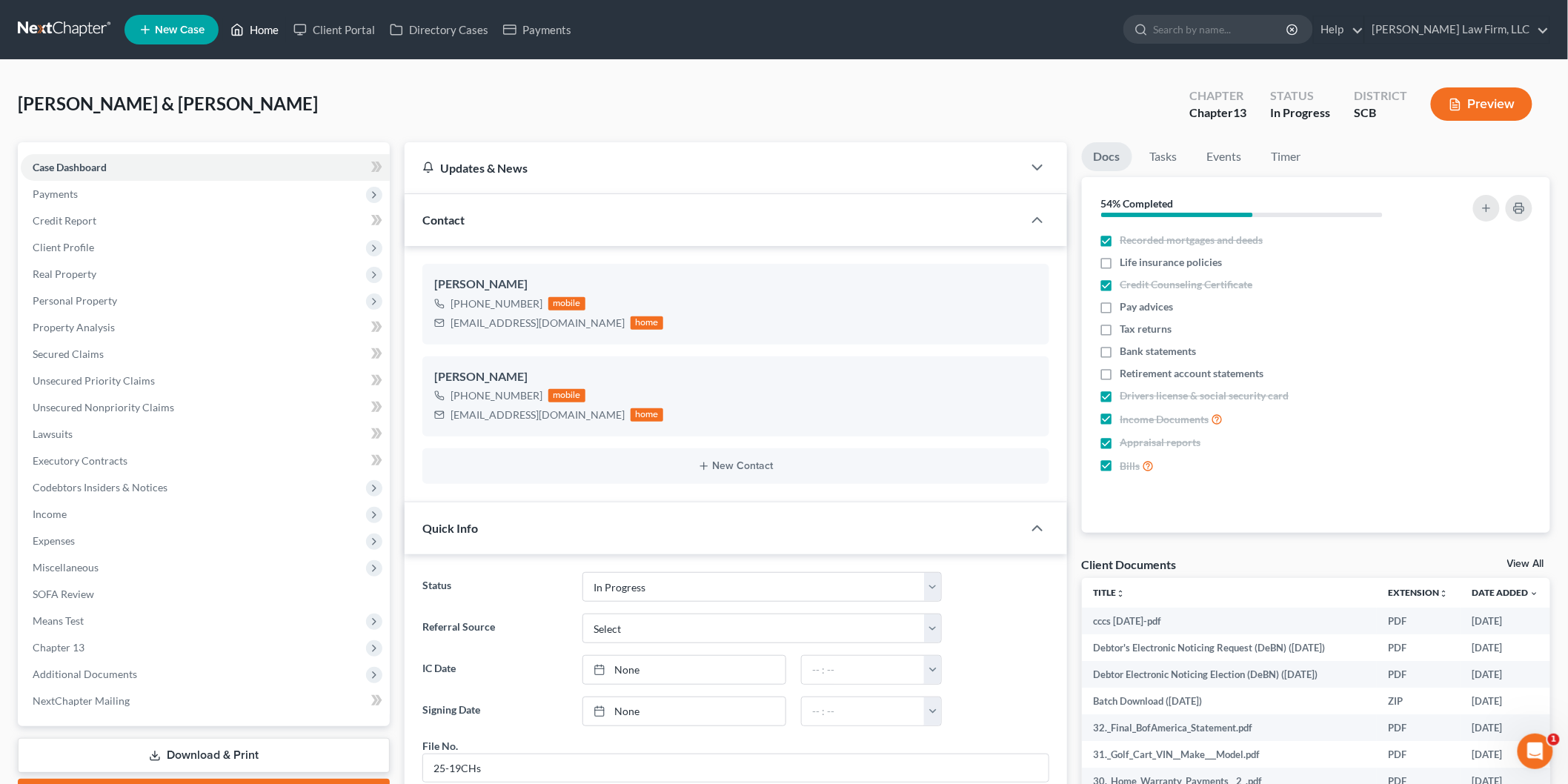
click at [253, 23] on link "Home" at bounding box center [254, 30] width 63 height 26
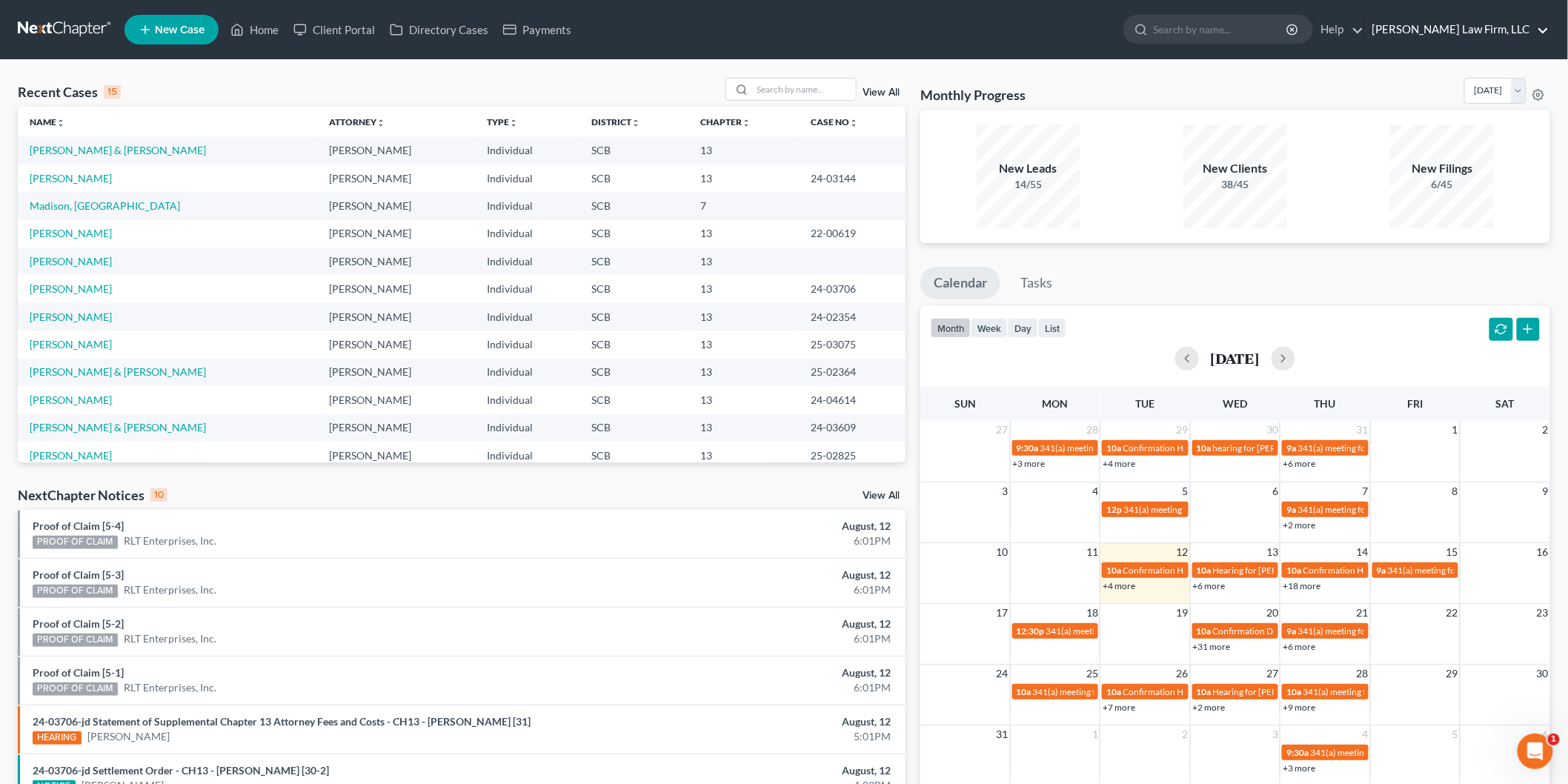
click at [1438, 25] on link "[PERSON_NAME] Law Firm, LLC" at bounding box center [1456, 30] width 184 height 26
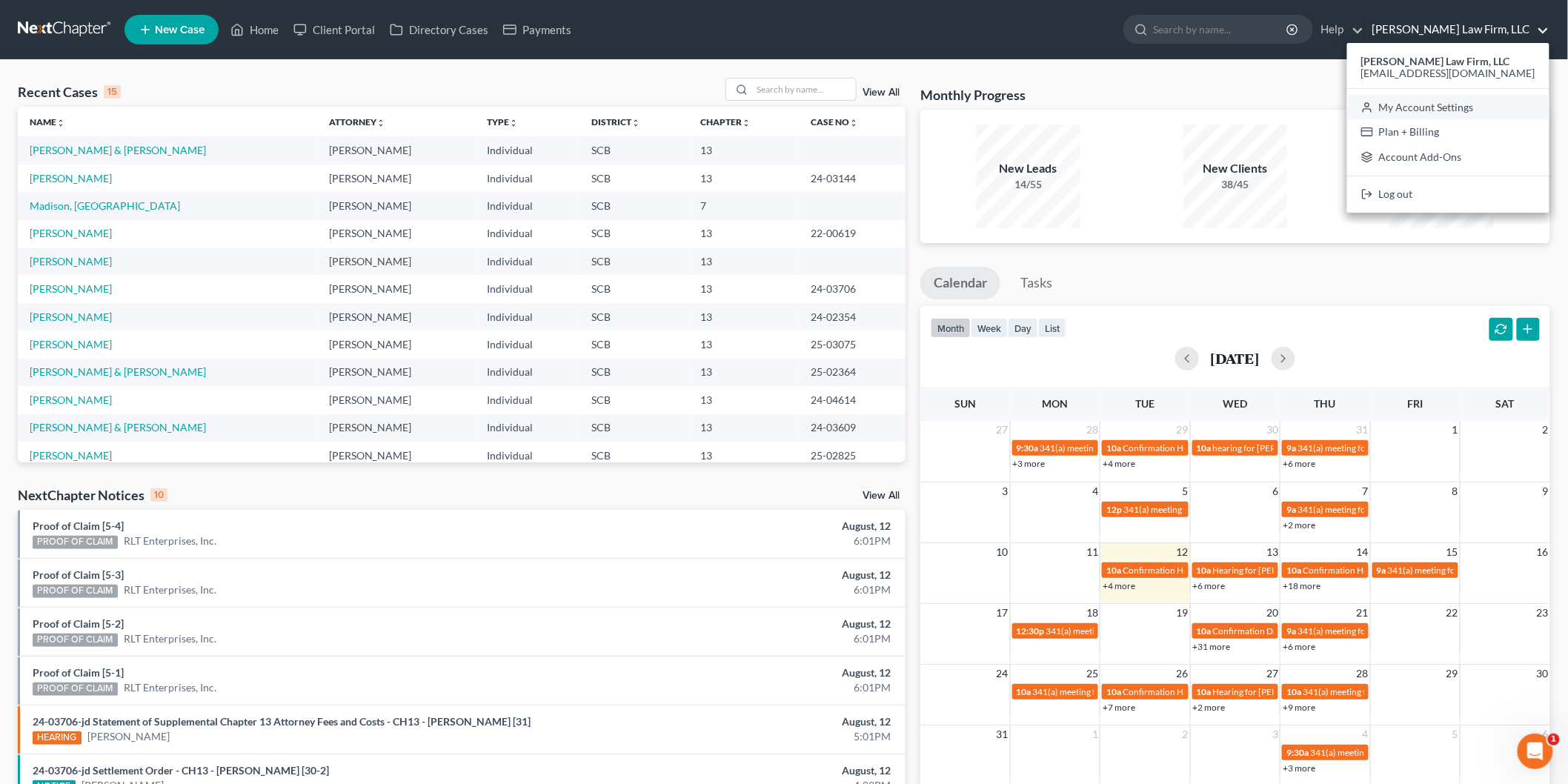
click at [1442, 104] on link "My Account Settings" at bounding box center [1447, 107] width 202 height 25
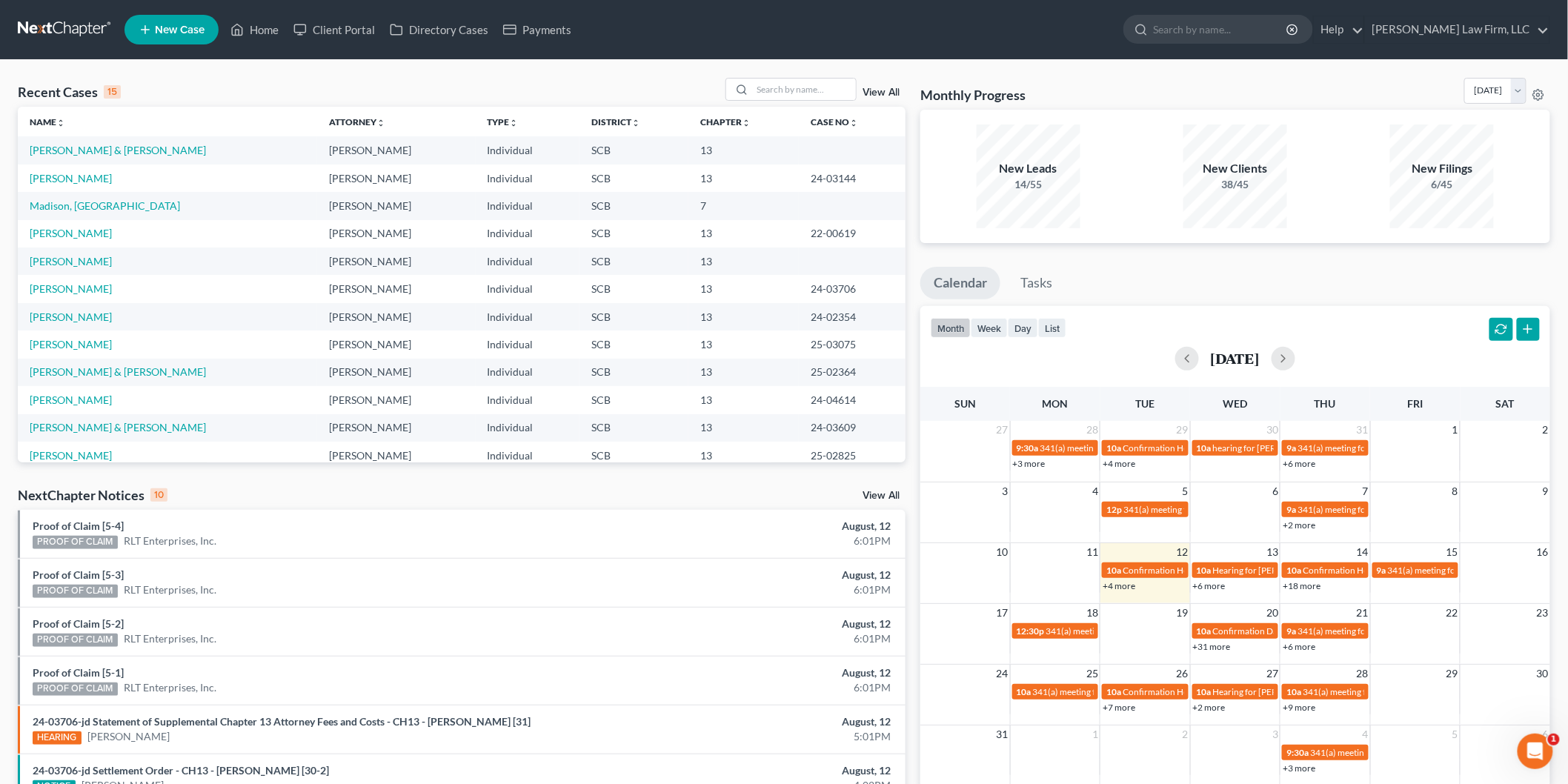
select select "72"
select select "24"
select select "42"
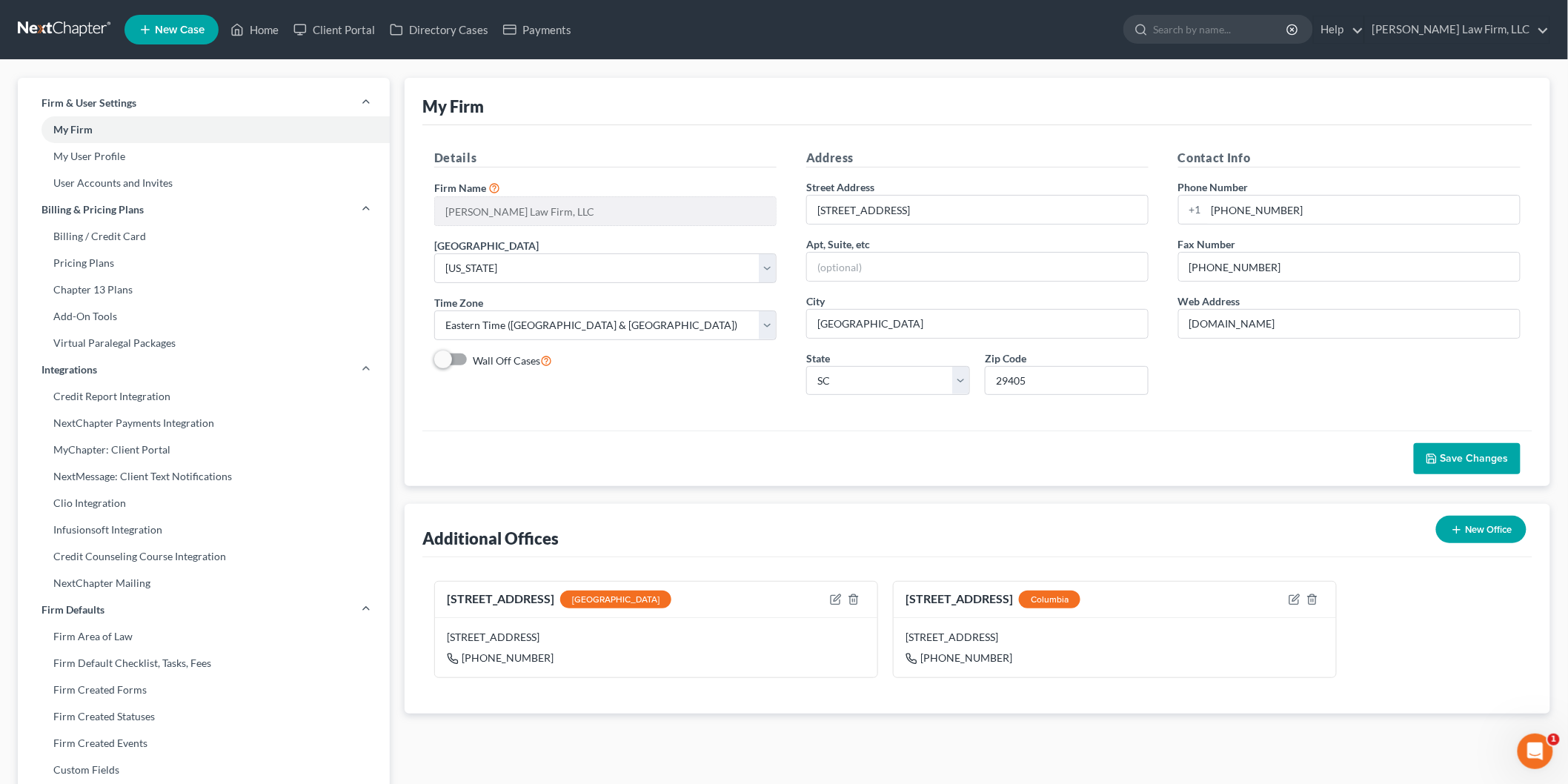
click at [90, 153] on link "My User Profile" at bounding box center [204, 156] width 372 height 26
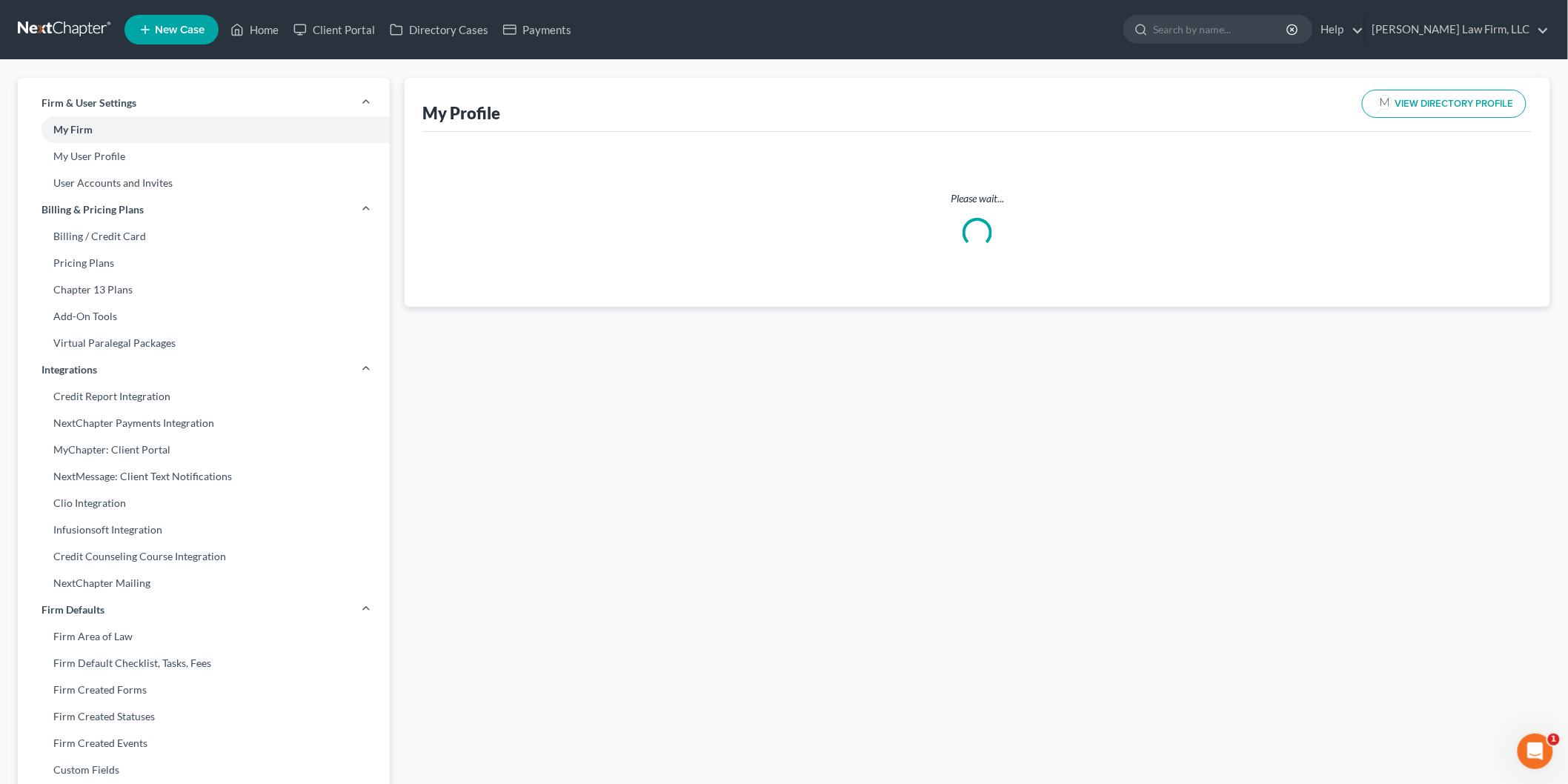
select select "42"
select select "72"
select select "attorney"
select select "1"
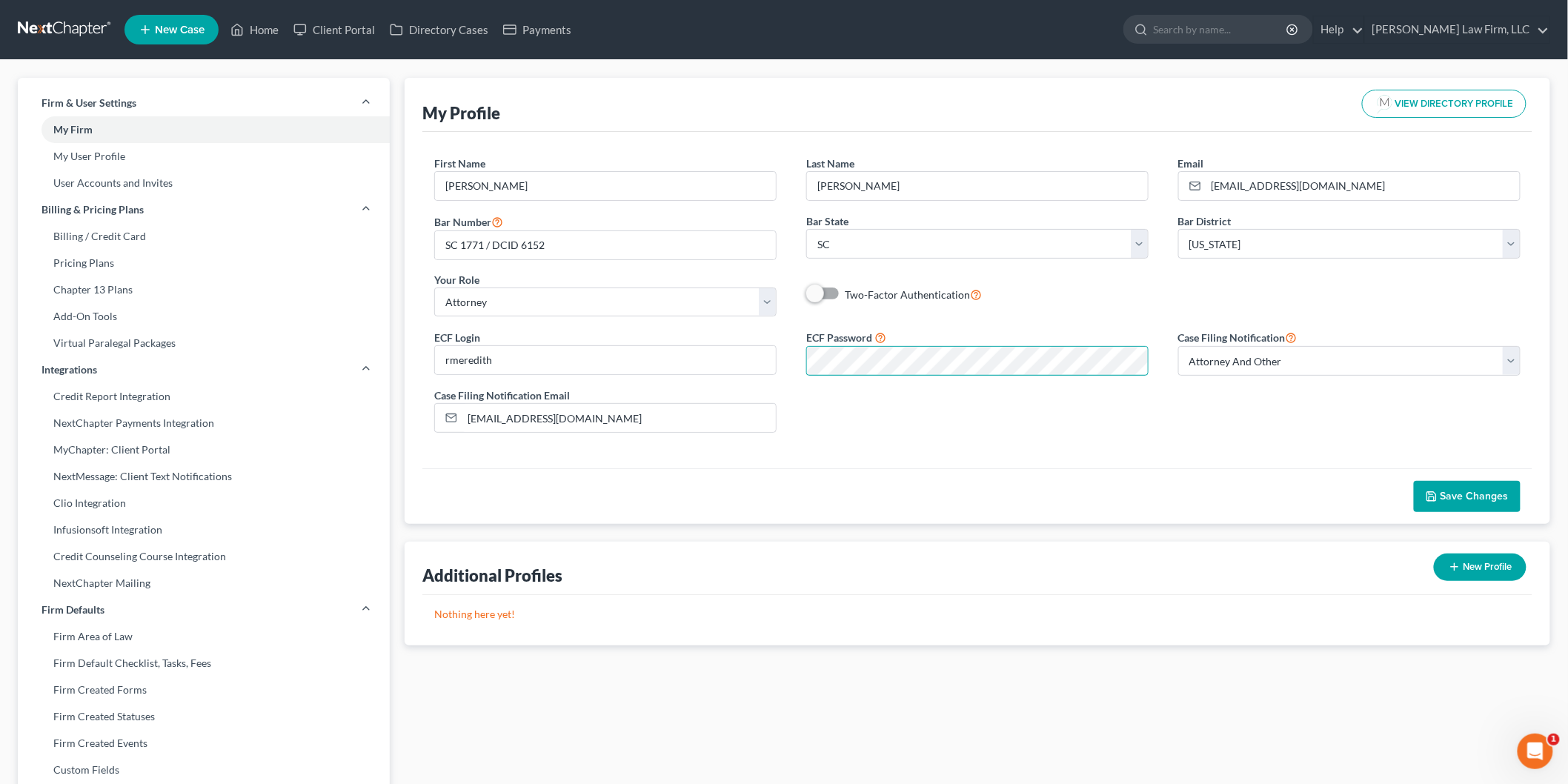
click at [642, 344] on div "ECF Login rmeredith ECF Password Case Filing Notification Select Attorney Only …" at bounding box center [977, 386] width 1116 height 116
click at [1499, 492] on span "Save Changes" at bounding box center [1474, 496] width 69 height 12
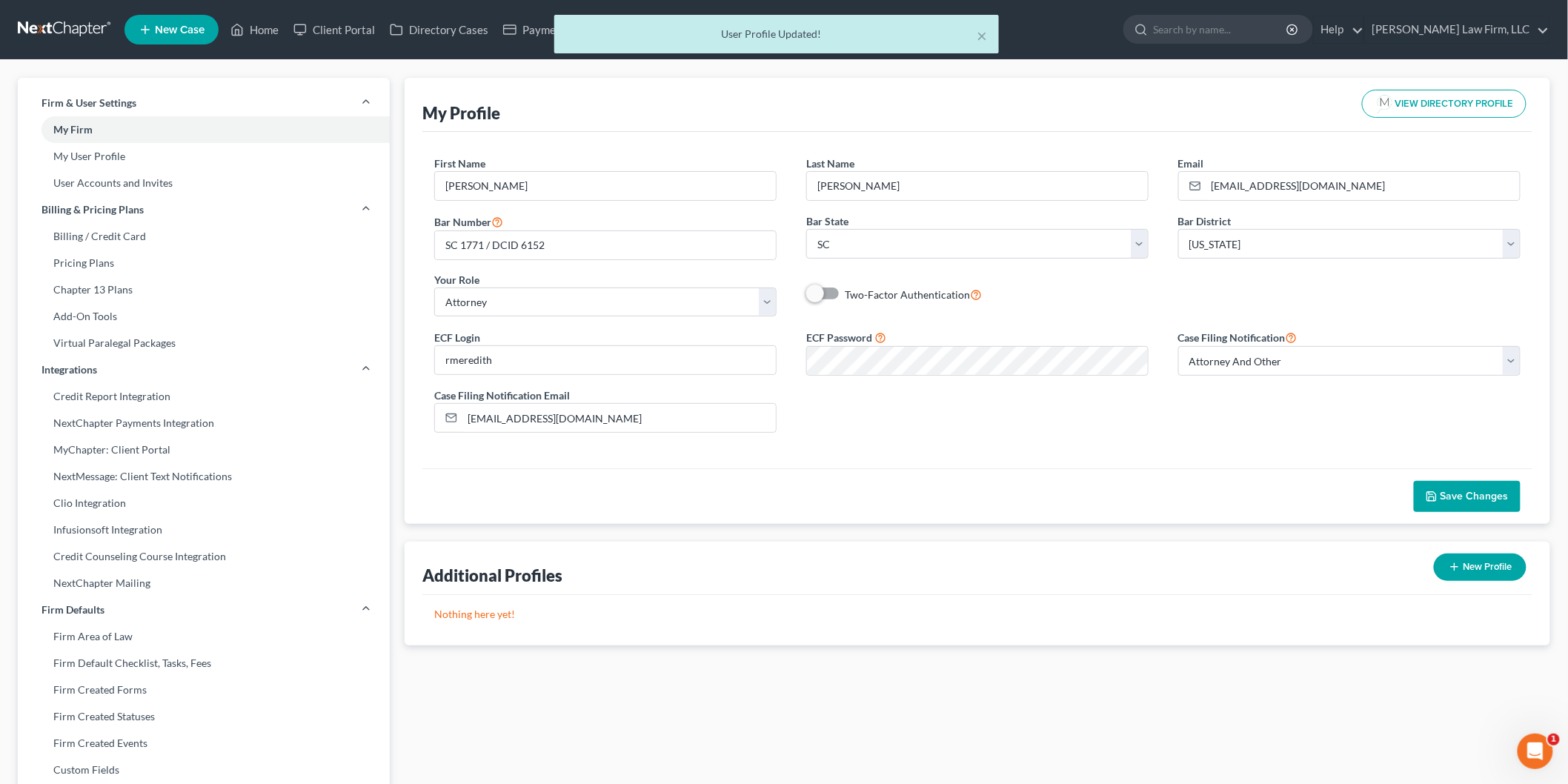
click at [262, 25] on div "× User Profile Updated!" at bounding box center [777, 38] width 1568 height 46
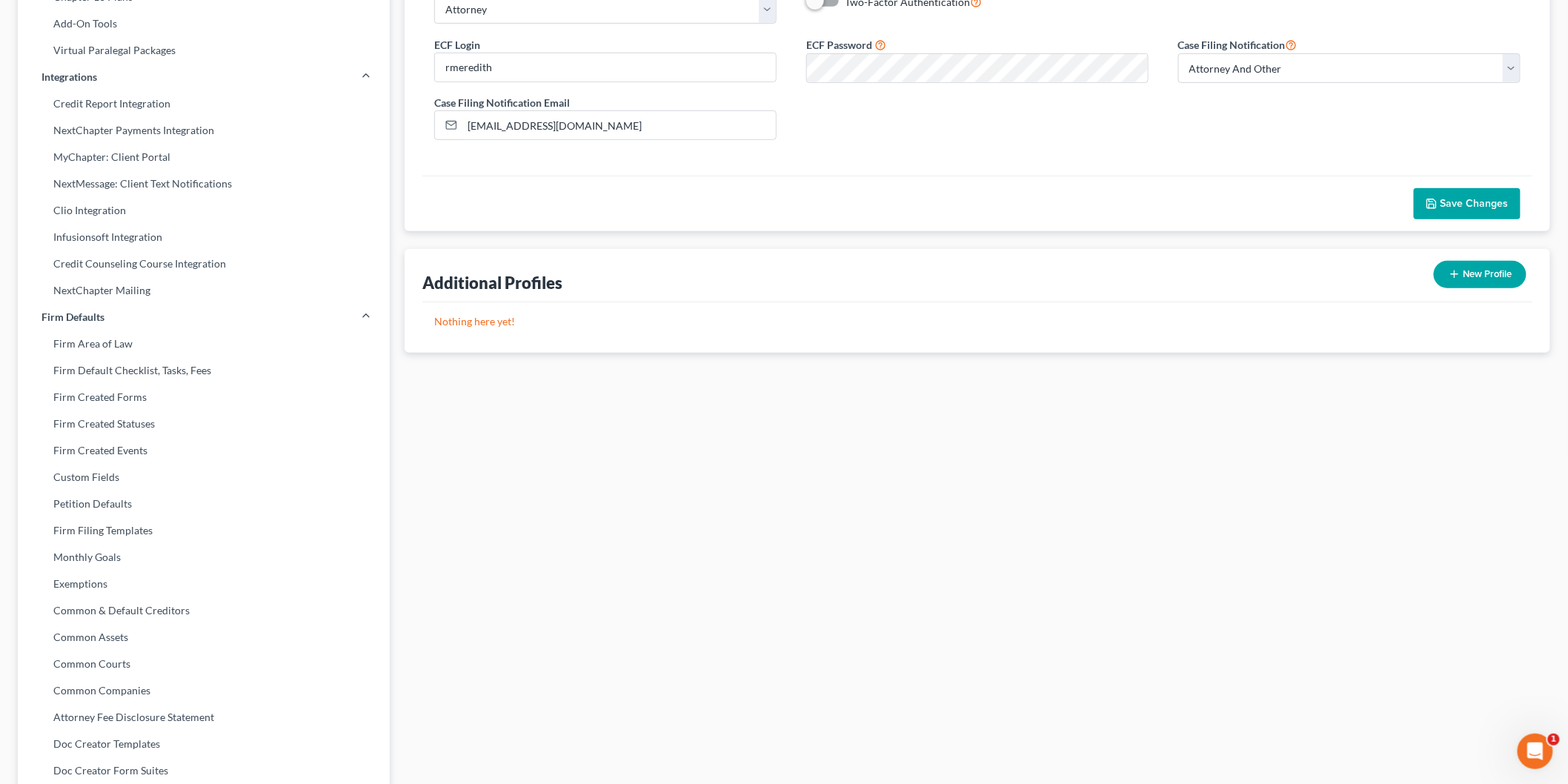
scroll to position [364, 0]
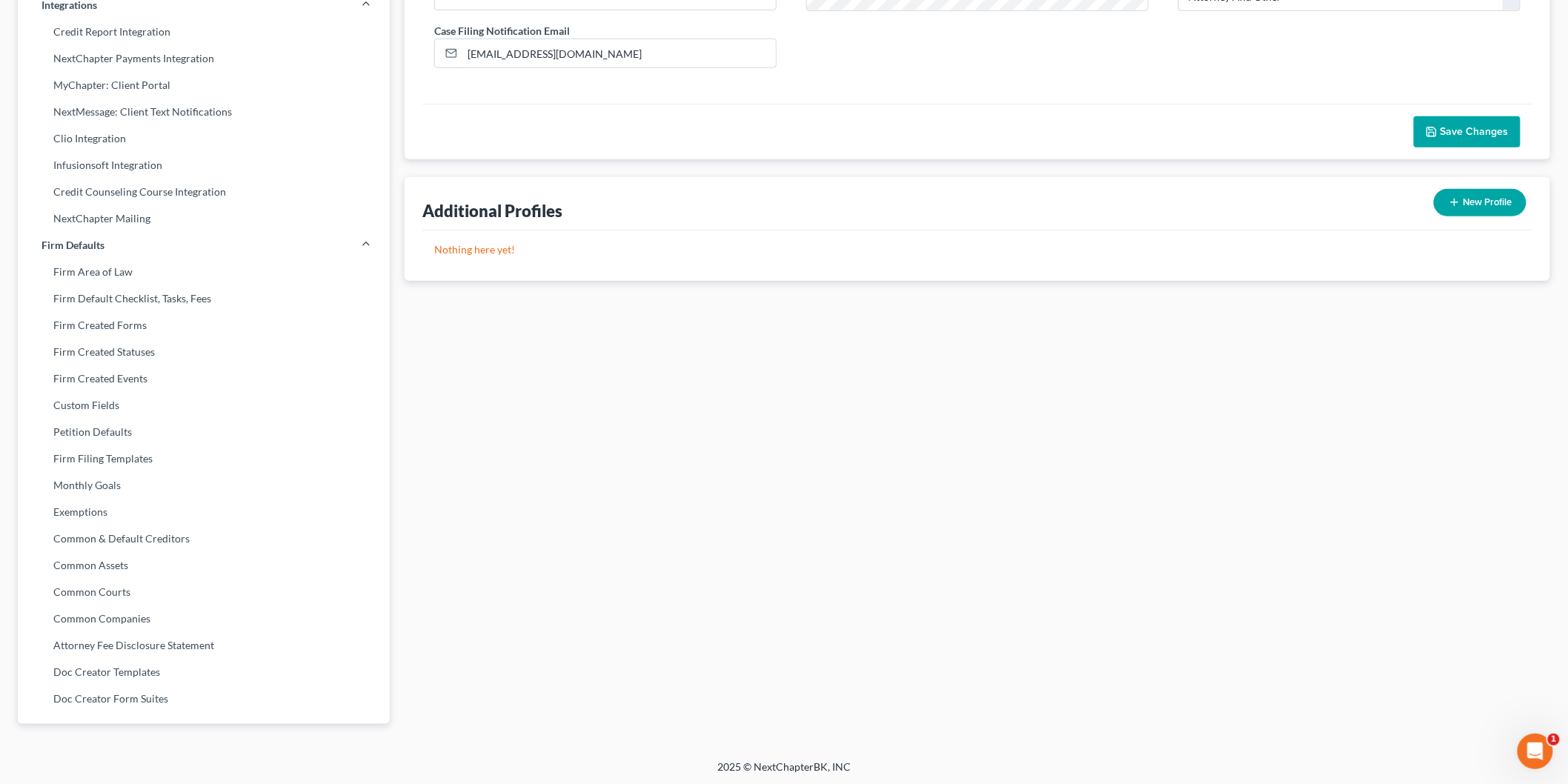
click at [218, 694] on link "Doc Creator Form Suites" at bounding box center [204, 699] width 372 height 26
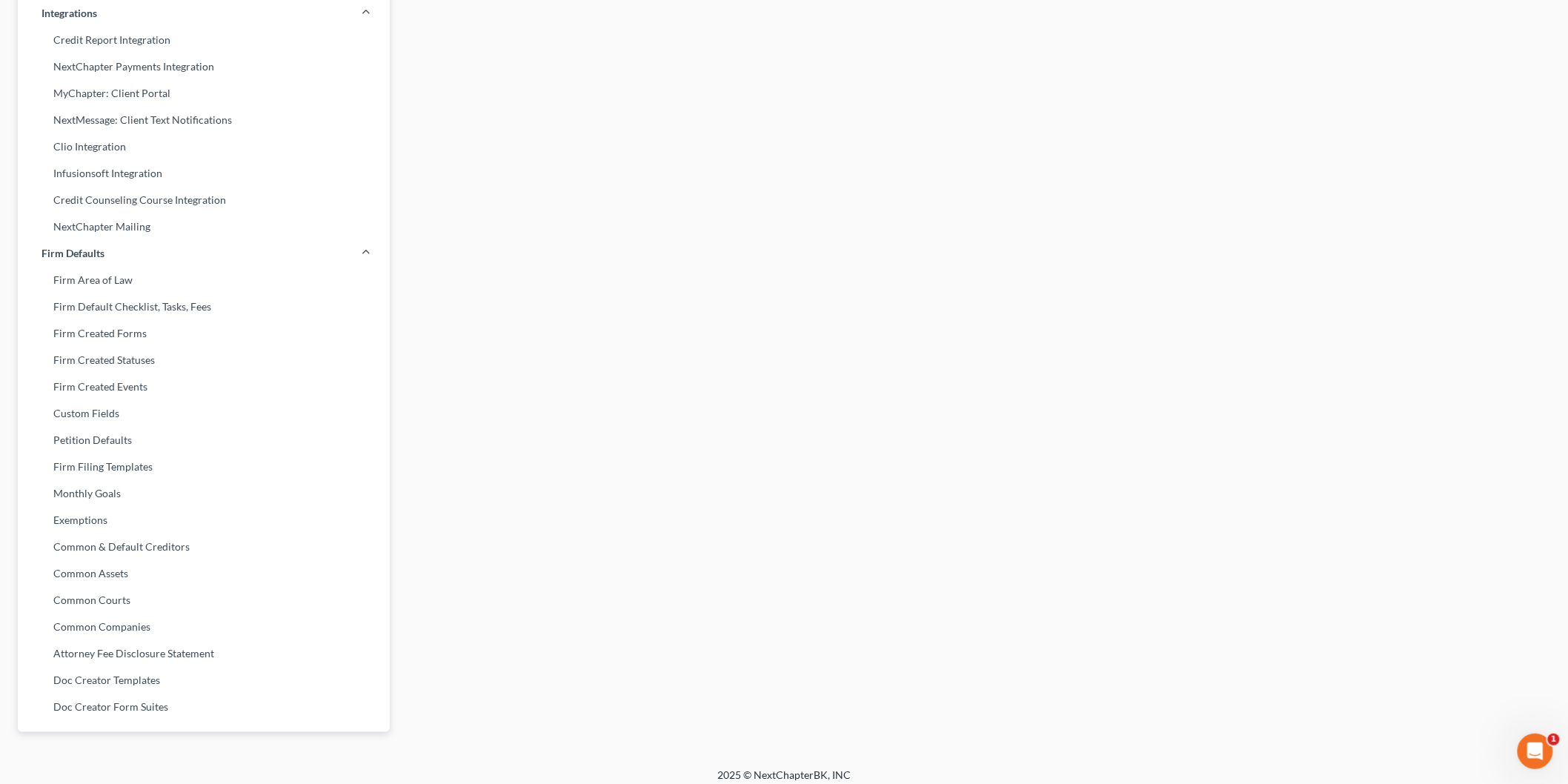
scroll to position [364, 0]
click at [147, 668] on link "Doc Creator Templates" at bounding box center [204, 672] width 372 height 26
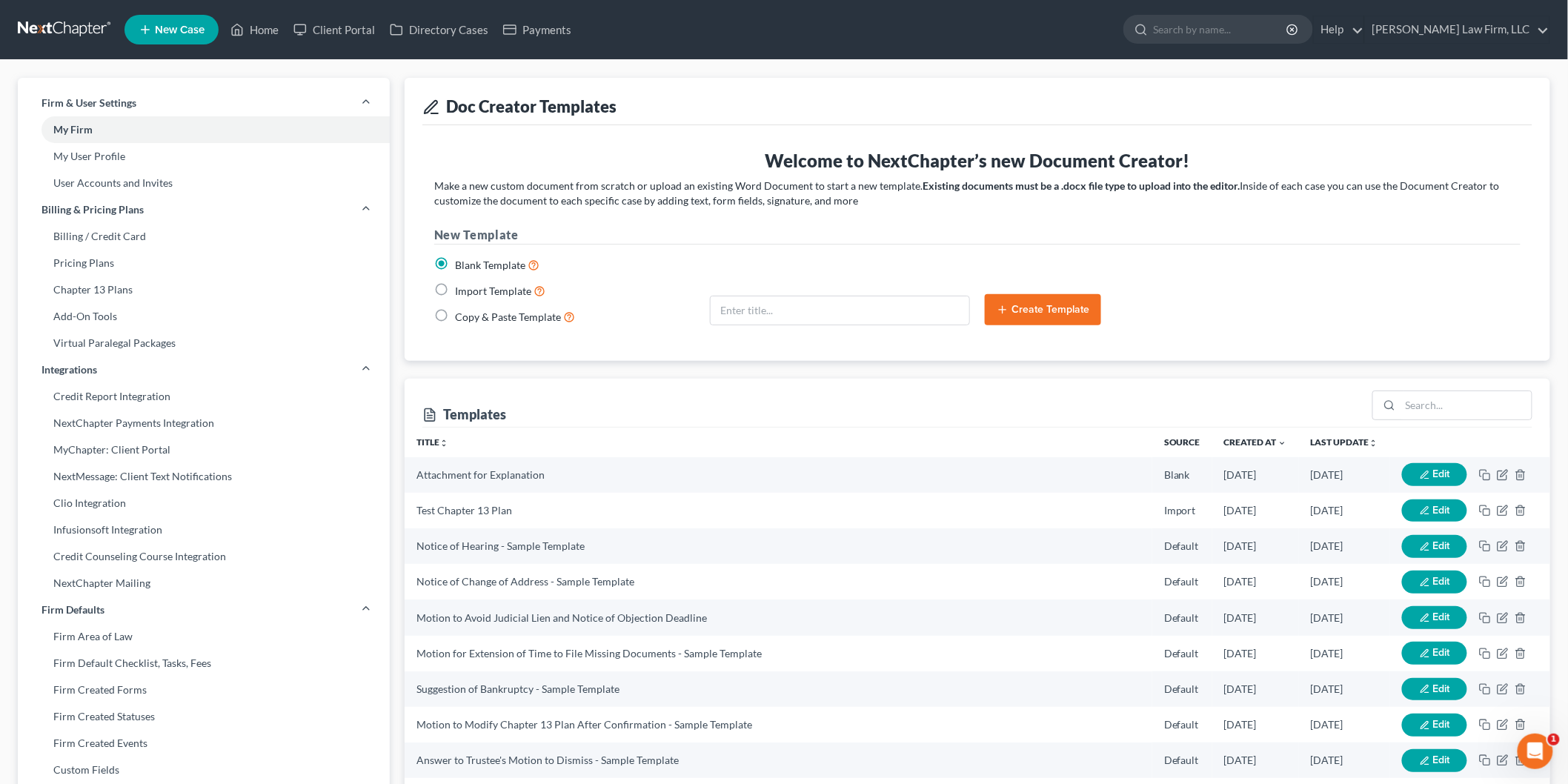
click at [455, 292] on label "Import Template" at bounding box center [500, 291] width 90 height 17
click at [461, 292] on input "Import Template" at bounding box center [466, 287] width 10 height 10
radio input "true"
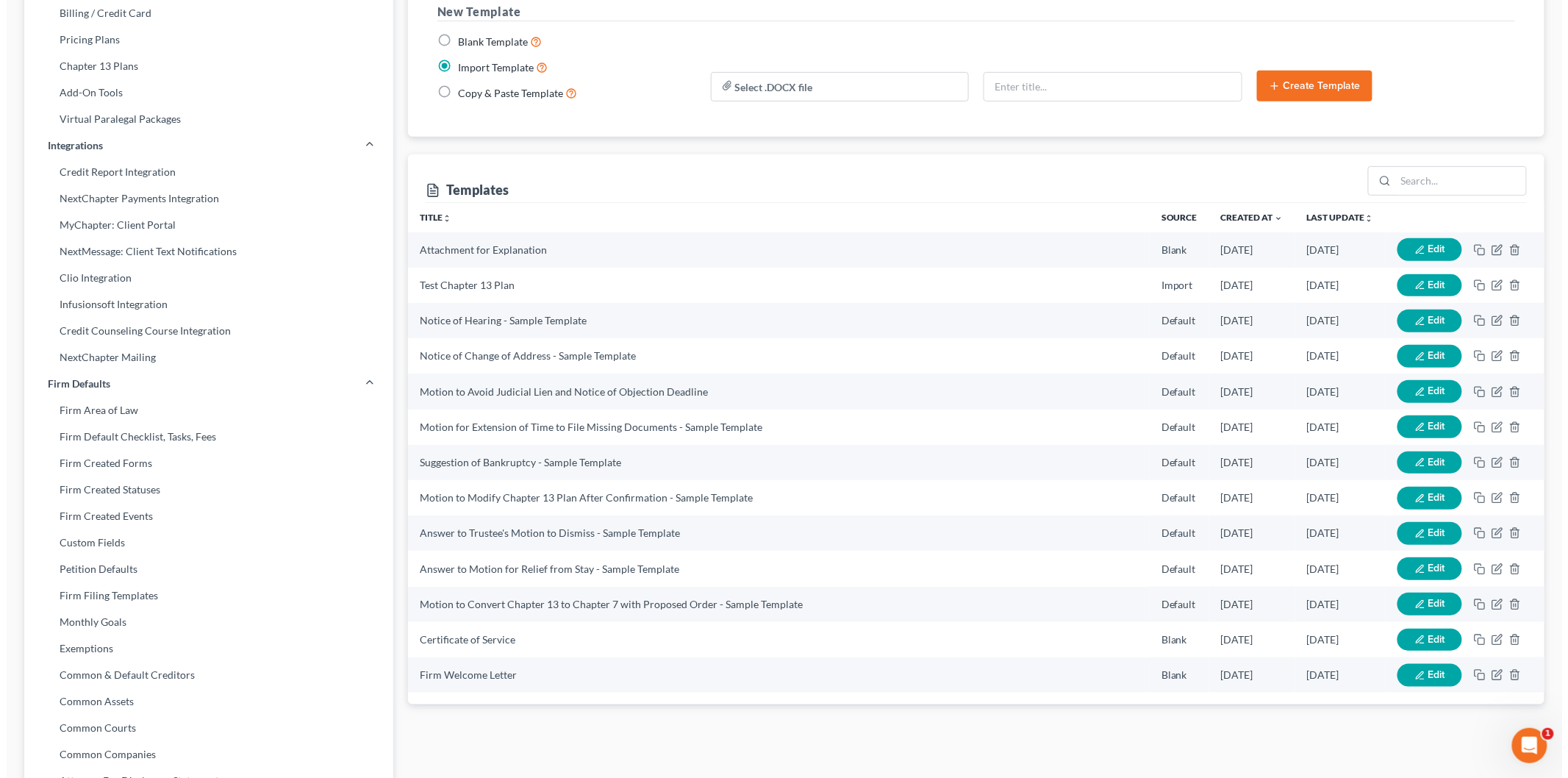
scroll to position [326, 0]
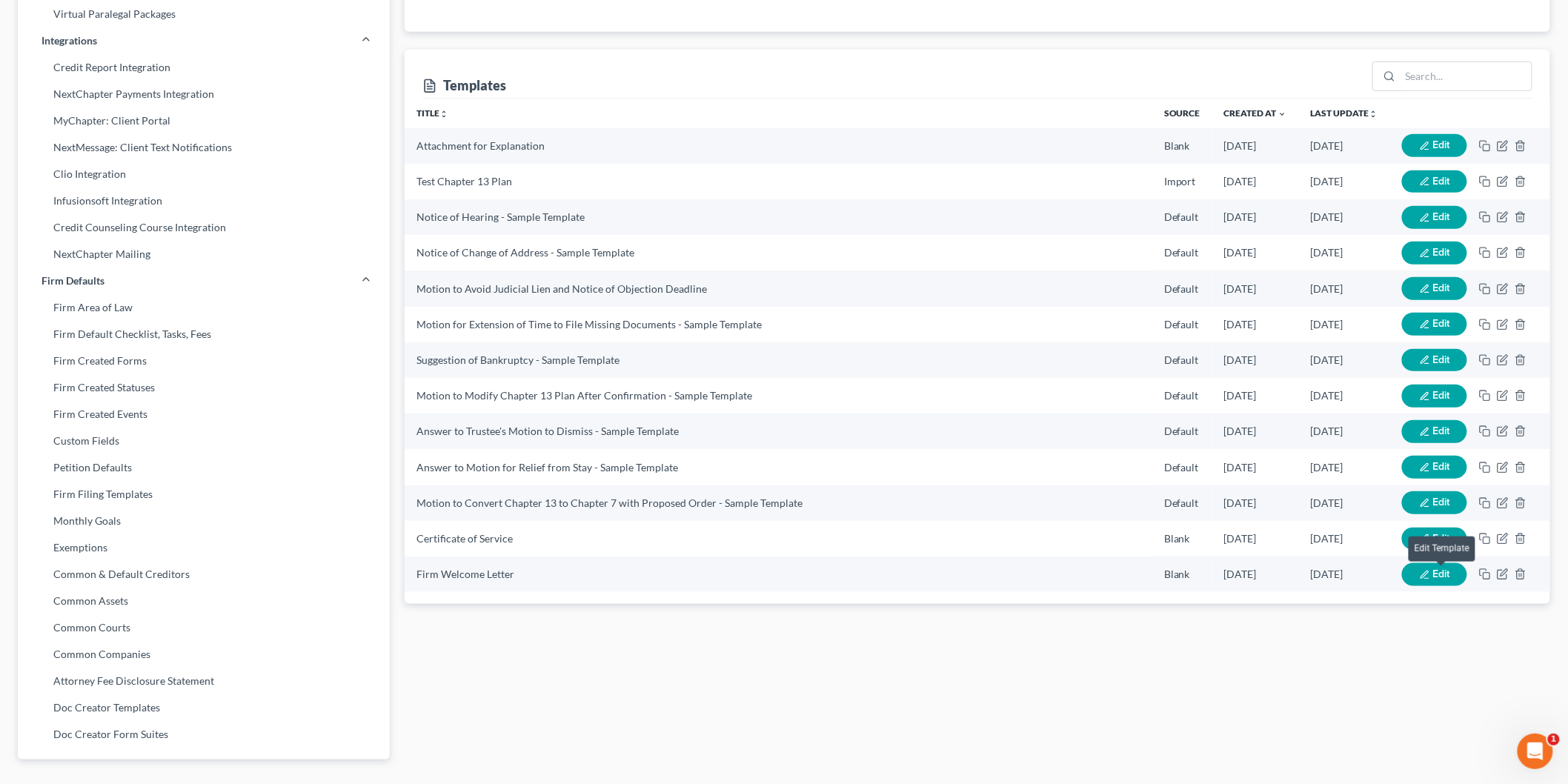
click at [1433, 574] on span "Edit" at bounding box center [1441, 573] width 17 height 12
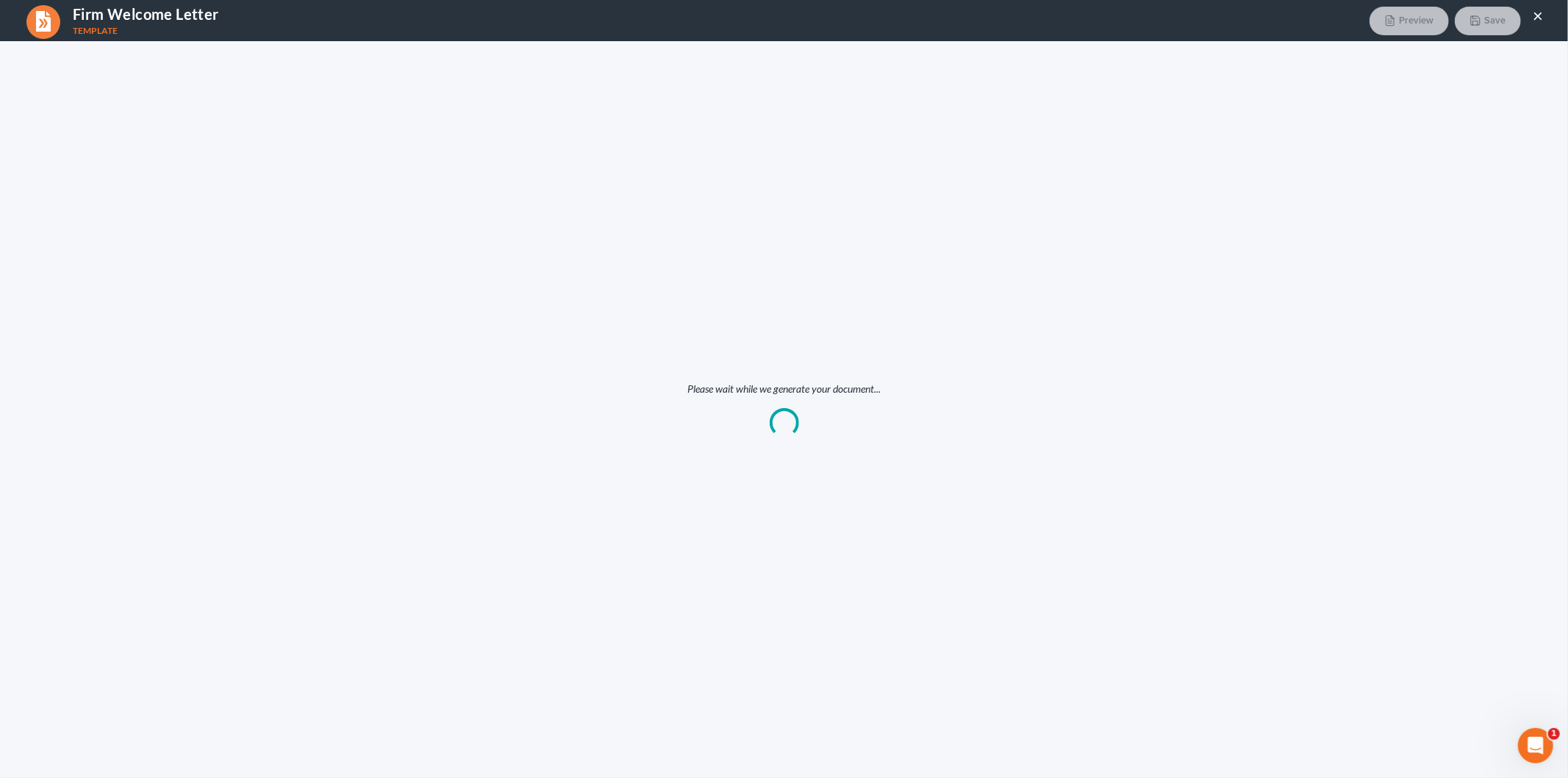
scroll to position [0, 0]
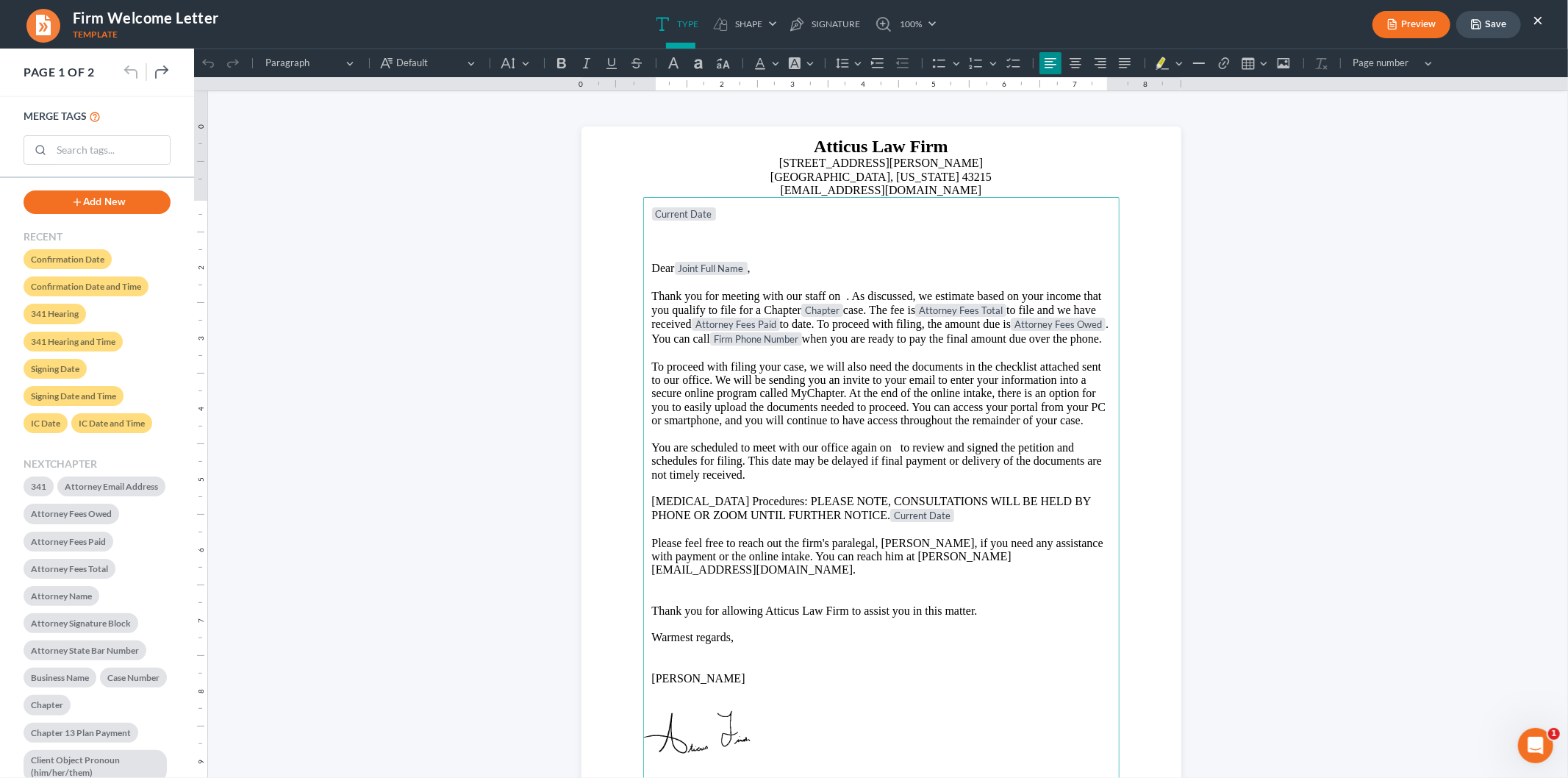
click at [821, 152] on h2 "Atticus Law Firm" at bounding box center [880, 146] width 582 height 20
drag, startPoint x: 789, startPoint y: 142, endPoint x: 975, endPoint y: 154, distance: 186.4
click at [975, 154] on h2 "Atticus Law Firm" at bounding box center [880, 146] width 582 height 20
drag, startPoint x: 634, startPoint y: 509, endPoint x: 837, endPoint y: 529, distance: 204.0
click at [866, 533] on section "Meredith Law Firm, LLC North Charleston Columbia Myrtle Beach meredithlawfirm.c…" at bounding box center [880, 513] width 600 height 776
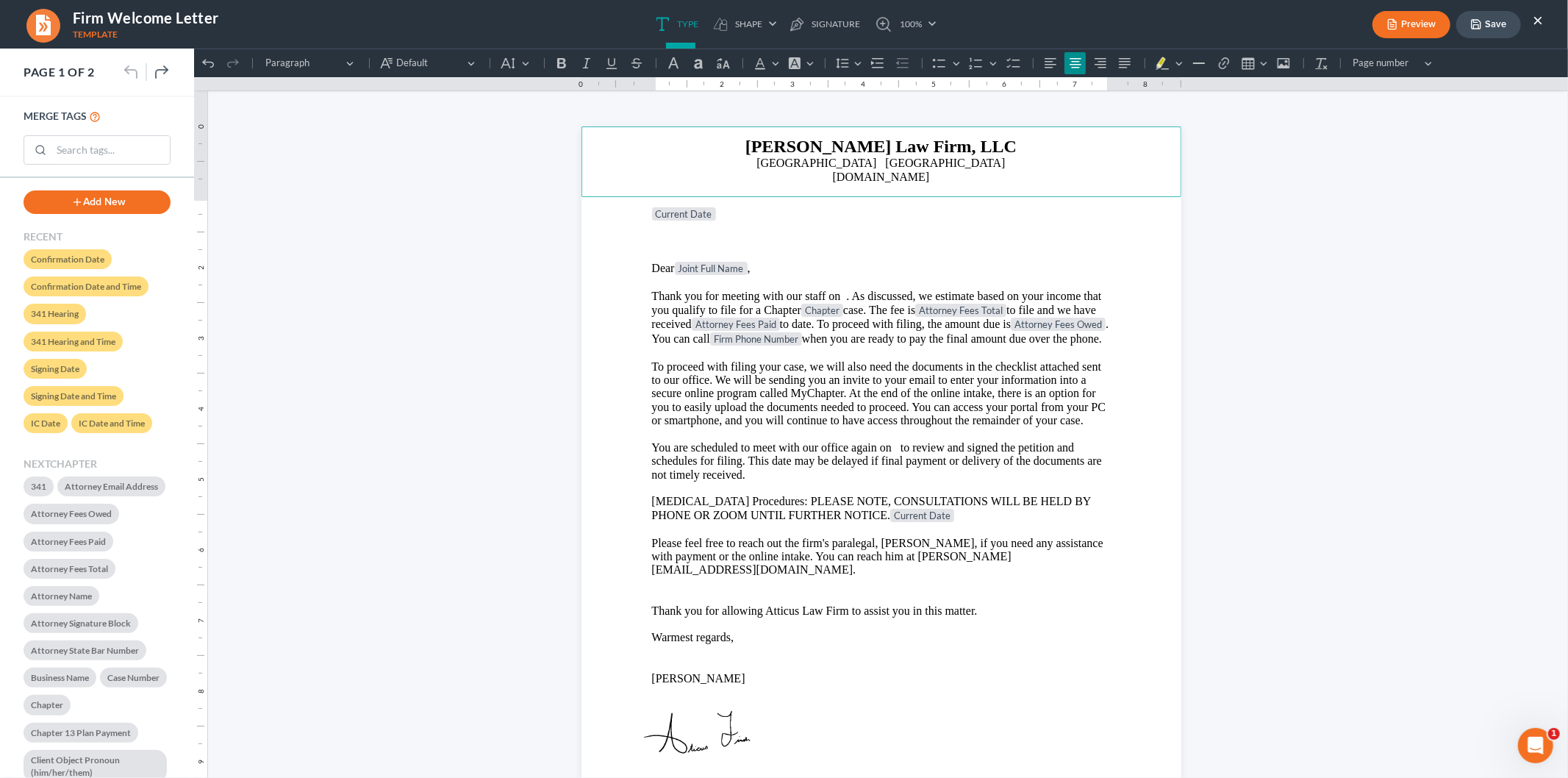
click at [892, 457] on p "You are scheduled to meet with our office again on to review and signed the pet…" at bounding box center [881, 460] width 459 height 40
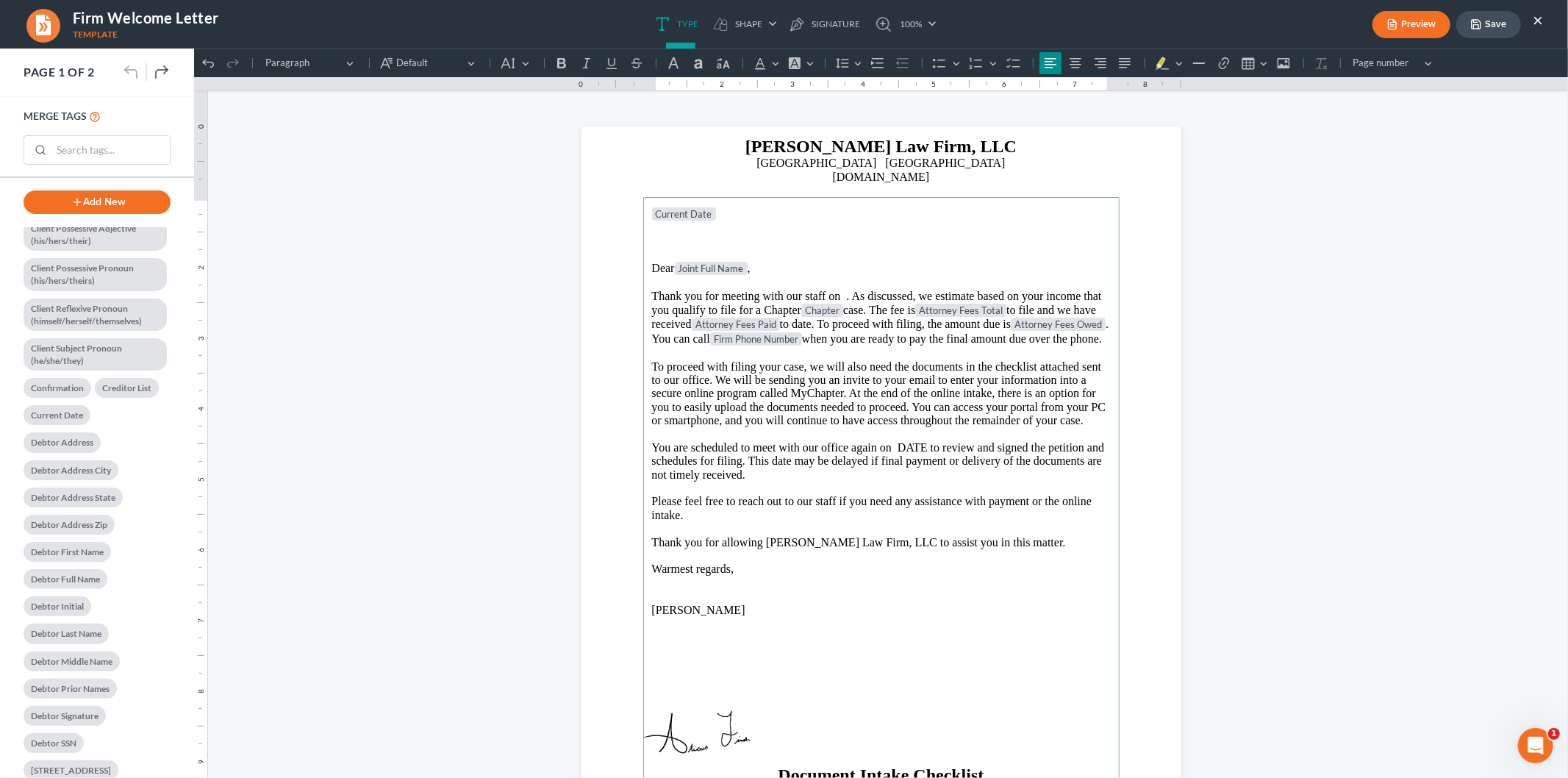
scroll to position [326, 0]
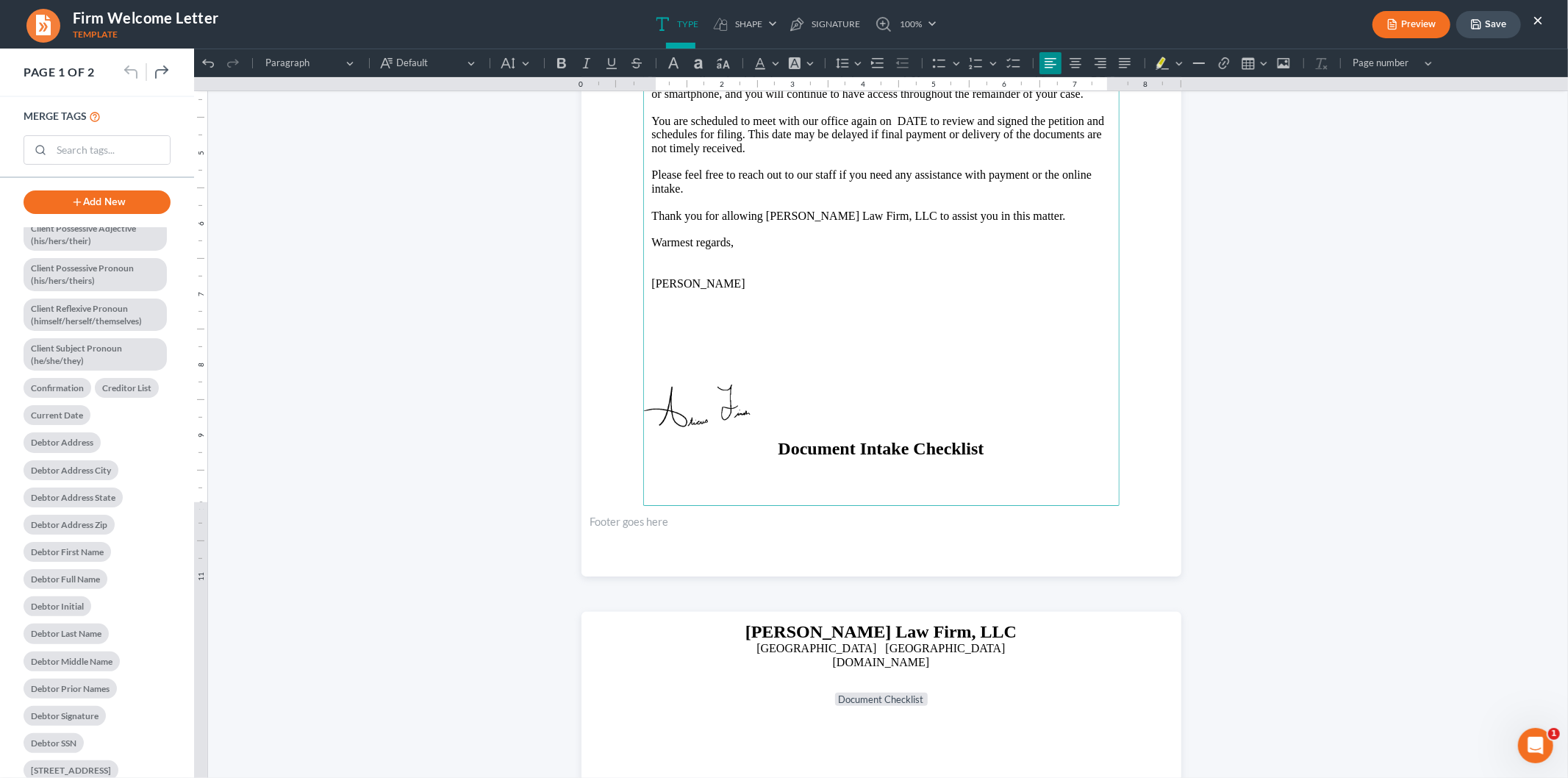
click at [1540, 11] on button "×" at bounding box center [1538, 20] width 11 height 18
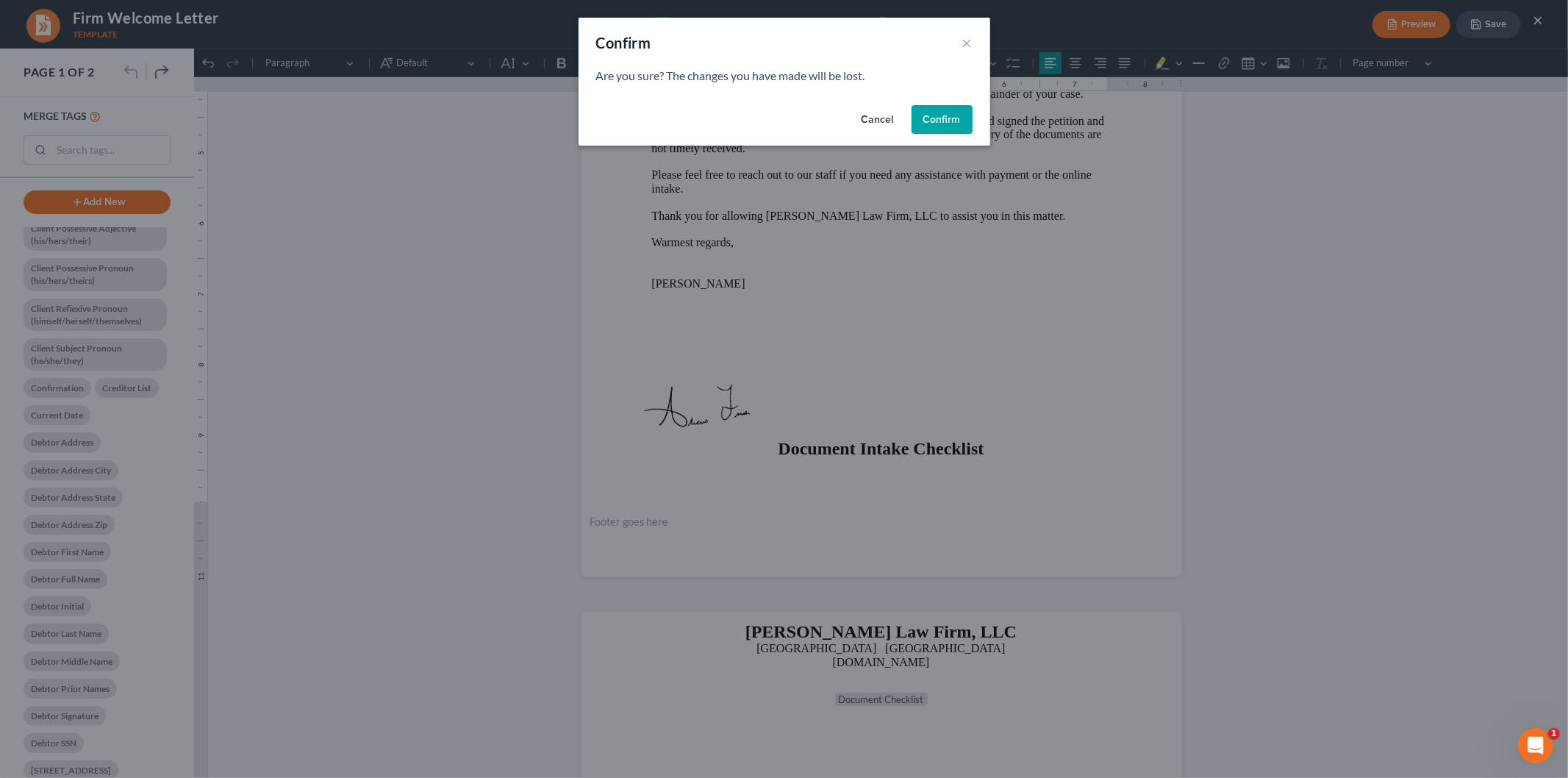
click at [884, 113] on button "Cancel" at bounding box center [878, 120] width 56 height 30
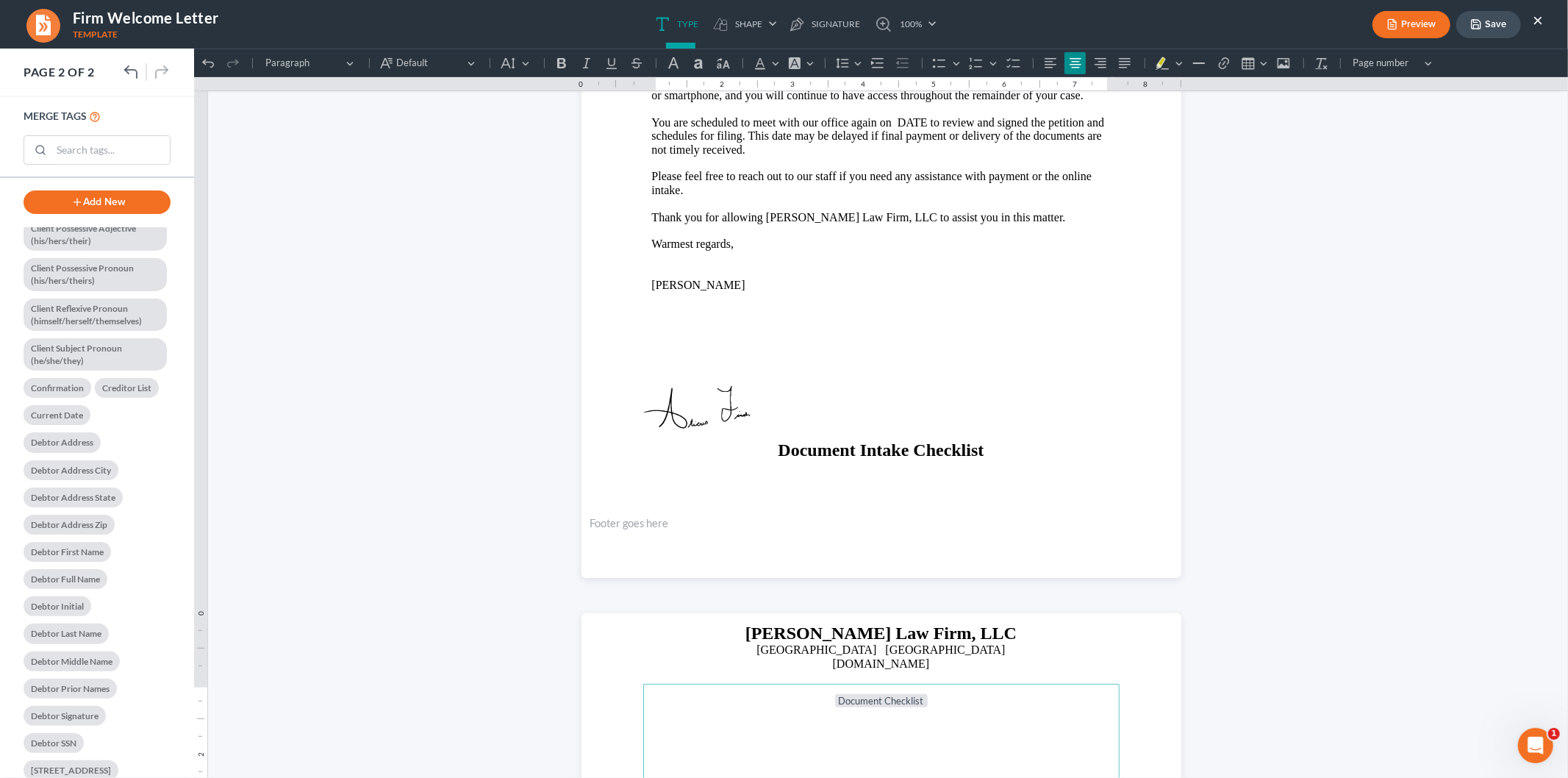
scroll to position [245, 0]
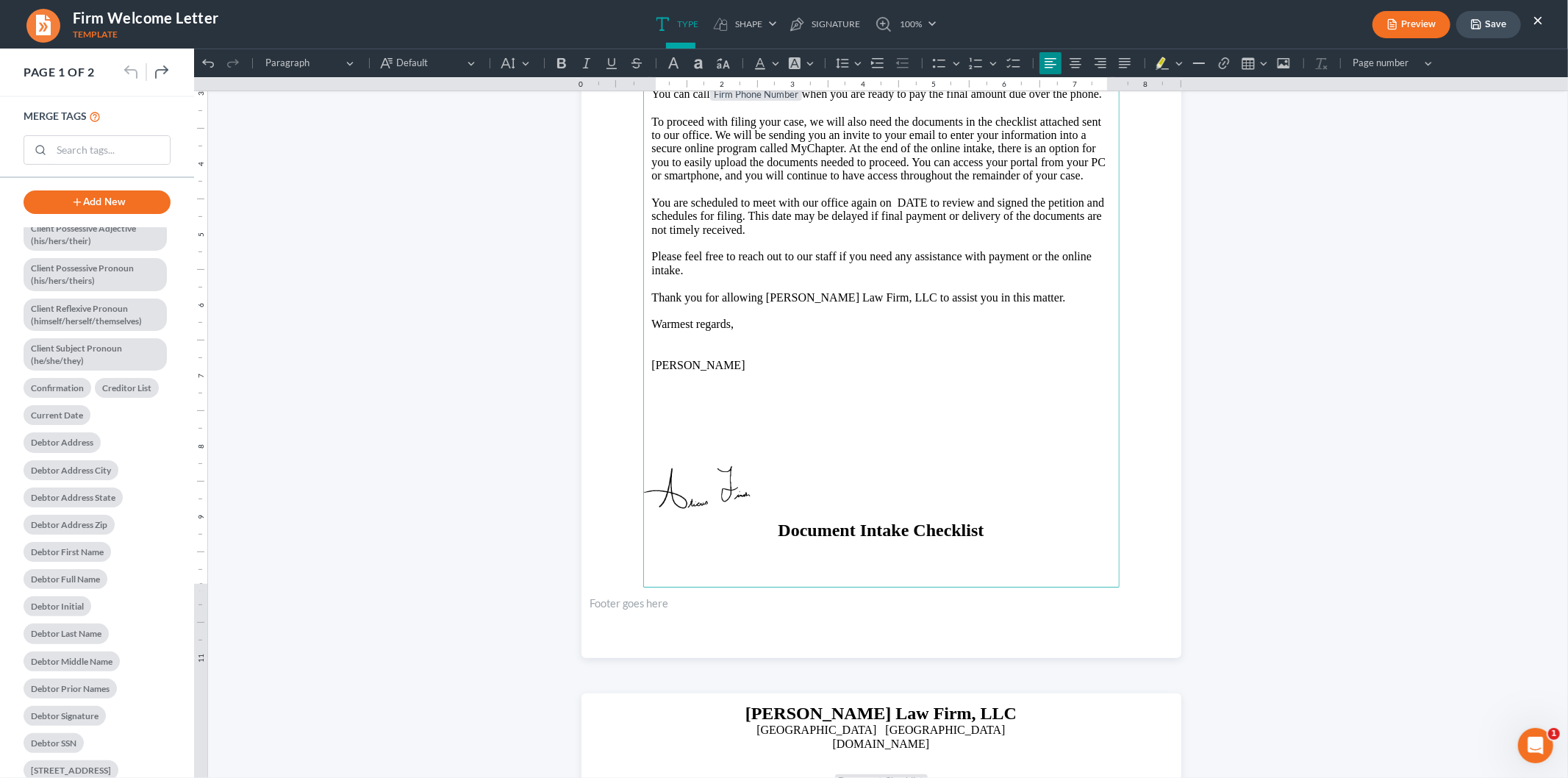
click at [685, 466] on img at bounding box center [725, 491] width 190 height 88
drag, startPoint x: 772, startPoint y: 488, endPoint x: 655, endPoint y: 490, distance: 117.0
click at [658, 492] on img at bounding box center [675, 495] width 190 height 88
drag, startPoint x: 712, startPoint y: 489, endPoint x: 753, endPoint y: 471, distance: 44.8
click at [753, 471] on img at bounding box center [716, 477] width 190 height 88
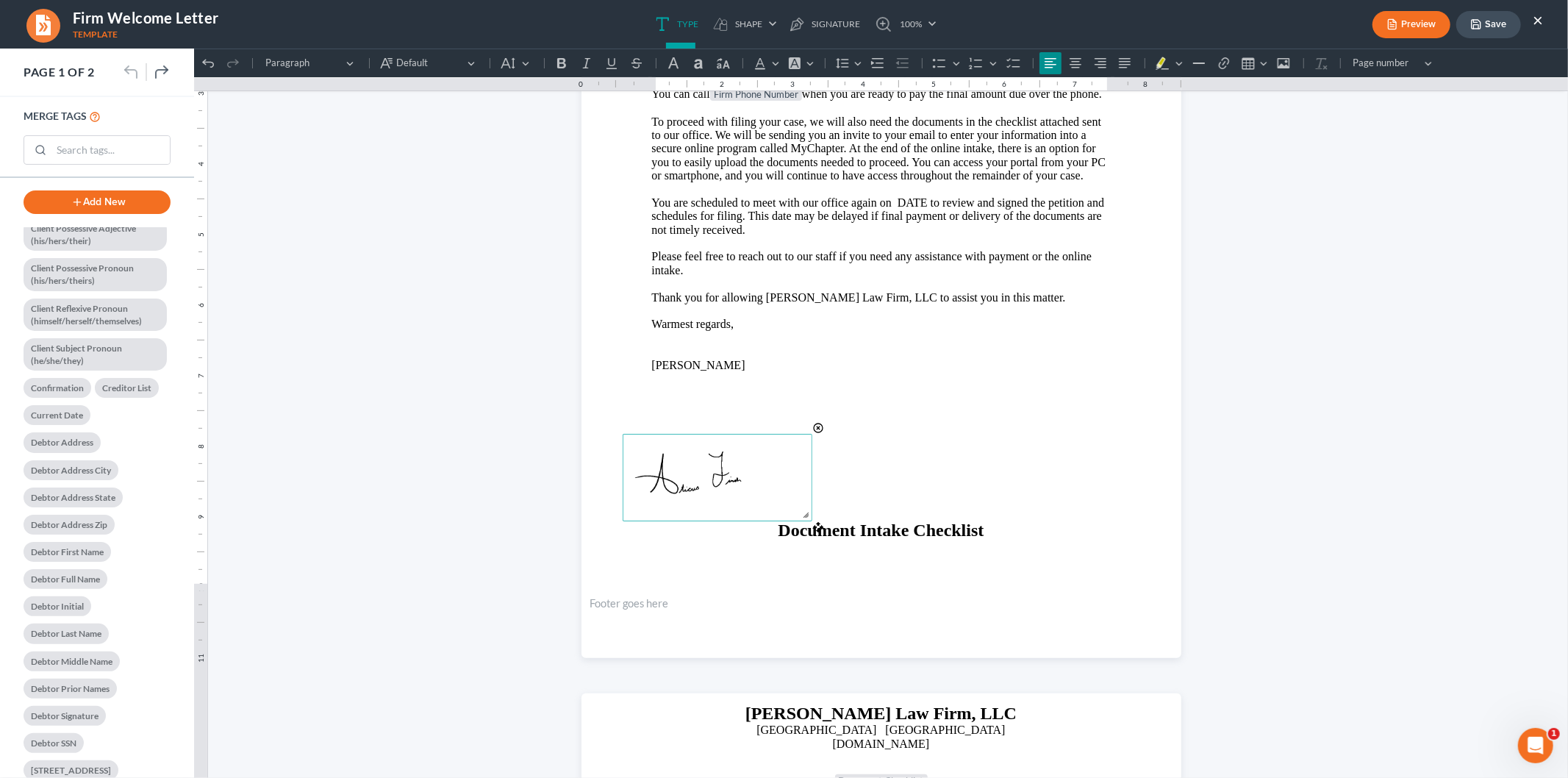
click at [751, 467] on img at bounding box center [717, 476] width 190 height 88
click at [802, 512] on div at bounding box center [806, 514] width 11 height 11
click at [816, 424] on span at bounding box center [818, 427] width 11 height 11
click at [816, 15] on link "pen-tool Signature" at bounding box center [825, 24] width 84 height 48
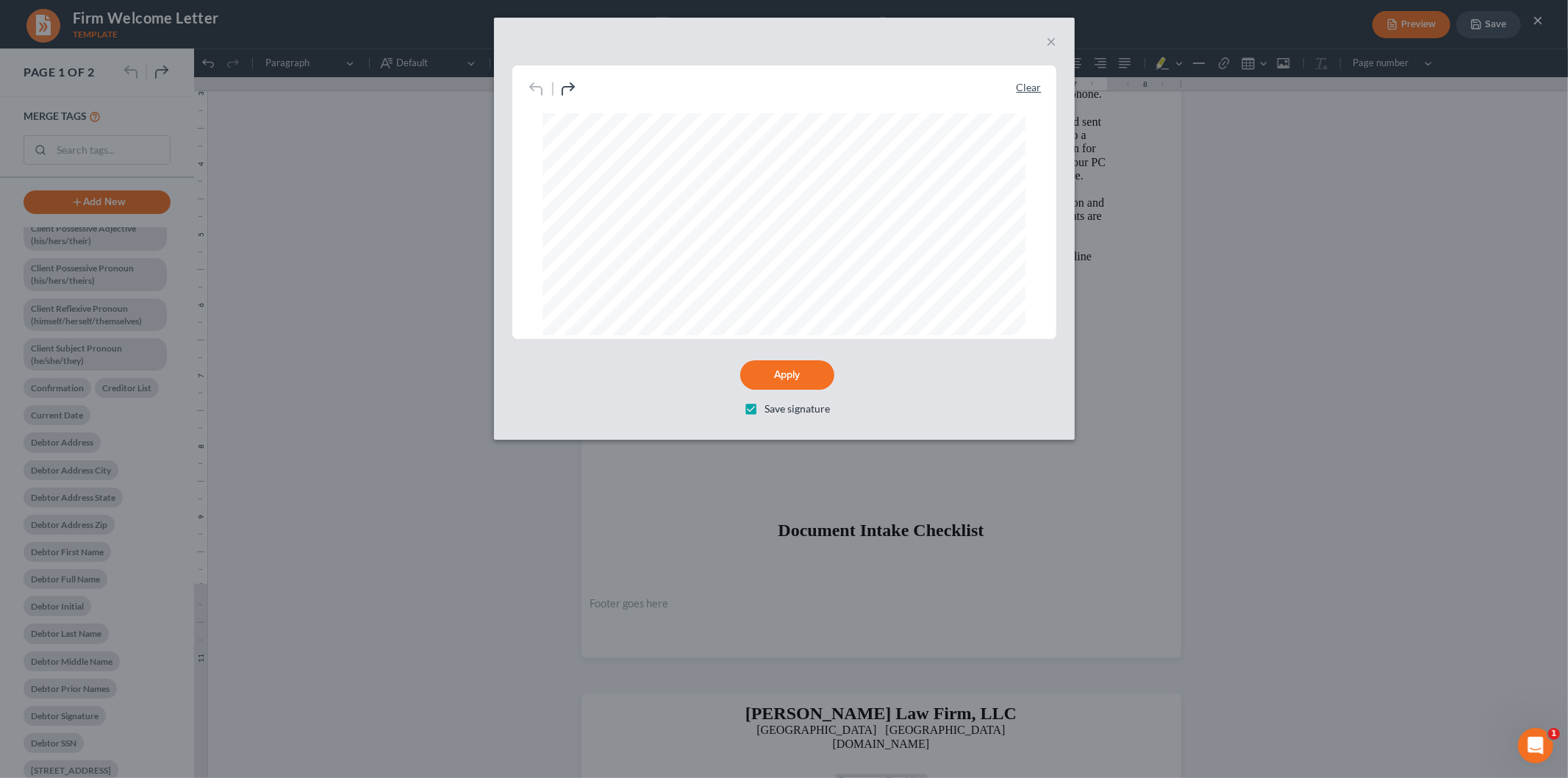
click at [1020, 84] on link "Clear" at bounding box center [1029, 88] width 25 height 15
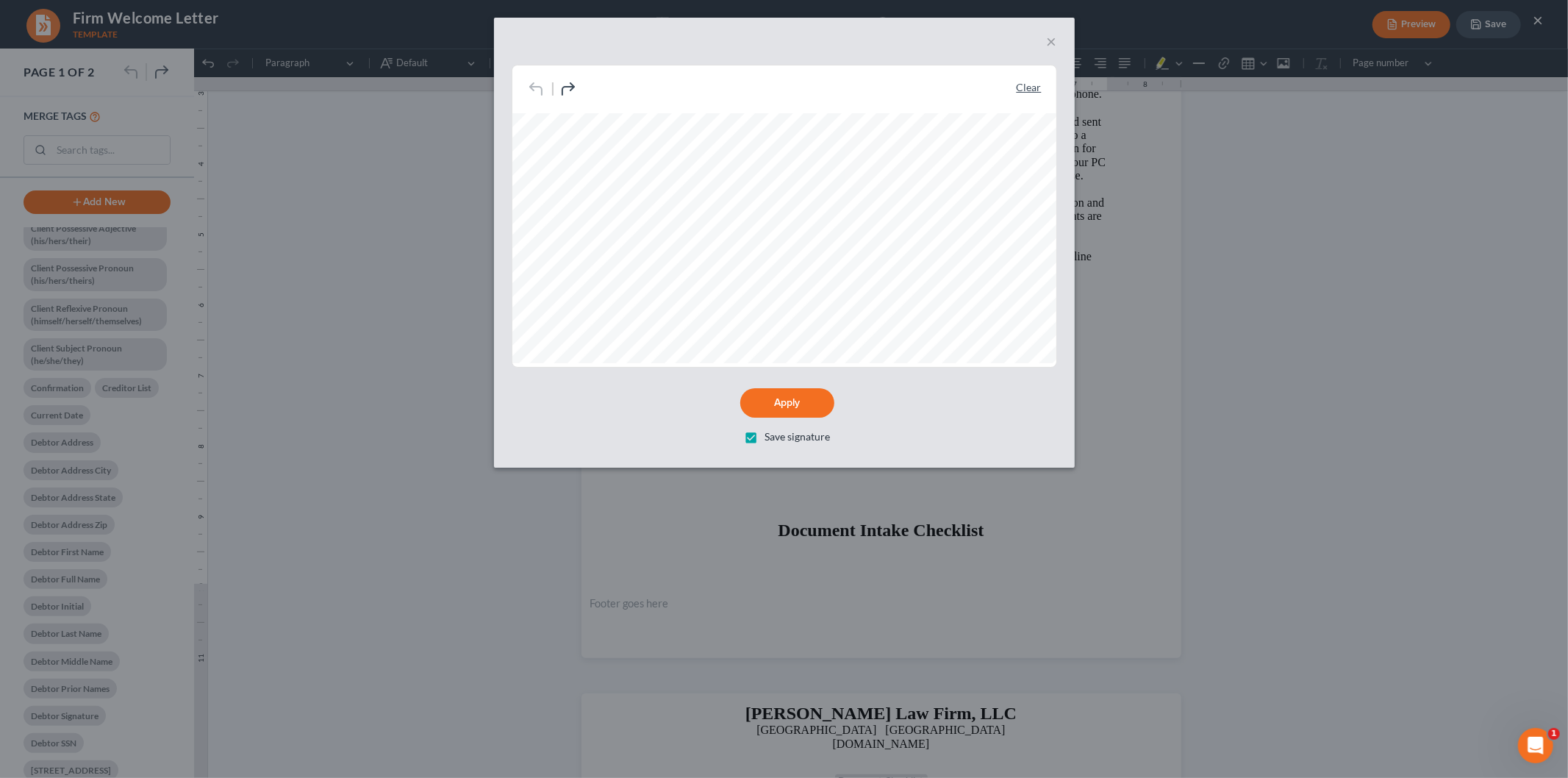
click at [1035, 87] on link "Clear" at bounding box center [1029, 88] width 25 height 15
drag, startPoint x: 1028, startPoint y: 82, endPoint x: 1017, endPoint y: 91, distance: 14.2
click at [1028, 82] on link "Clear" at bounding box center [1029, 88] width 25 height 15
click at [1034, 87] on link "Clear" at bounding box center [1029, 88] width 25 height 15
click at [1022, 82] on link "Clear" at bounding box center [1029, 88] width 25 height 15
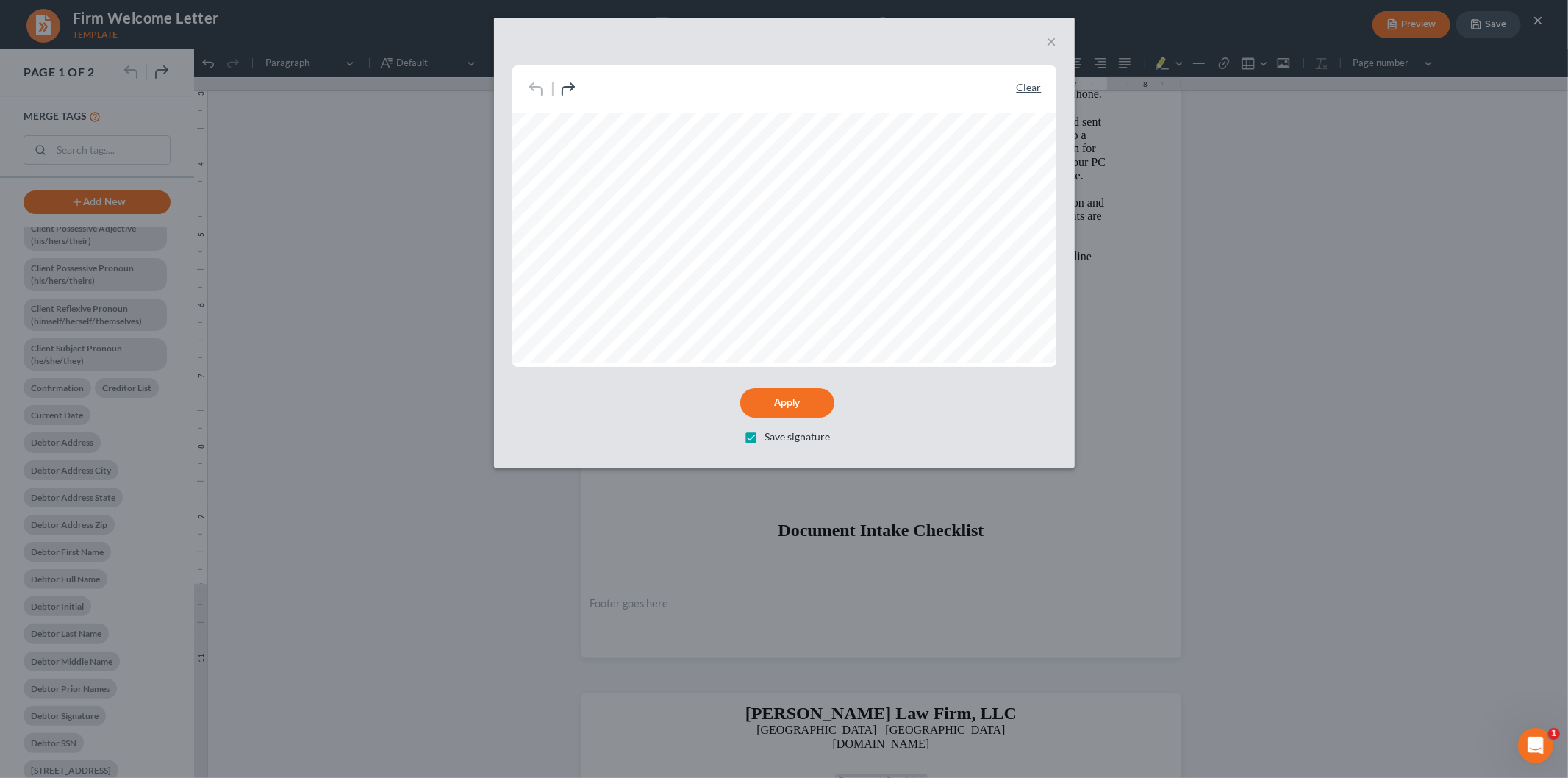
click at [1030, 83] on link "Clear" at bounding box center [1029, 88] width 25 height 15
click at [1029, 86] on link "Clear" at bounding box center [1029, 88] width 25 height 15
click at [1053, 39] on button "×" at bounding box center [1052, 41] width 11 height 18
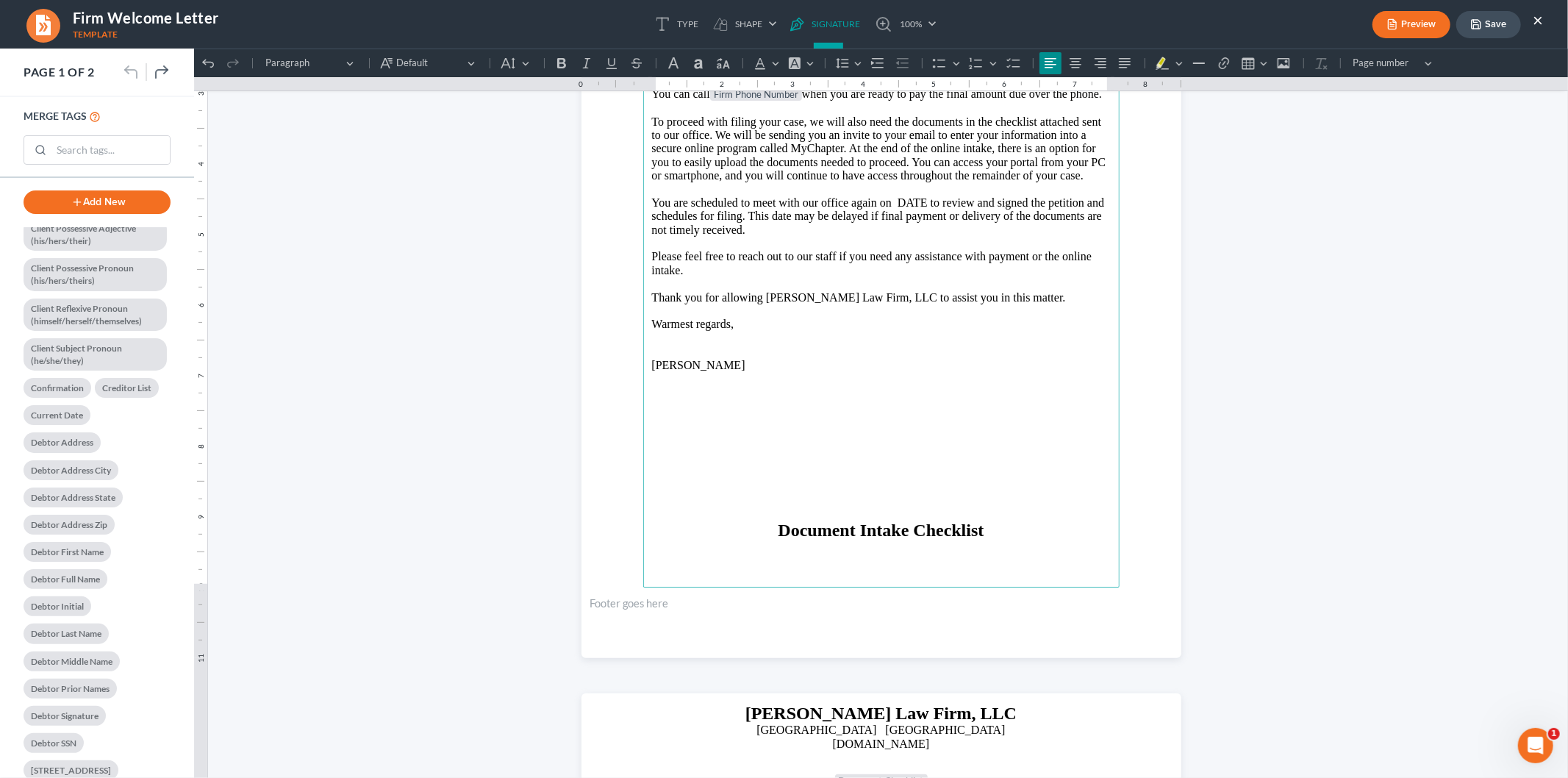
click at [671, 412] on p "Rich Text Editor, page-0-main" at bounding box center [881, 405] width 459 height 13
click at [811, 20] on link "pen-tool Signature" at bounding box center [825, 24] width 84 height 48
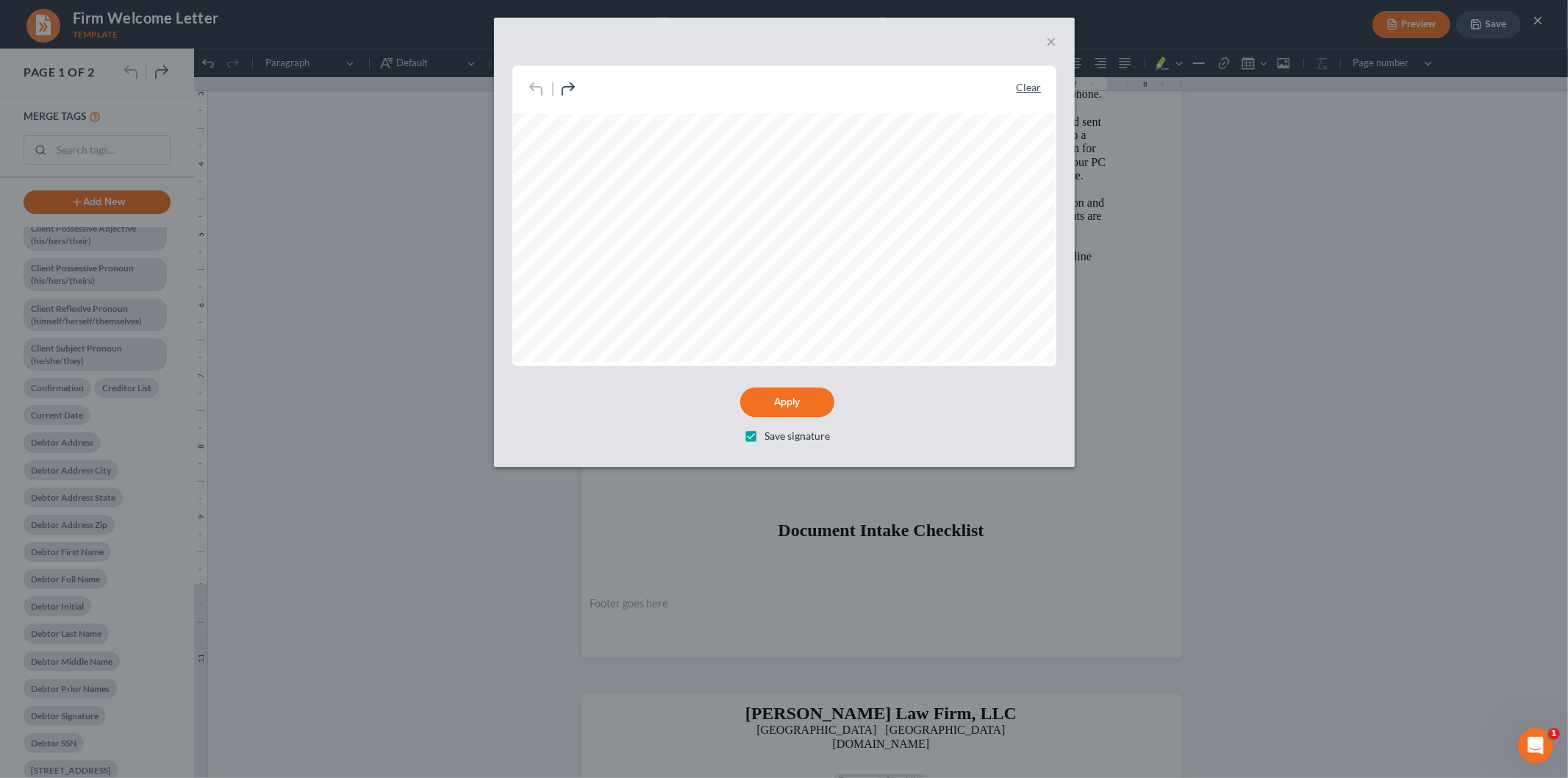
click at [1031, 84] on link "Clear" at bounding box center [1029, 88] width 25 height 15
click at [1074, 262] on div "Clear" at bounding box center [784, 223] width 580 height 317
click at [775, 410] on button "Apply" at bounding box center [787, 403] width 94 height 30
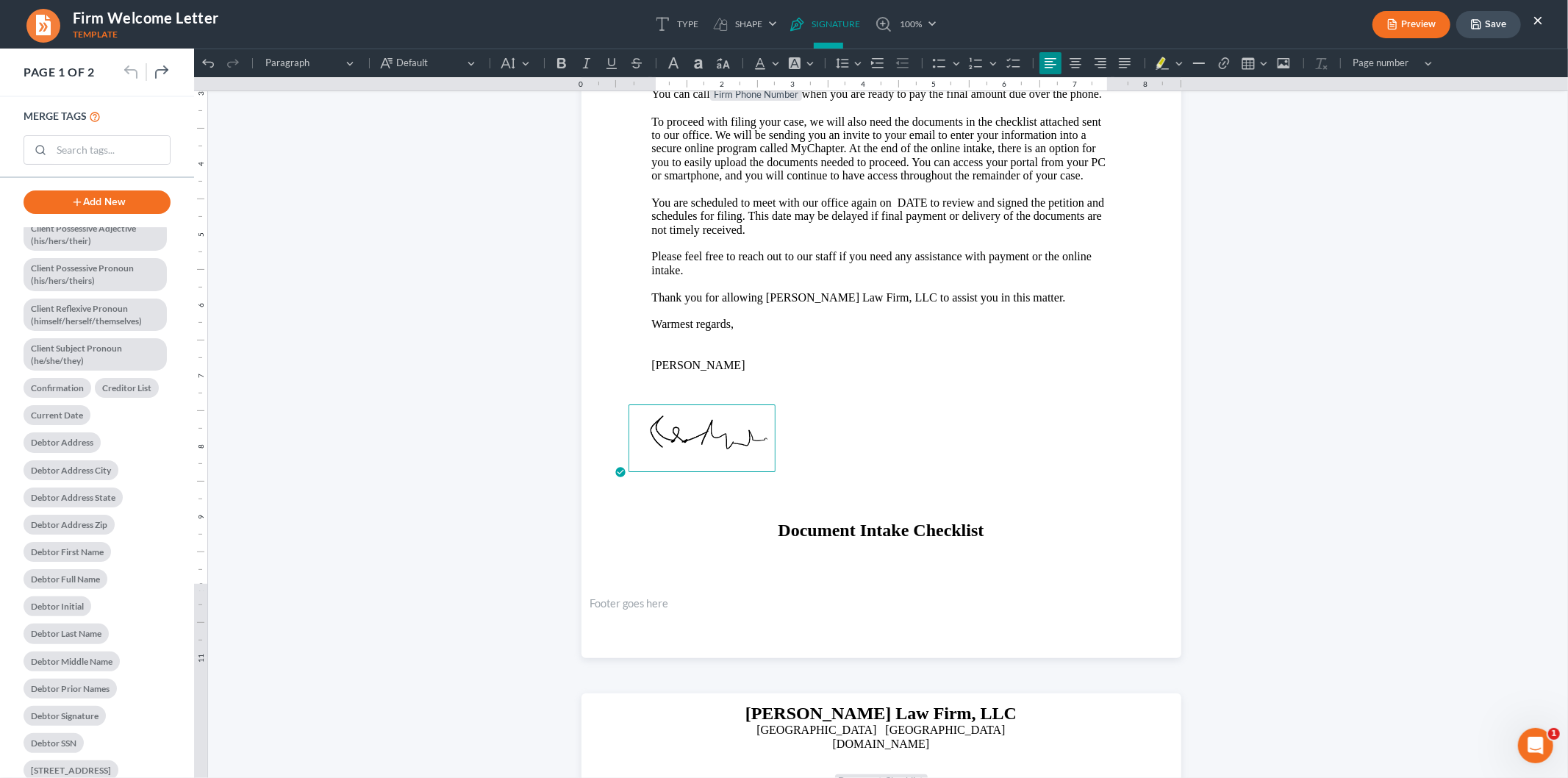
click at [628, 403] on img at bounding box center [701, 437] width 147 height 68
click at [827, 506] on p "Rich Text Editor, page-0-main" at bounding box center [881, 499] width 459 height 13
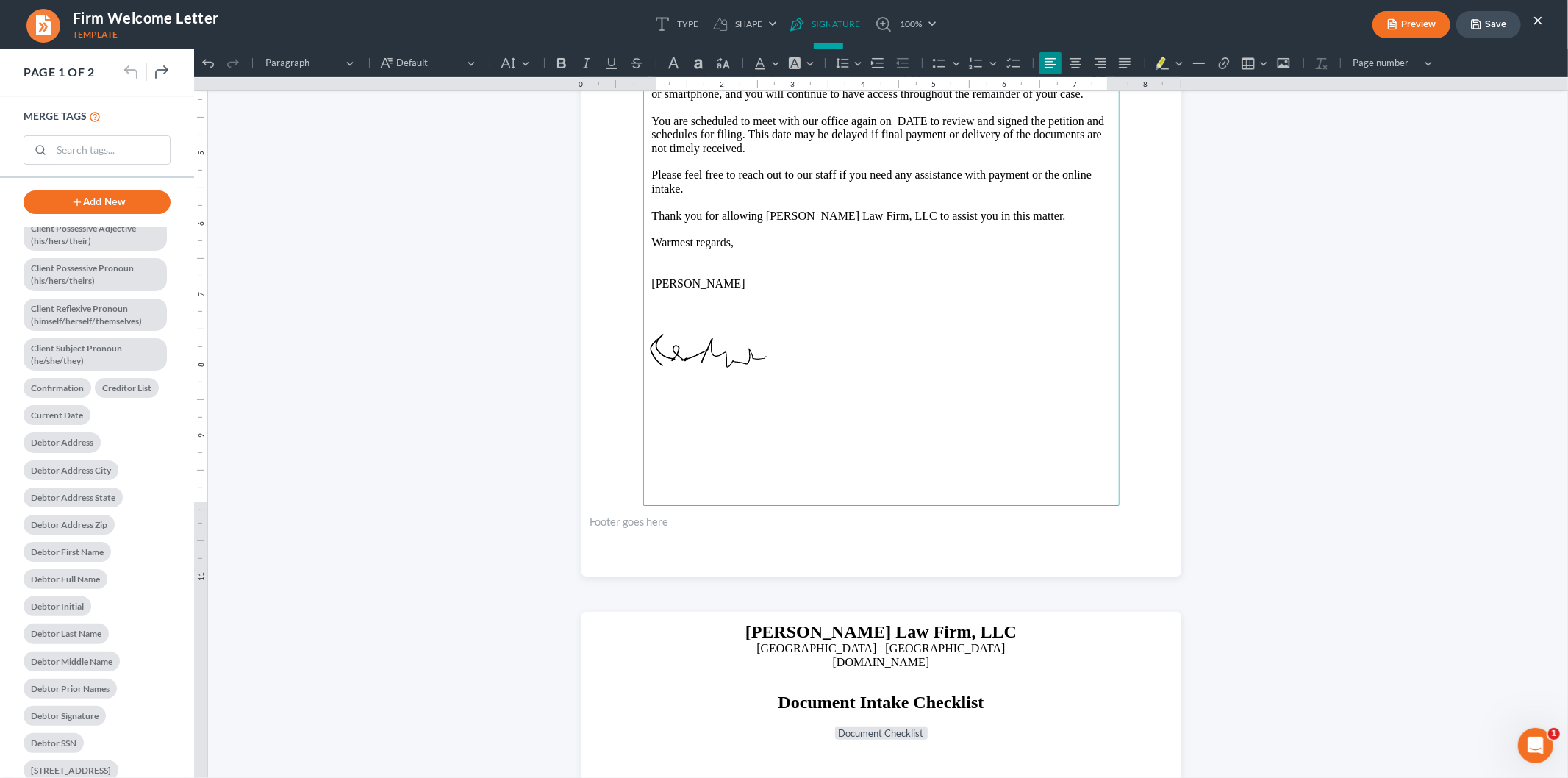
scroll to position [0, 0]
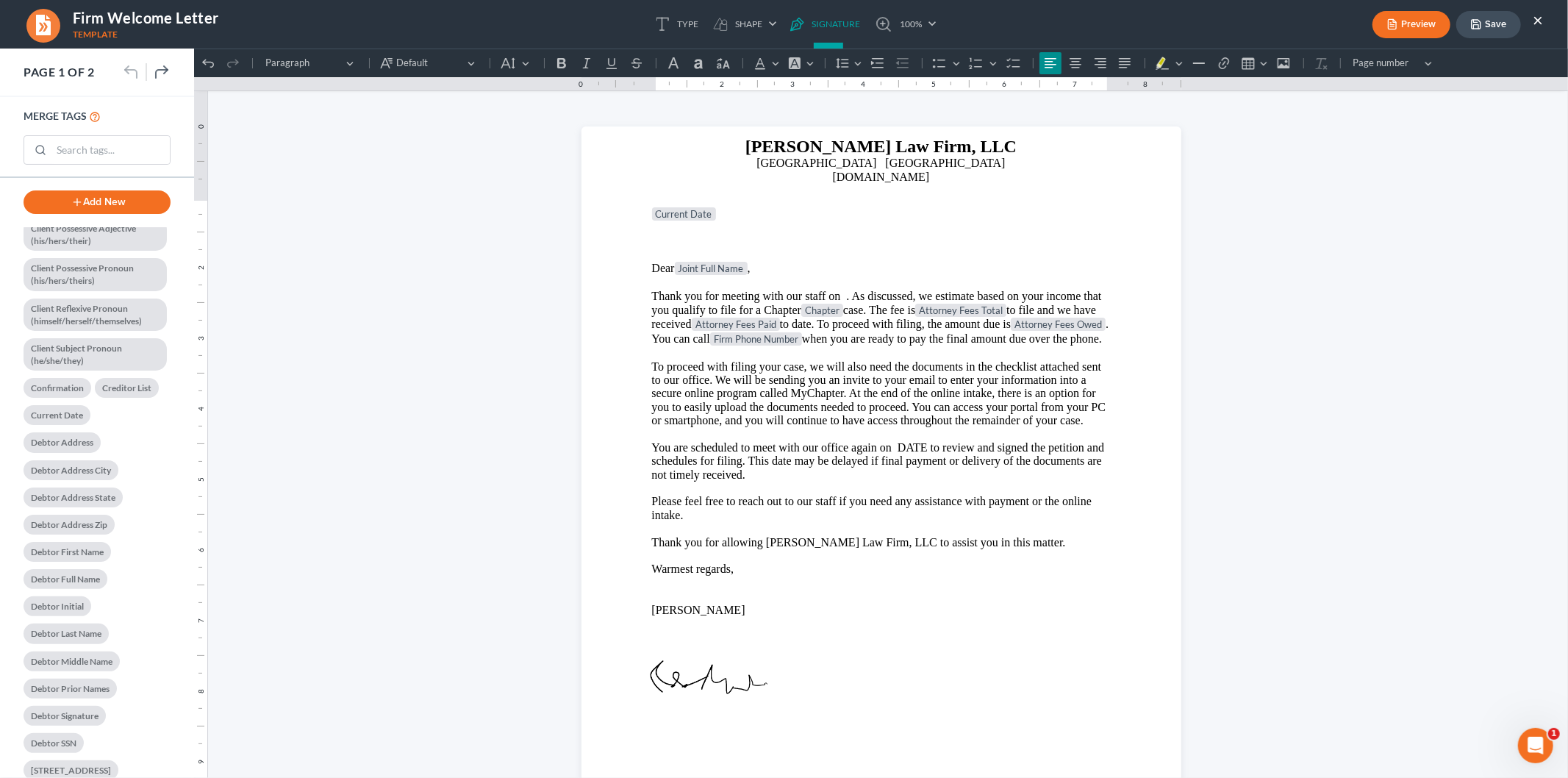
click at [1484, 30] on button "Save" at bounding box center [1488, 24] width 65 height 27
click at [1538, 20] on button "×" at bounding box center [1538, 20] width 11 height 18
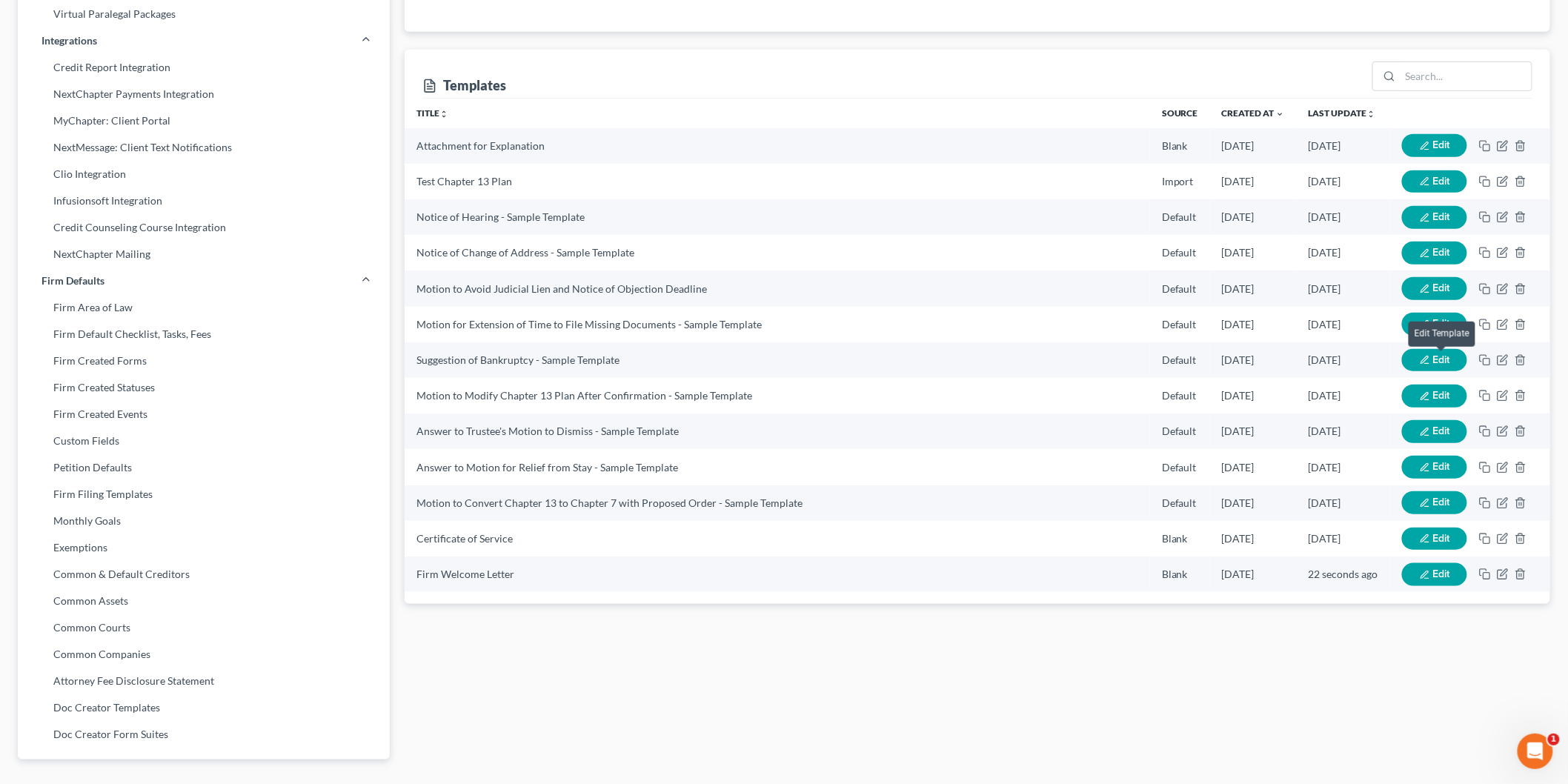
click at [1438, 358] on span "Edit" at bounding box center [1441, 359] width 17 height 12
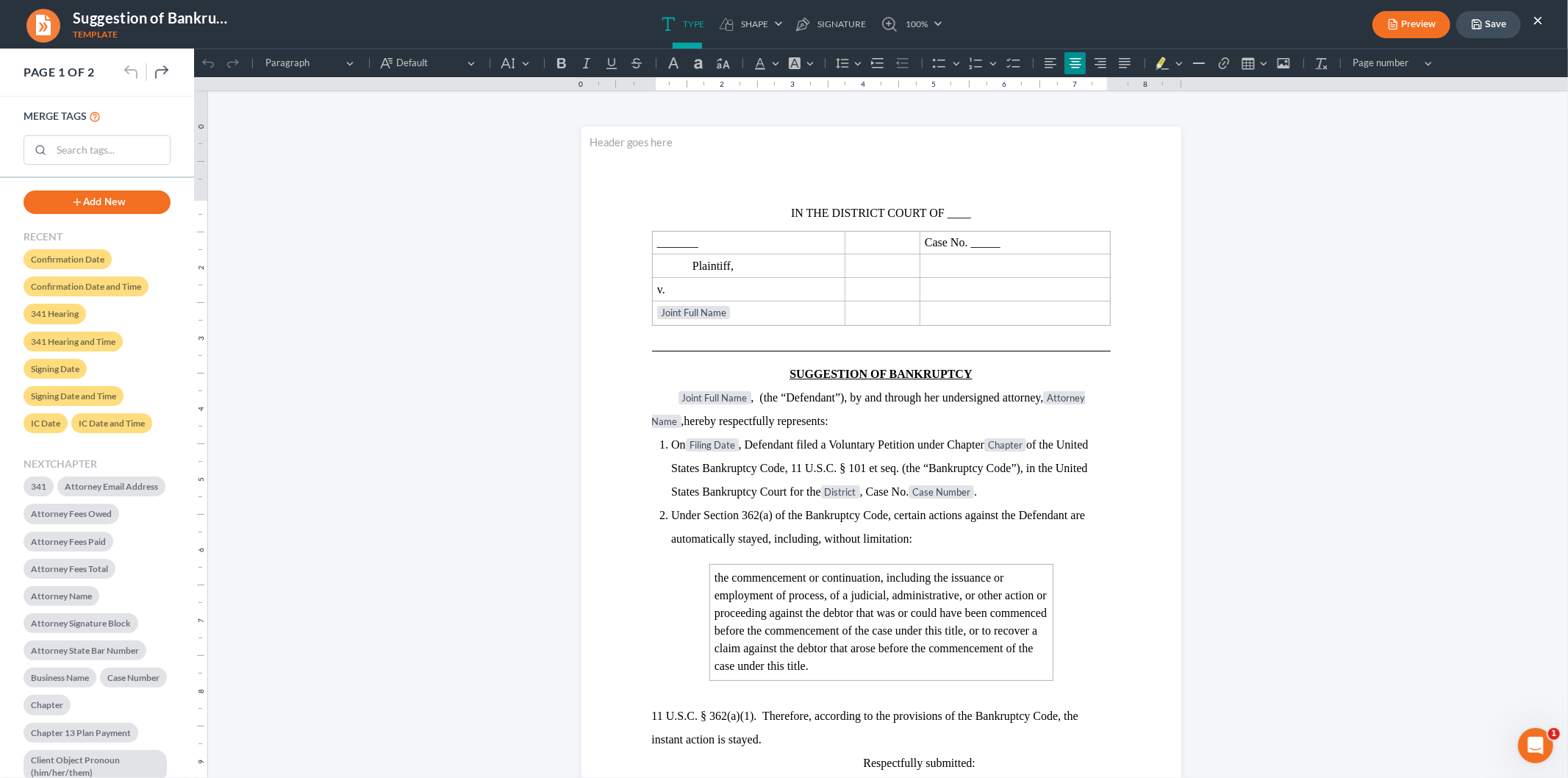
click at [1534, 15] on button "×" at bounding box center [1538, 20] width 11 height 18
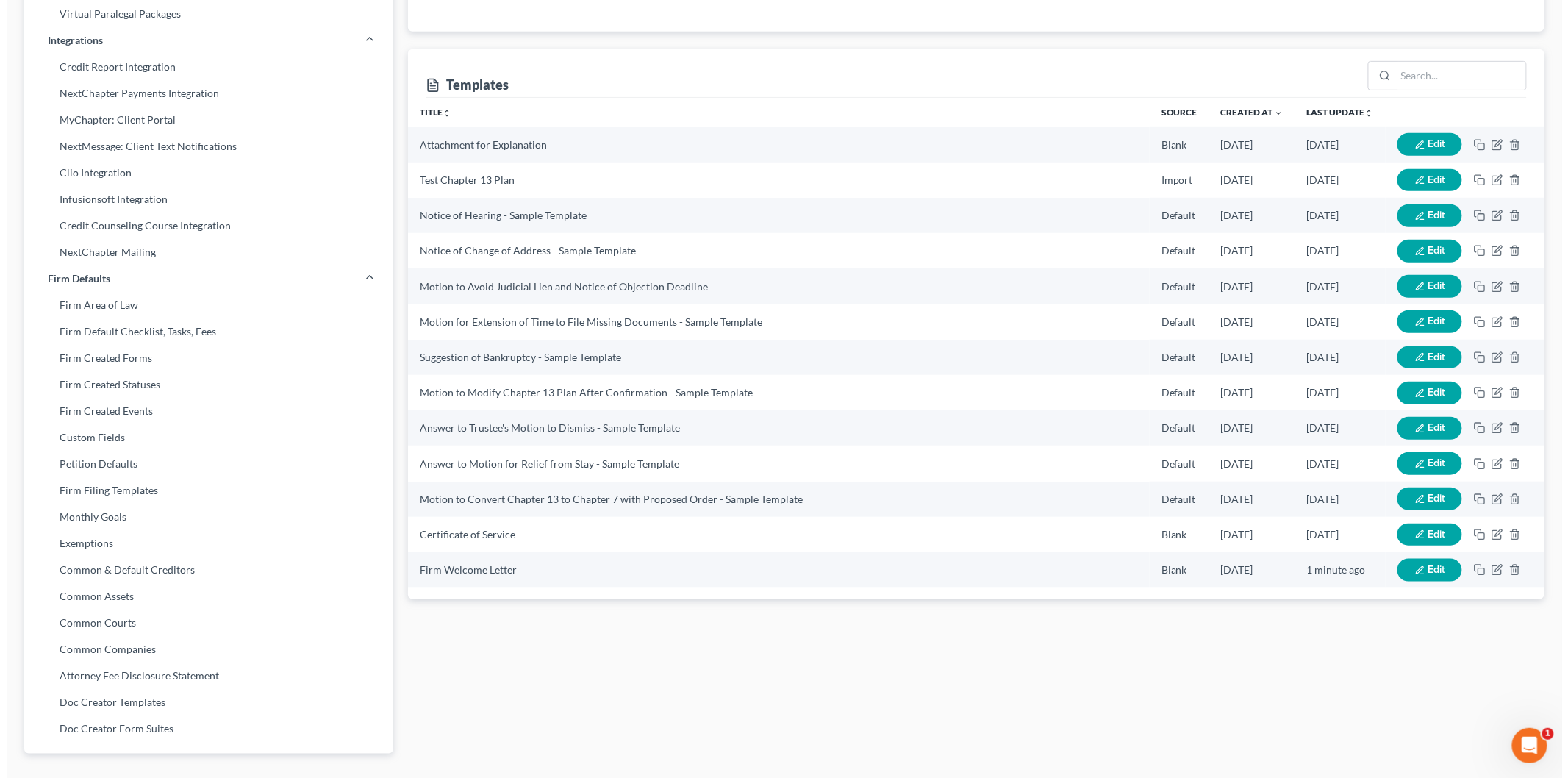
scroll to position [163, 0]
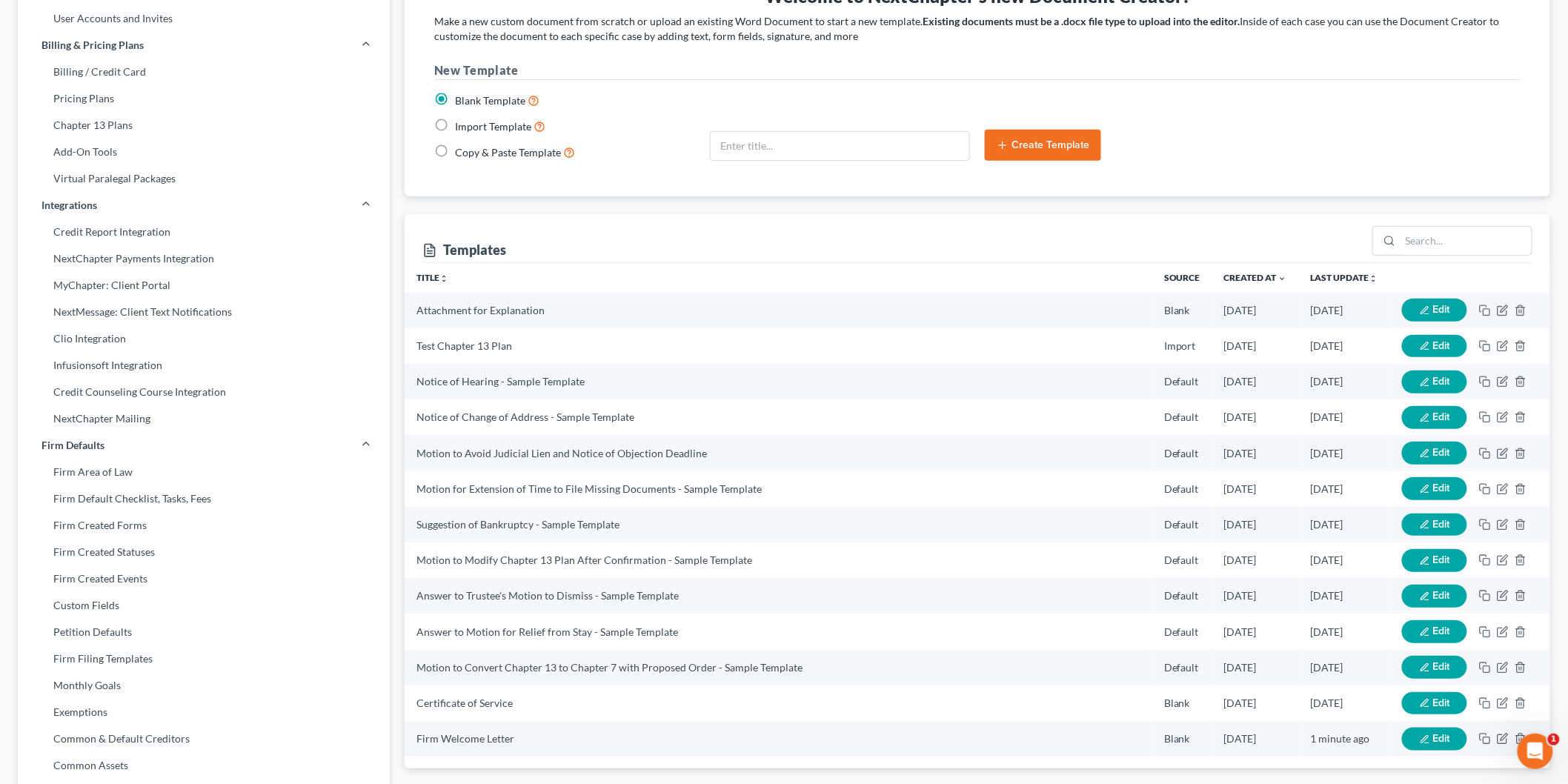
click at [1423, 379] on icon "button" at bounding box center [1424, 382] width 11 height 11
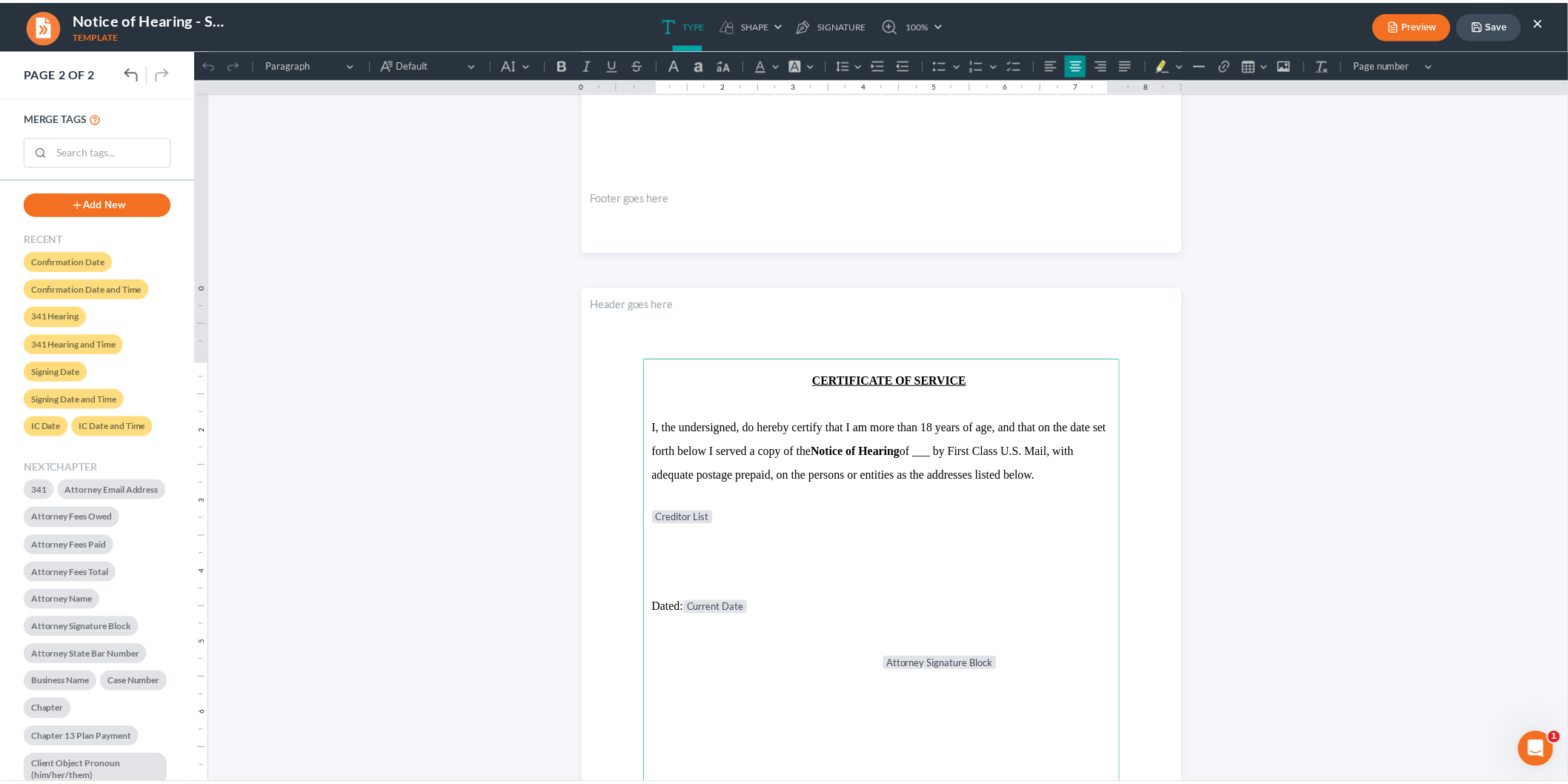
scroll to position [978, 0]
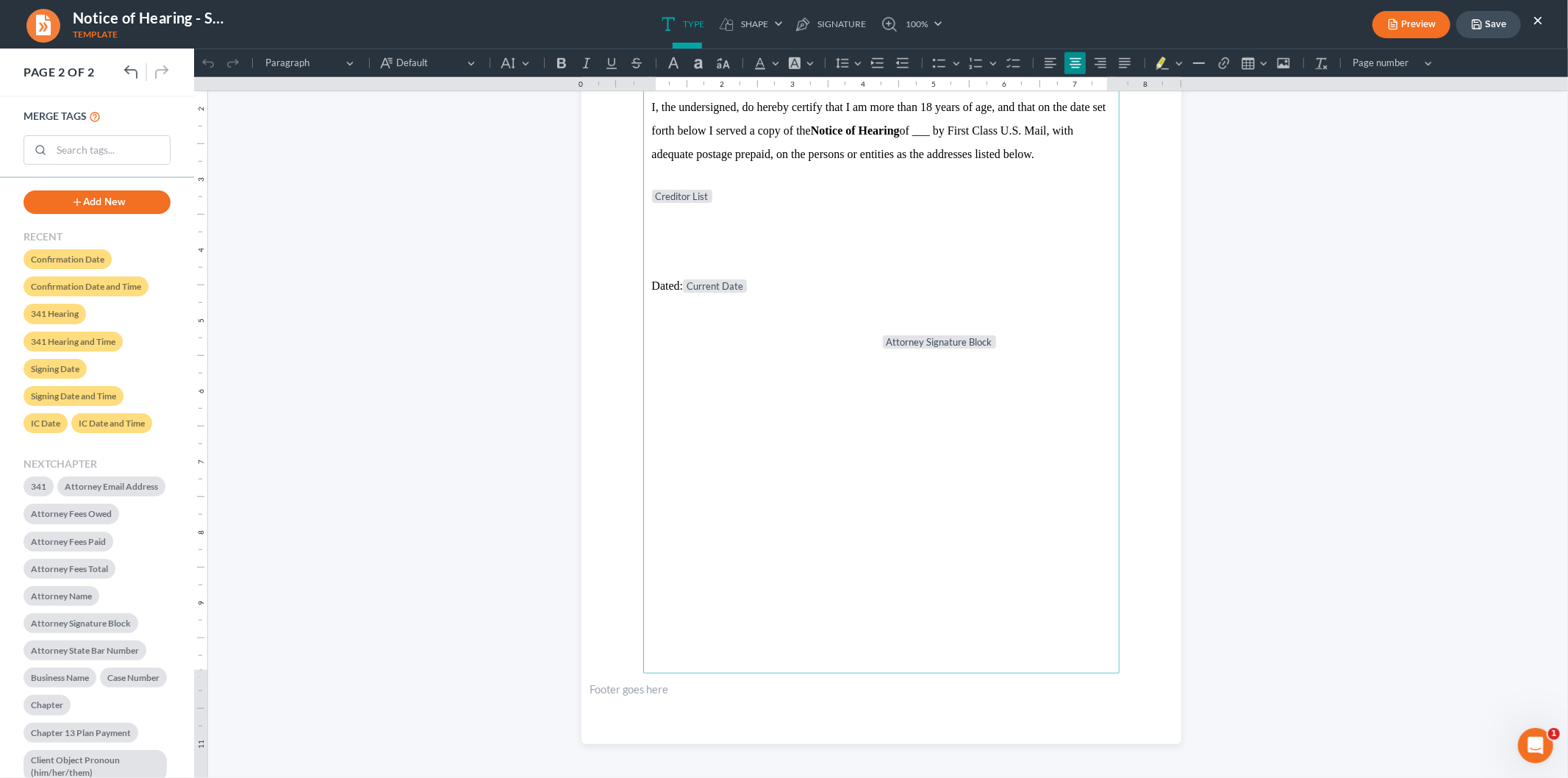
click at [1537, 12] on button "×" at bounding box center [1538, 20] width 11 height 18
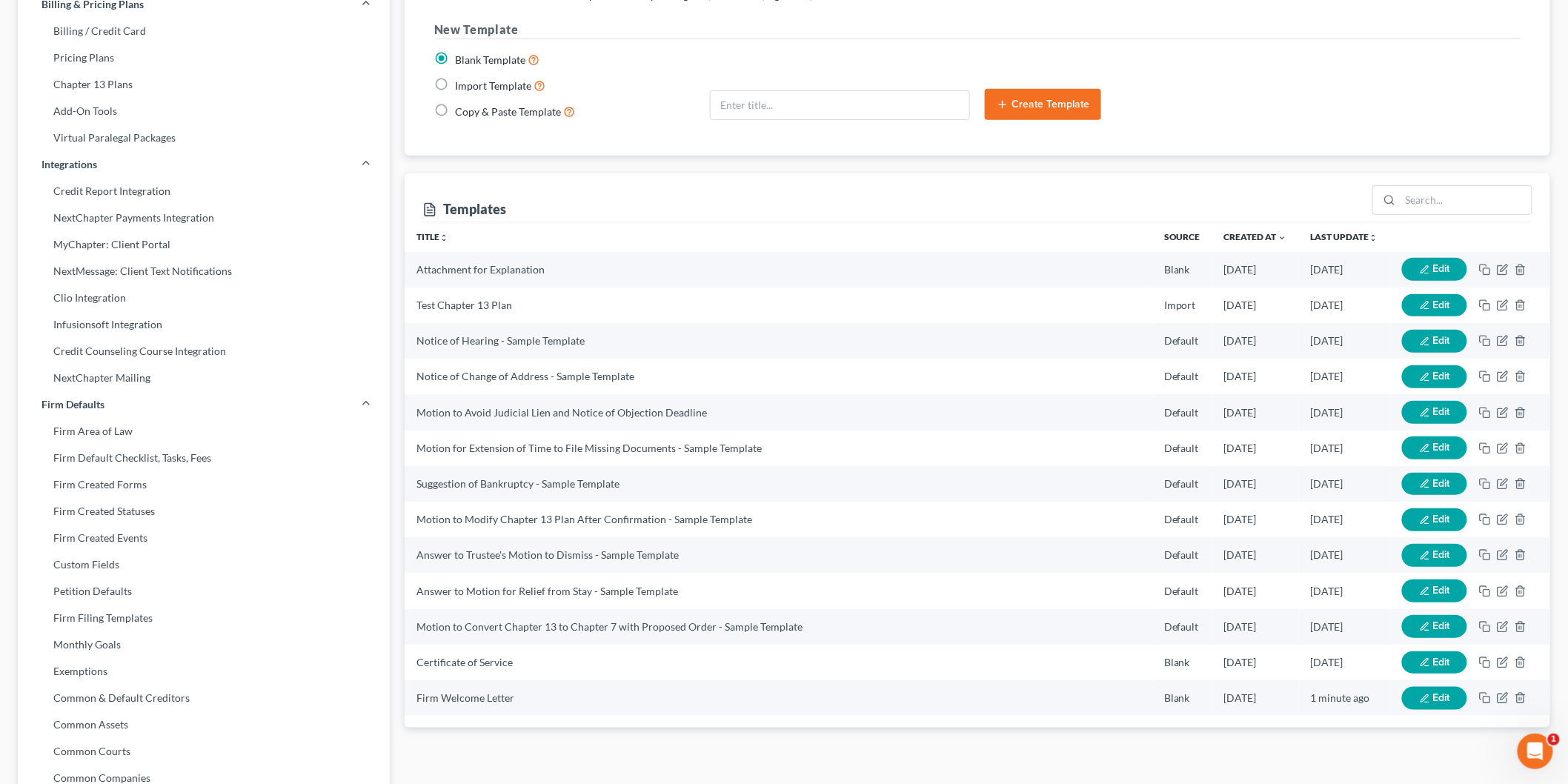
scroll to position [164, 0]
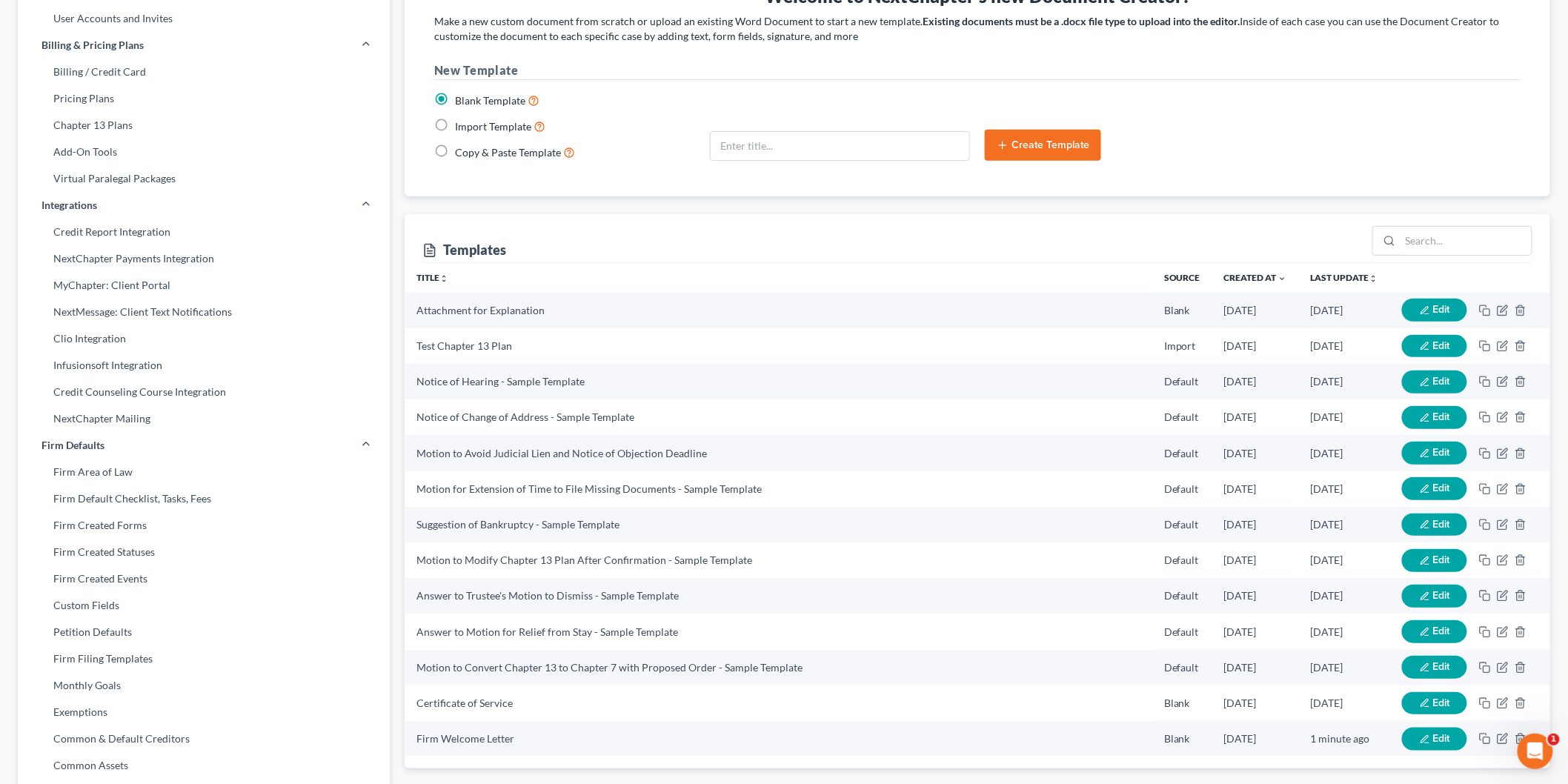
click at [1009, 139] on button "Create Template" at bounding box center [1043, 145] width 116 height 31
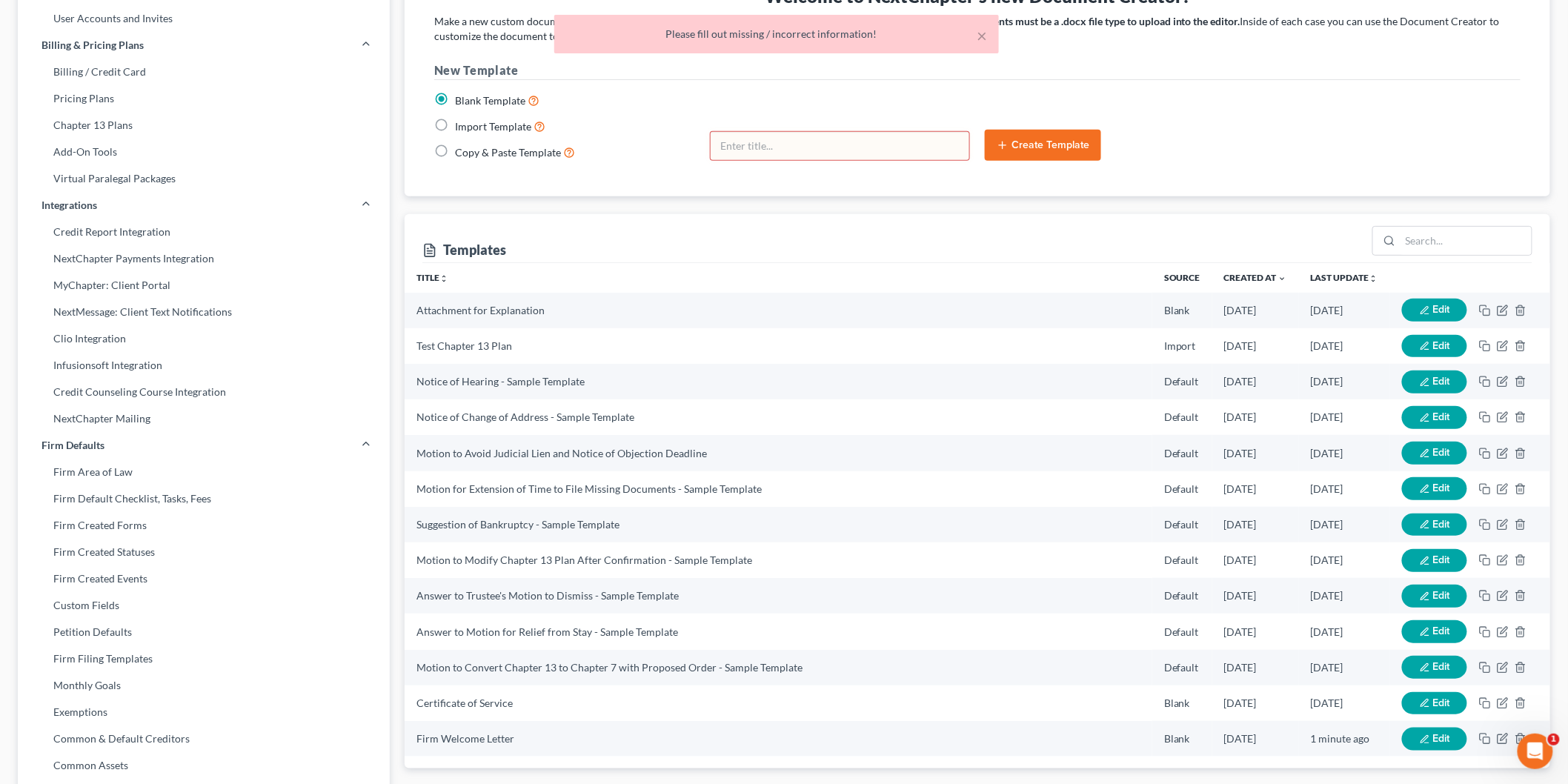
click at [754, 141] on input "text" at bounding box center [840, 146] width 259 height 28
click at [455, 126] on label "Import Template" at bounding box center [500, 126] width 90 height 17
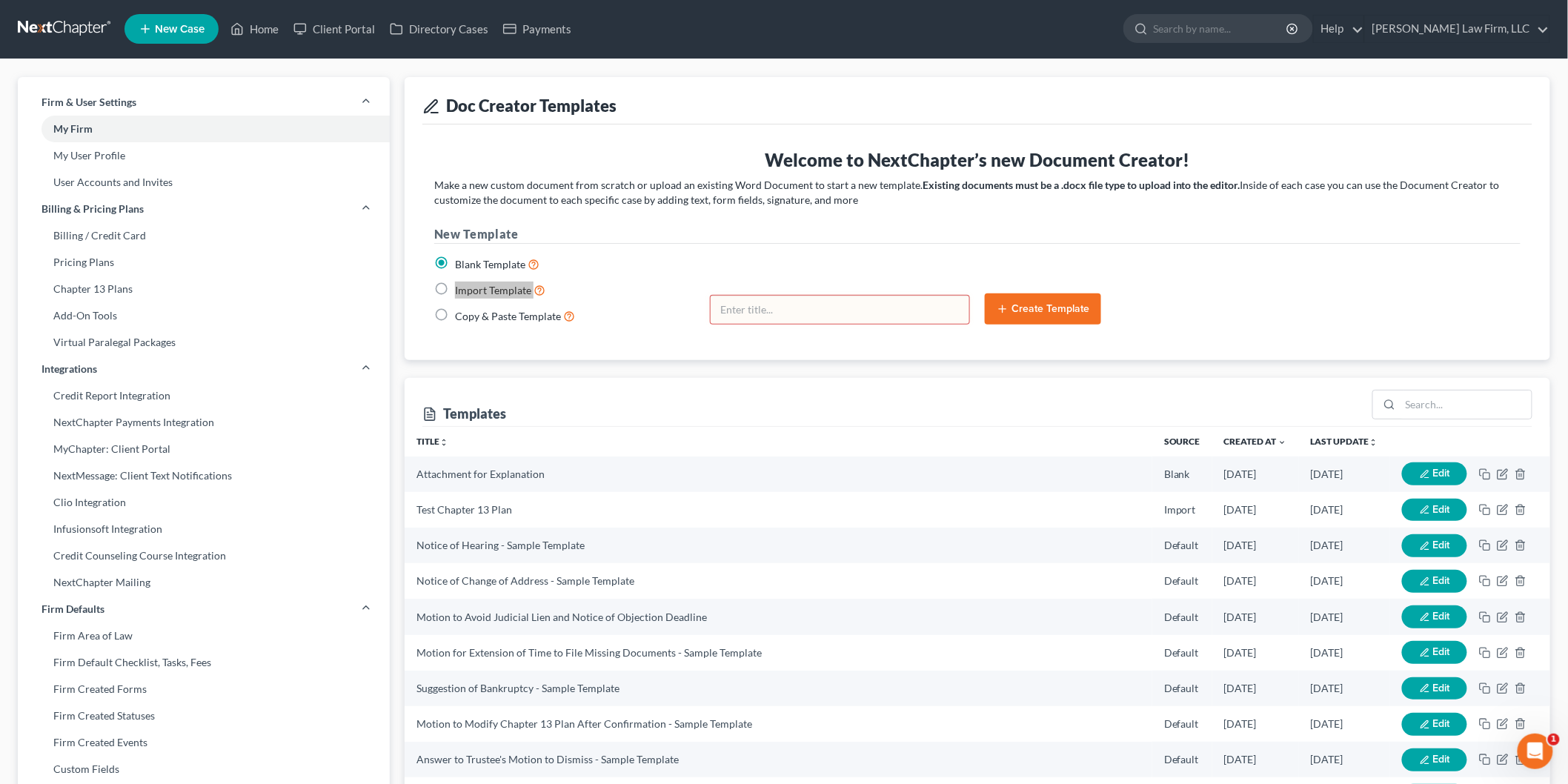
scroll to position [0, 0]
click at [267, 32] on link "Home" at bounding box center [254, 30] width 63 height 26
